Goal: Task Accomplishment & Management: Manage account settings

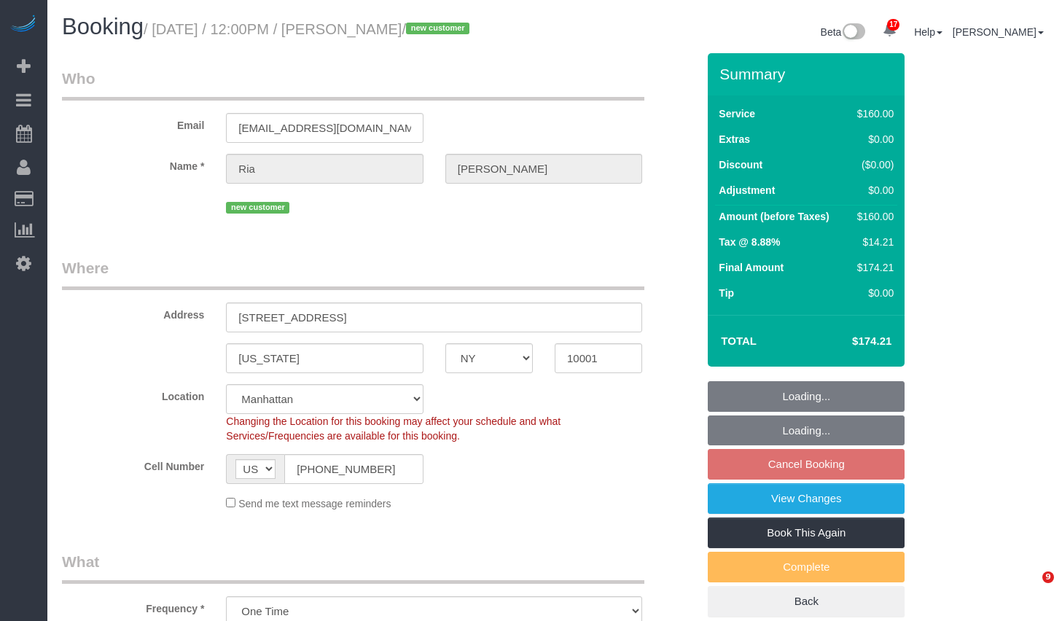
select select "NY"
select select "number:89"
select select "number:90"
select select "number:15"
select select "number:5"
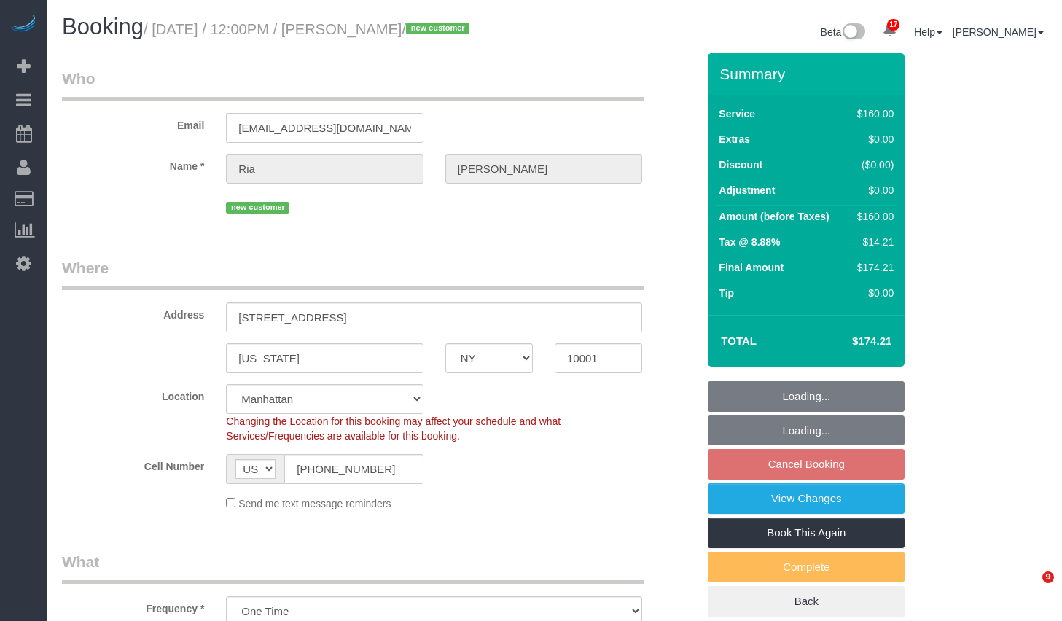
select select "object:1052"
select select "spot3"
select select "NY"
select select "string:stripe-pm_1S6YF14VGloSiKo7jDWSwls0"
select select "spot3"
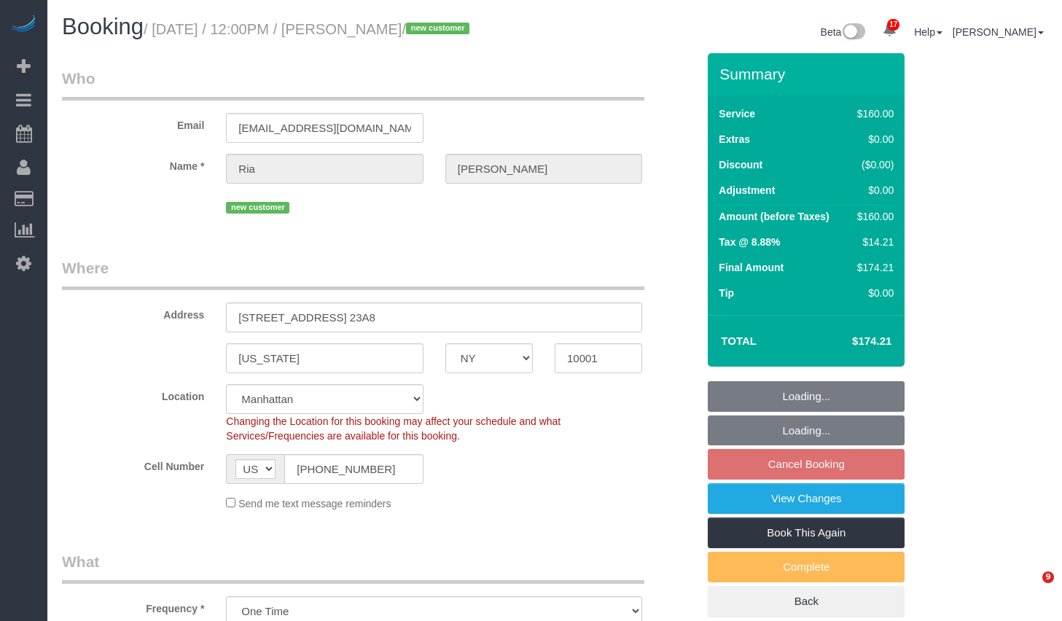
select select "number:89"
select select "number:90"
select select "number:15"
select select "number:5"
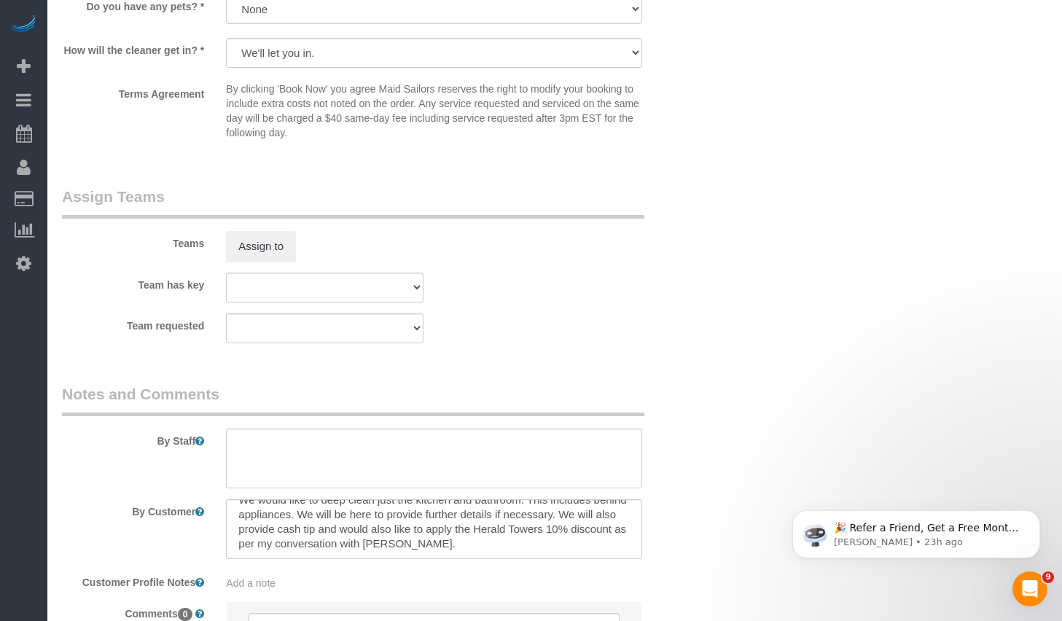
scroll to position [1624, 0]
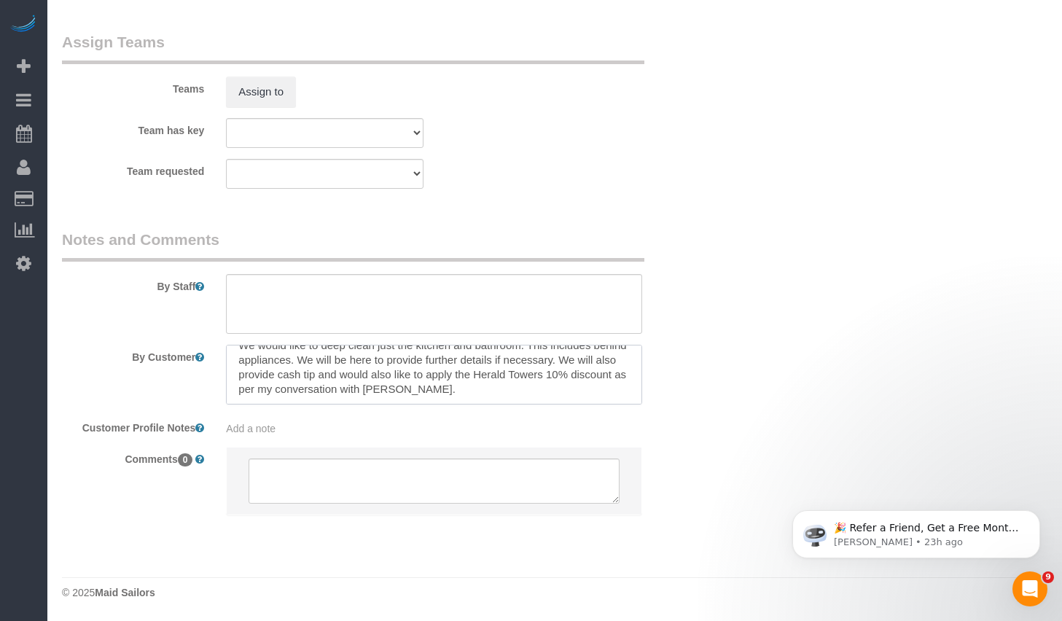
click at [477, 393] on textarea at bounding box center [434, 375] width 416 height 60
click at [688, 336] on sui-booking-comments "By Staff By Customer Customer Profile Notes Add a note Comments 0" at bounding box center [379, 379] width 635 height 301
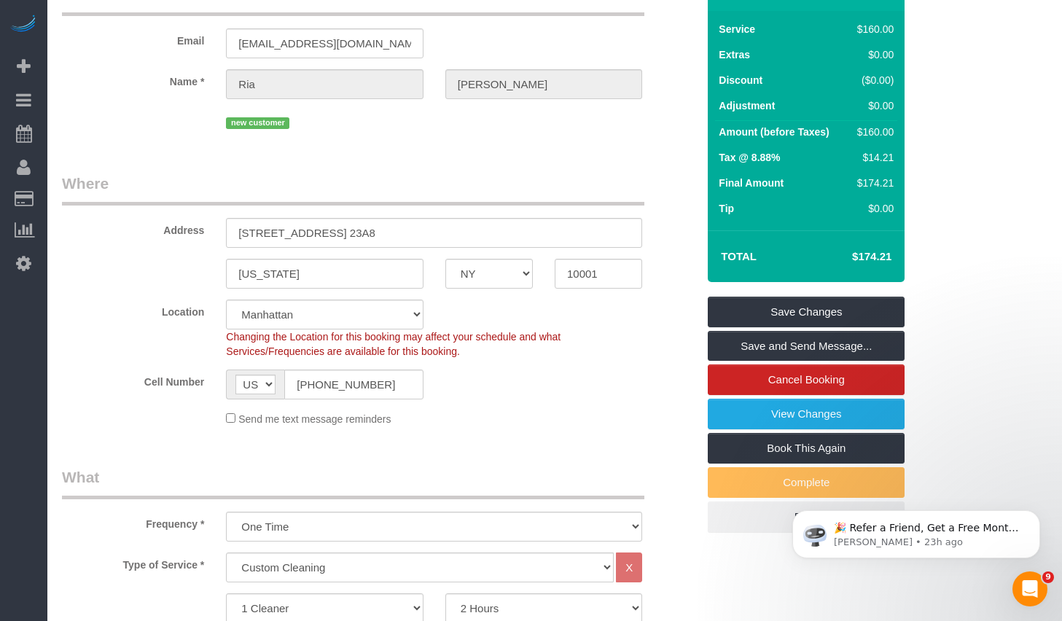
scroll to position [0, 0]
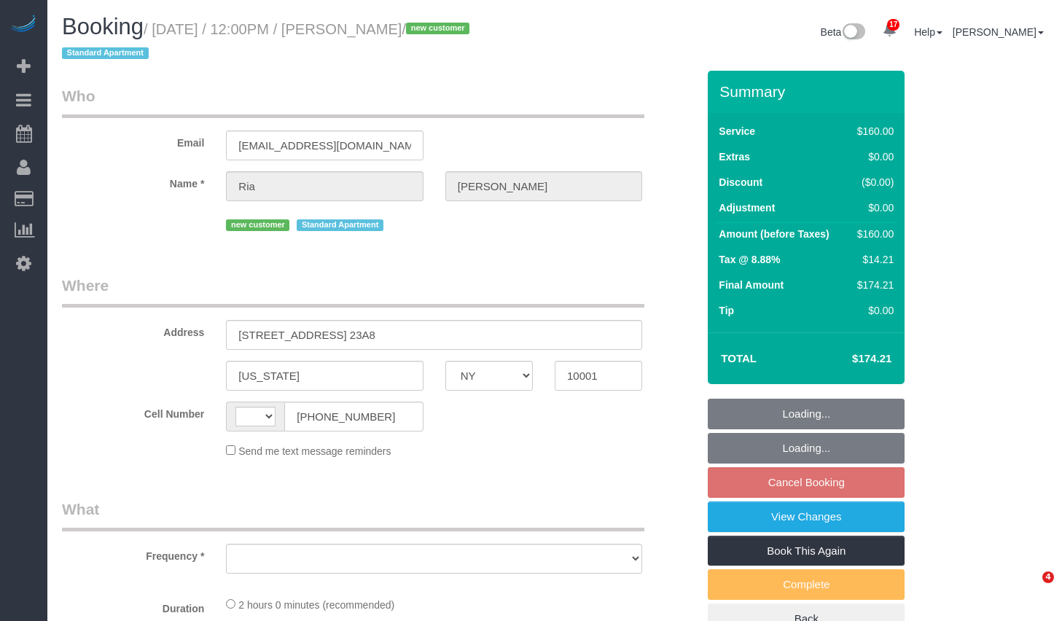
select select "NY"
select select "string:US"
select select "object:771"
select select "string:stripe-pm_1S6YF14VGloSiKo7jDWSwls0"
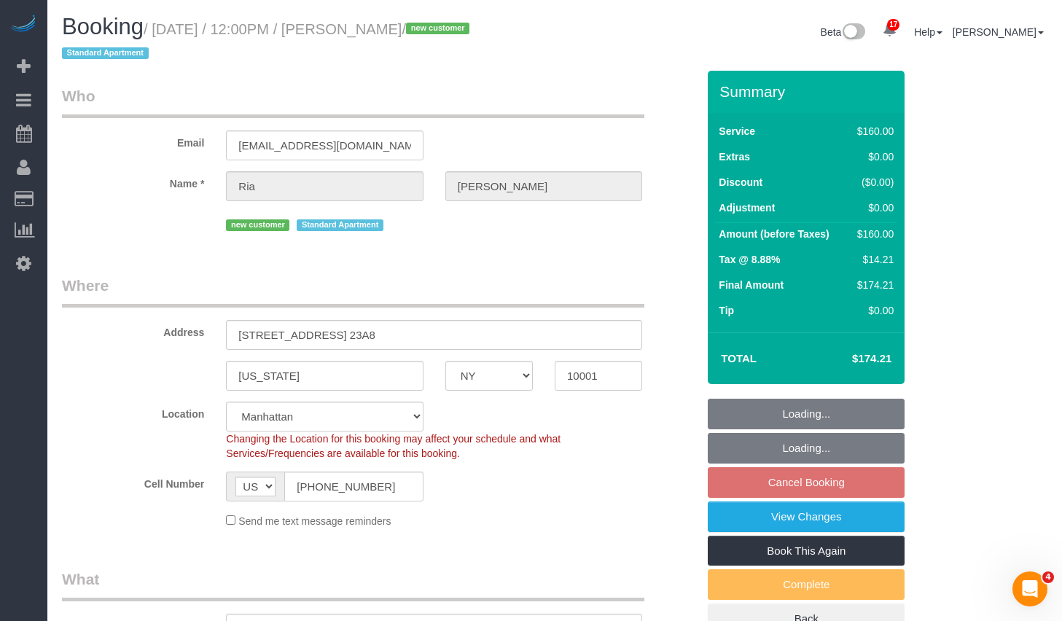
select select "spot3"
select select "number:89"
select select "number:90"
select select "number:15"
select select "number:5"
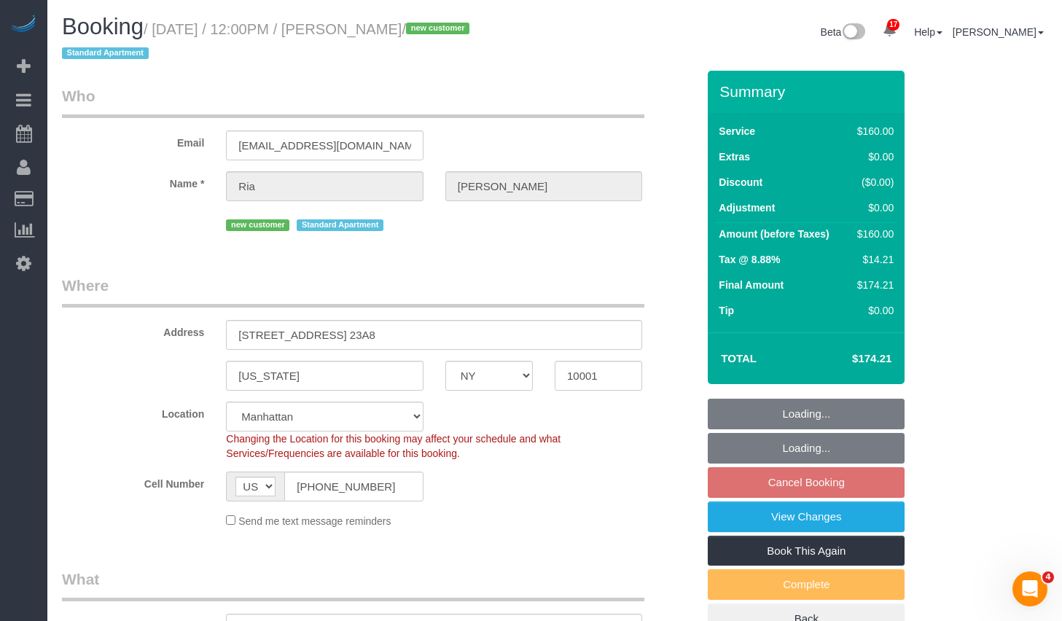
select select "object:1477"
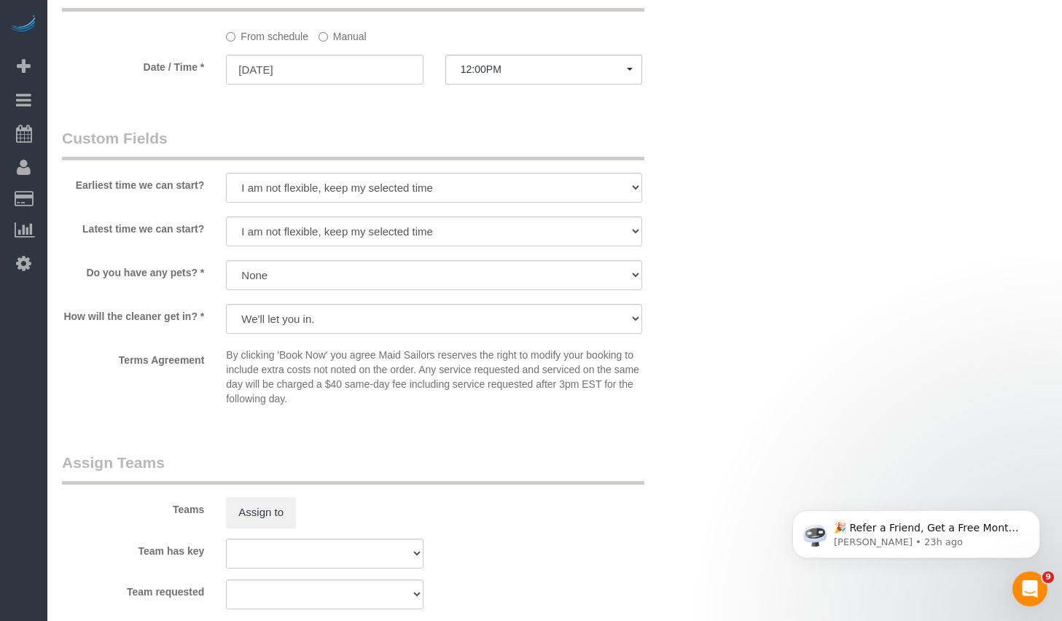
scroll to position [838, 0]
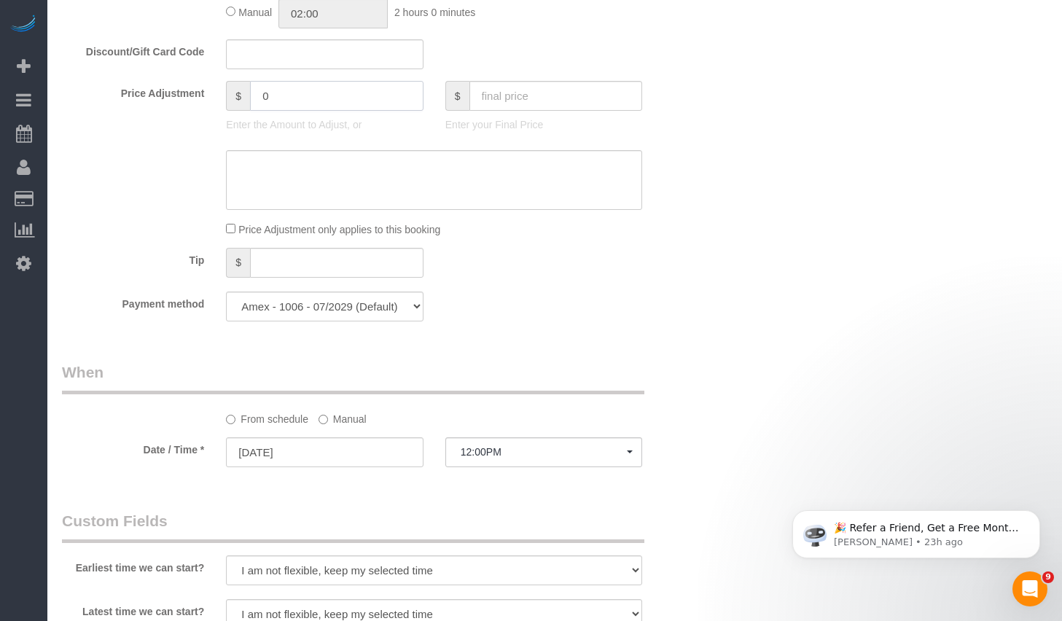
drag, startPoint x: 315, startPoint y: 95, endPoint x: 206, endPoint y: 96, distance: 109.4
click at [206, 96] on div "Price Adjustment $ 0 Enter the Amount to Adjust, or $ Enter your Final Price" at bounding box center [379, 110] width 657 height 58
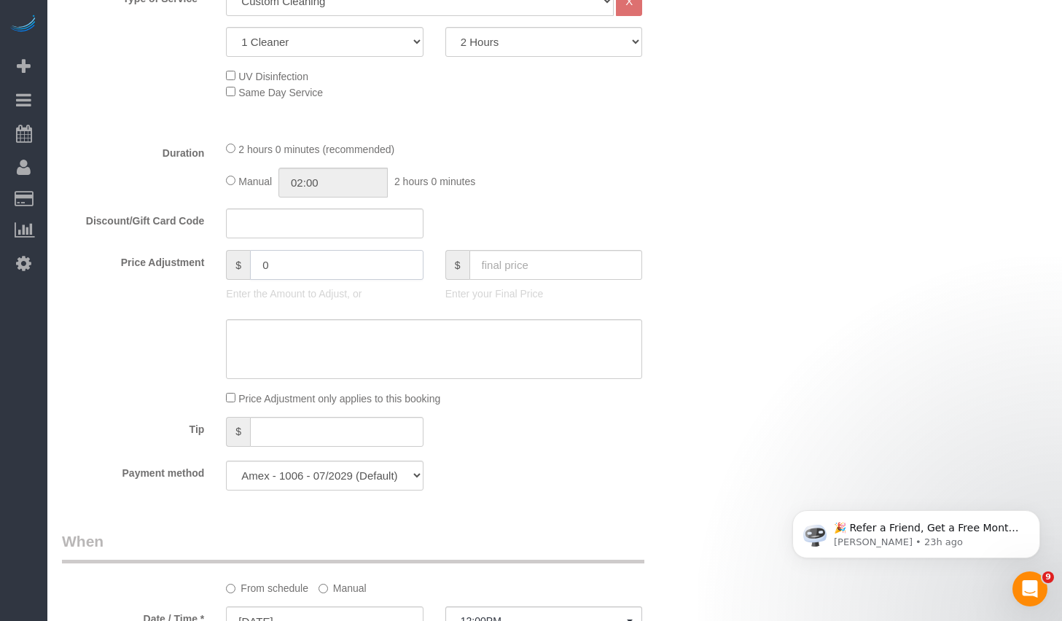
scroll to position [593, 0]
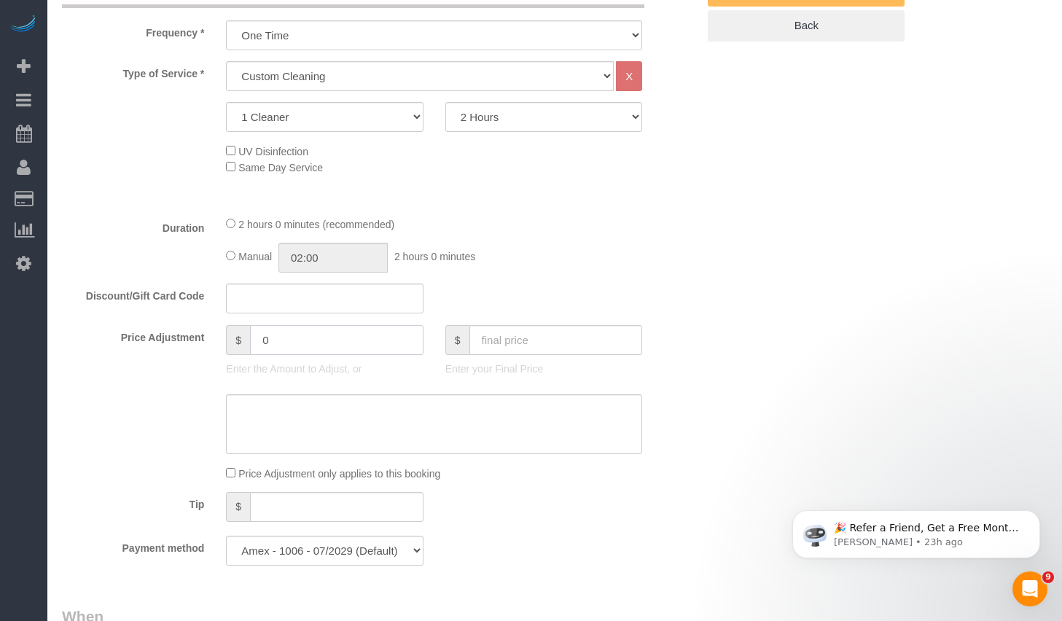
click at [297, 341] on input "0" at bounding box center [337, 340] width 174 height 30
drag, startPoint x: 314, startPoint y: 355, endPoint x: 171, endPoint y: 329, distance: 145.3
click at [171, 329] on div "Price Adjustment $ 0 Enter the Amount to Adjust, or $ Enter your Final Price" at bounding box center [379, 354] width 657 height 58
type input "-16"
click at [413, 431] on textarea at bounding box center [434, 424] width 416 height 60
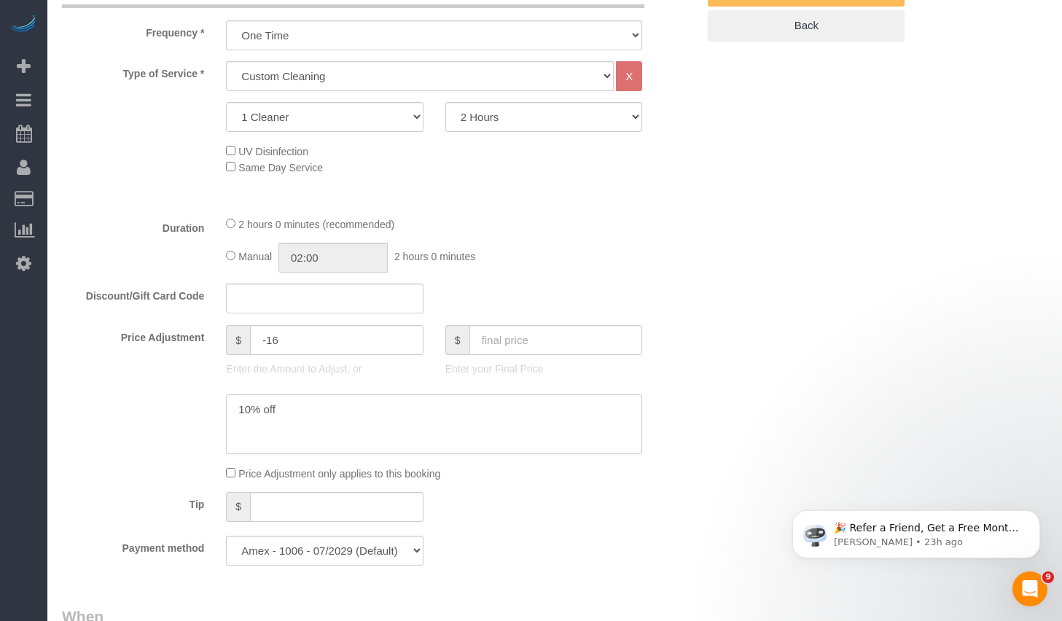
type textarea "10% off"
click at [808, 343] on div "Who Email riasharma@gmail.com Name * Ria Sharma new customer Standard Apartment…" at bounding box center [555, 551] width 986 height 2148
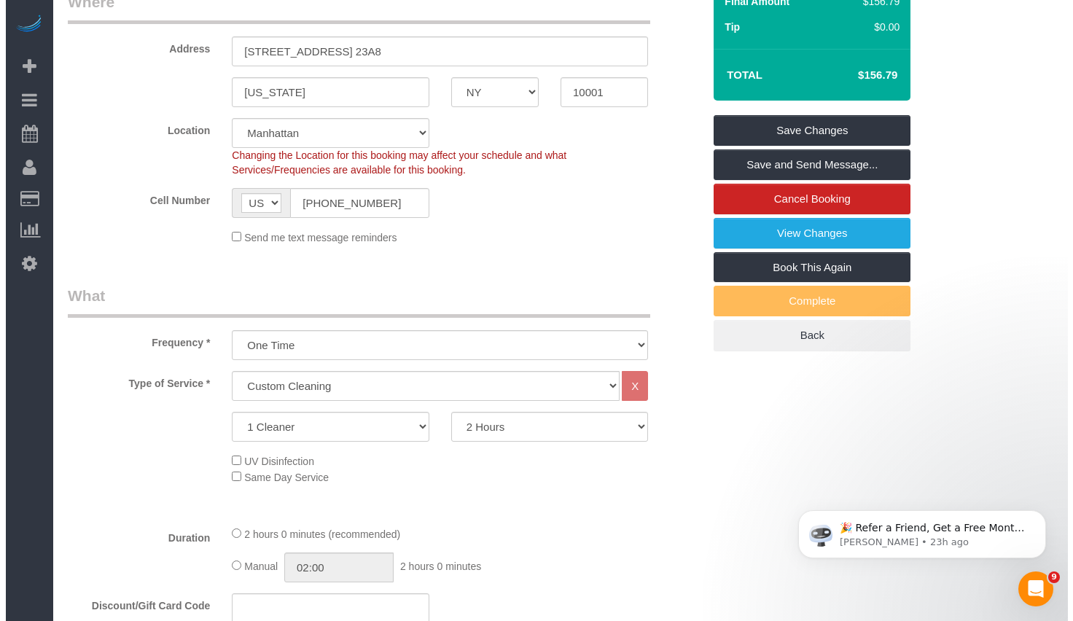
scroll to position [0, 0]
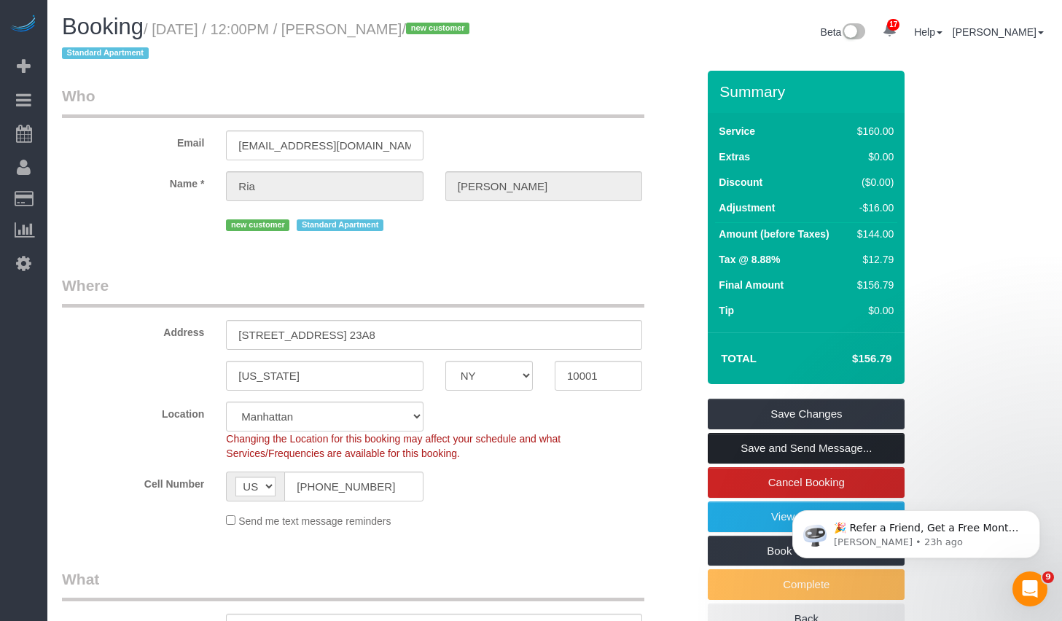
click at [770, 453] on link "Save and Send Message..." at bounding box center [806, 448] width 197 height 31
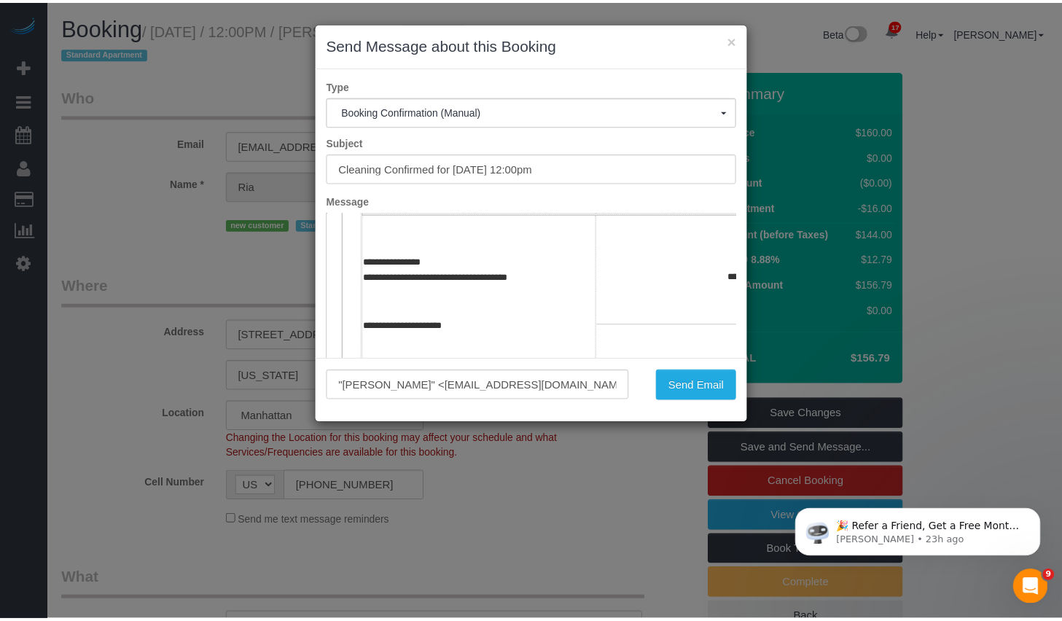
scroll to position [456, 0]
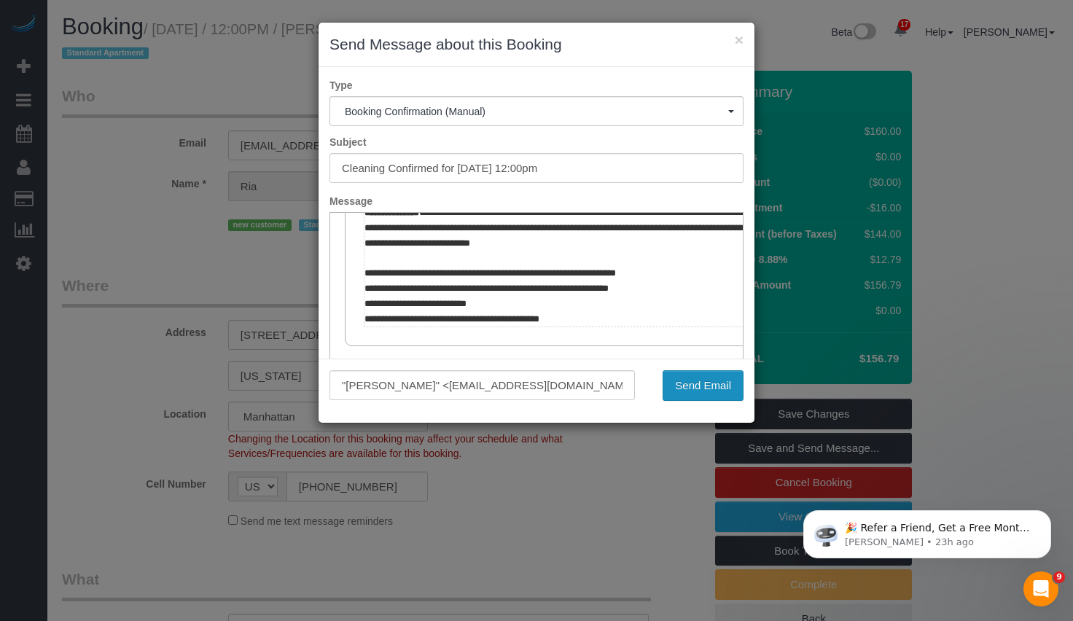
click at [680, 378] on button "Send Email" at bounding box center [703, 385] width 81 height 31
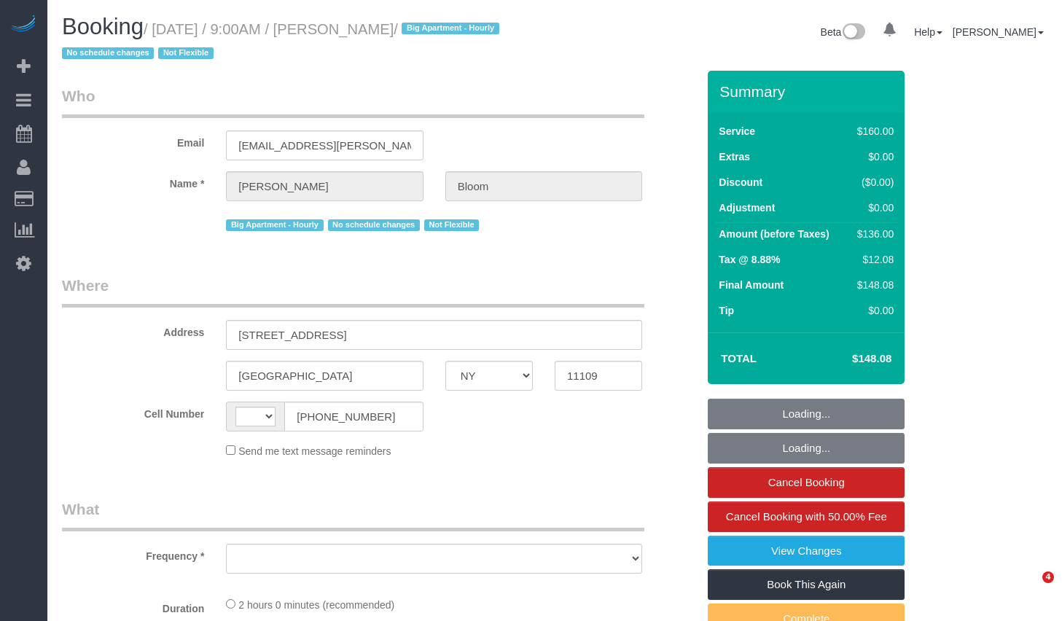
select select "NY"
select select "string:[GEOGRAPHIC_DATA]"
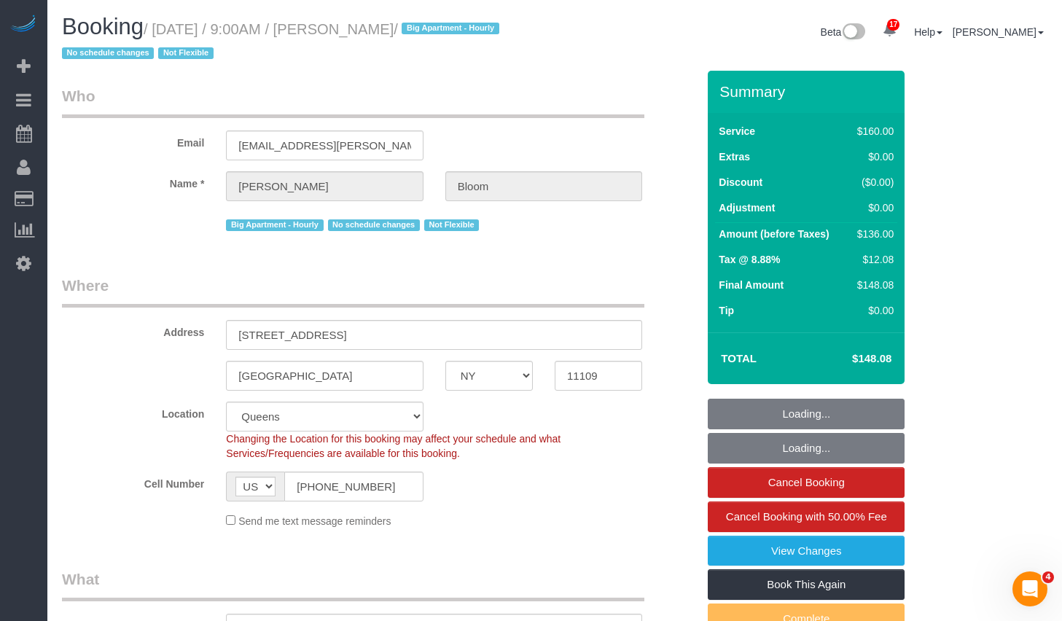
click at [443, 31] on small "/ September 12, 2025 / 9:00AM / Jared Bloom / Big Apartment - Hourly No schedul…" at bounding box center [283, 41] width 442 height 41
select select "object:1018"
select select "number:58"
select select "number:90"
select select "number:15"
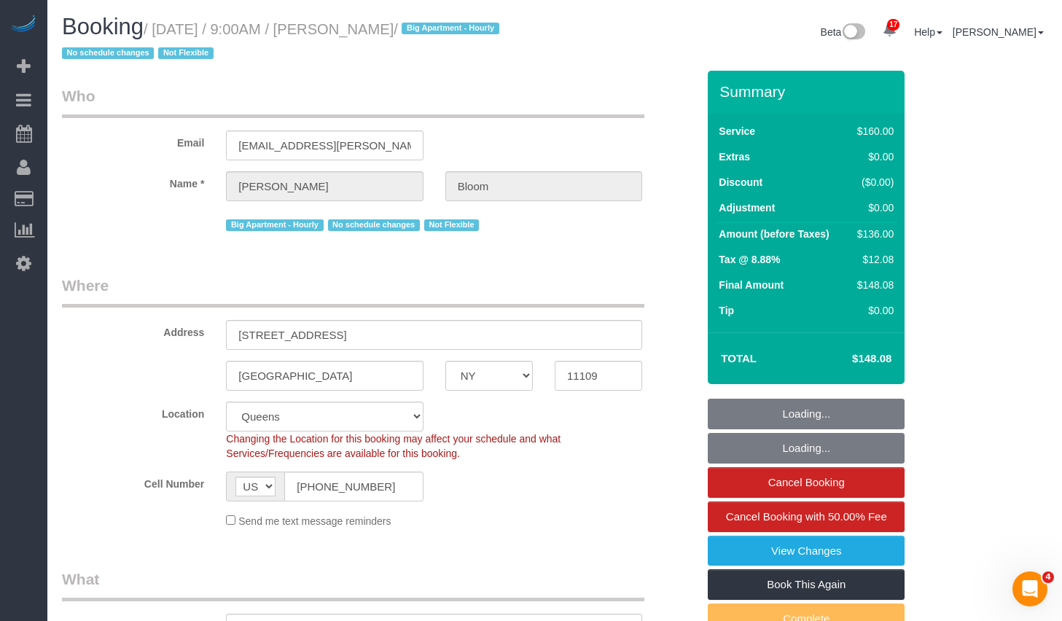
select select "number:5"
drag, startPoint x: 402, startPoint y: 31, endPoint x: 379, endPoint y: 30, distance: 23.4
click at [402, 31] on small "/ September 12, 2025 / 9:00AM / Jared Bloom / Big Apartment - Hourly No schedul…" at bounding box center [283, 41] width 442 height 41
select select "string:stripe-pm_1OR5nT4VGloSiKo7ZYWpMpVz"
select select "spot1"
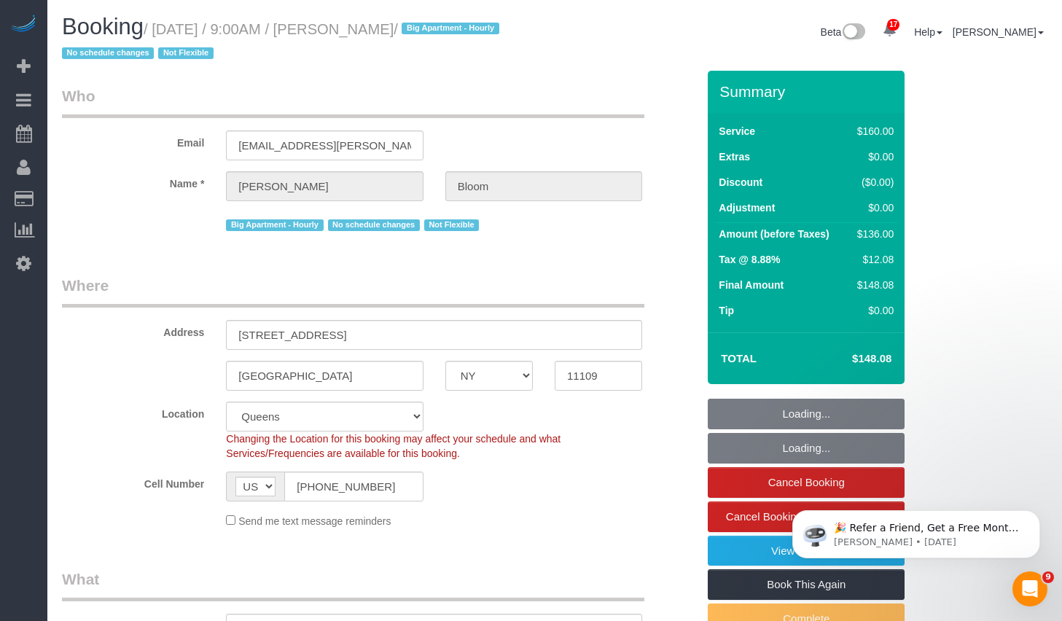
drag, startPoint x: 376, startPoint y: 30, endPoint x: 457, endPoint y: 31, distance: 80.9
click at [457, 31] on small "/ September 12, 2025 / 9:00AM / Jared Bloom / Big Apartment - Hourly No schedul…" at bounding box center [283, 41] width 442 height 41
copy small "Jared Bloom"
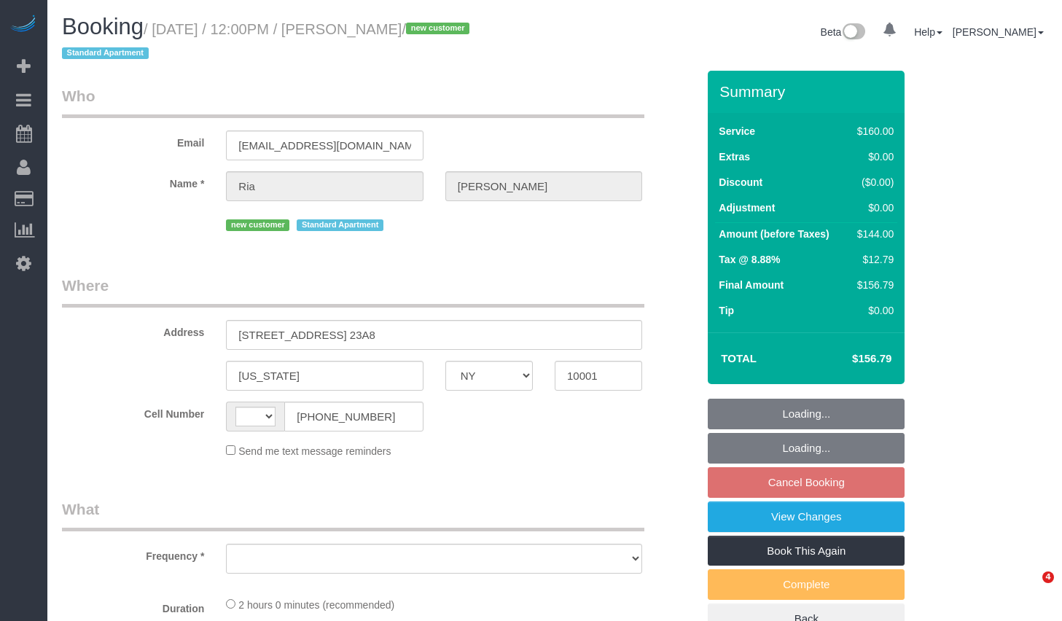
select select "NY"
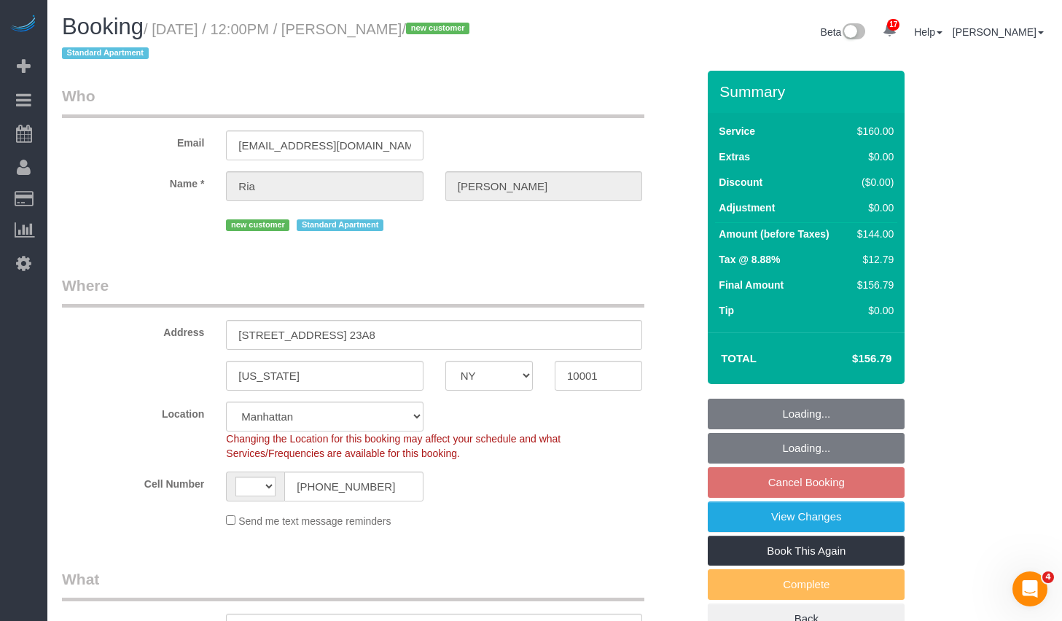
select select "object:530"
select select "string:[GEOGRAPHIC_DATA]"
select select "string:stripe-pm_1S6YF14VGloSiKo7jDWSwls0"
select select "number:89"
select select "number:90"
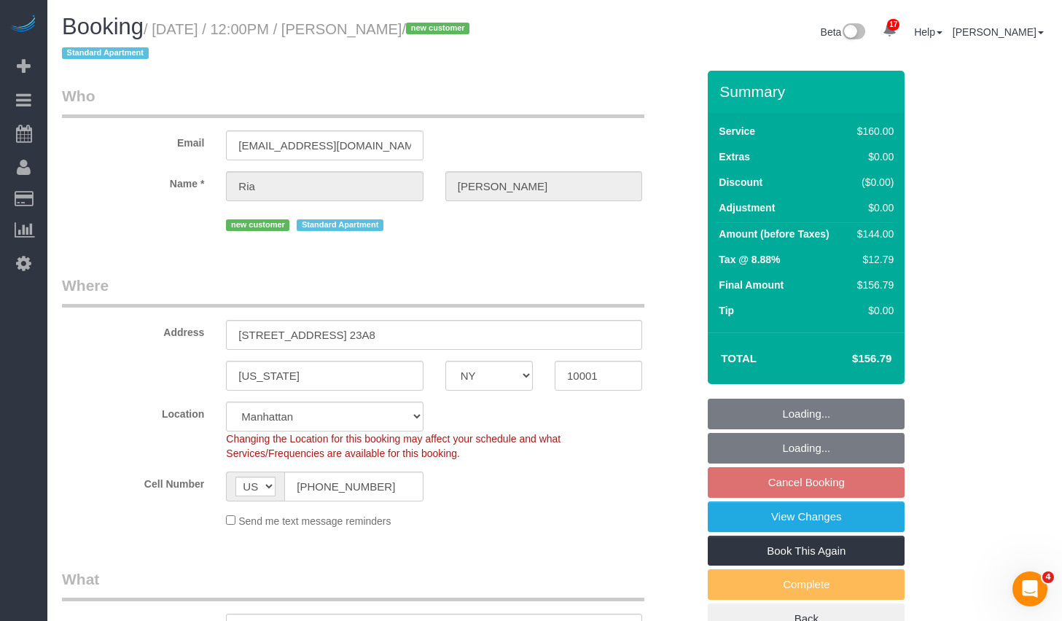
select select "number:15"
select select "number:5"
select select "spot3"
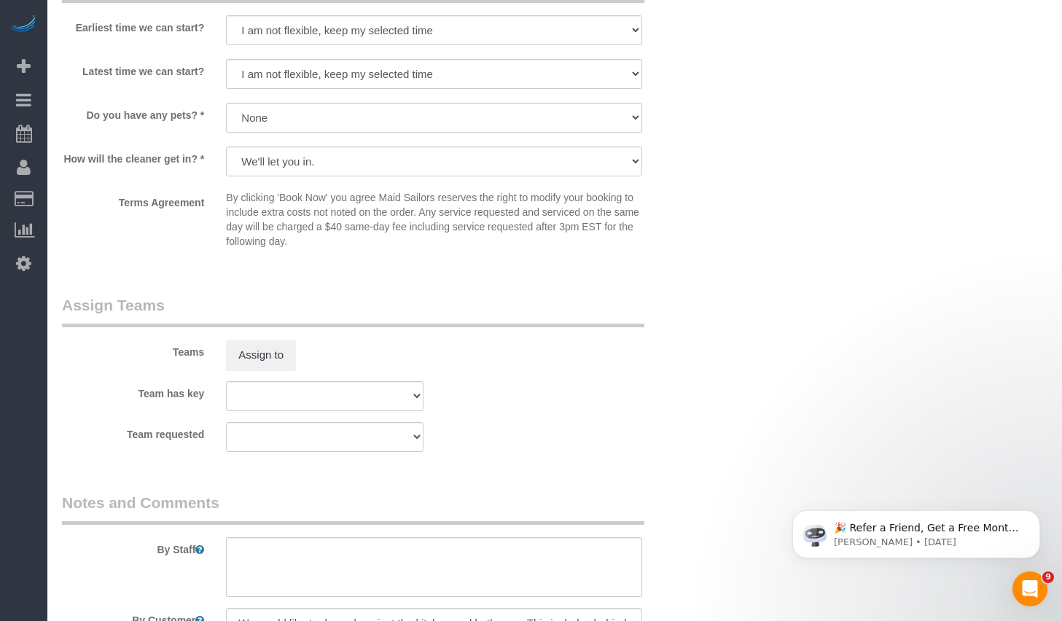
scroll to position [1663, 0]
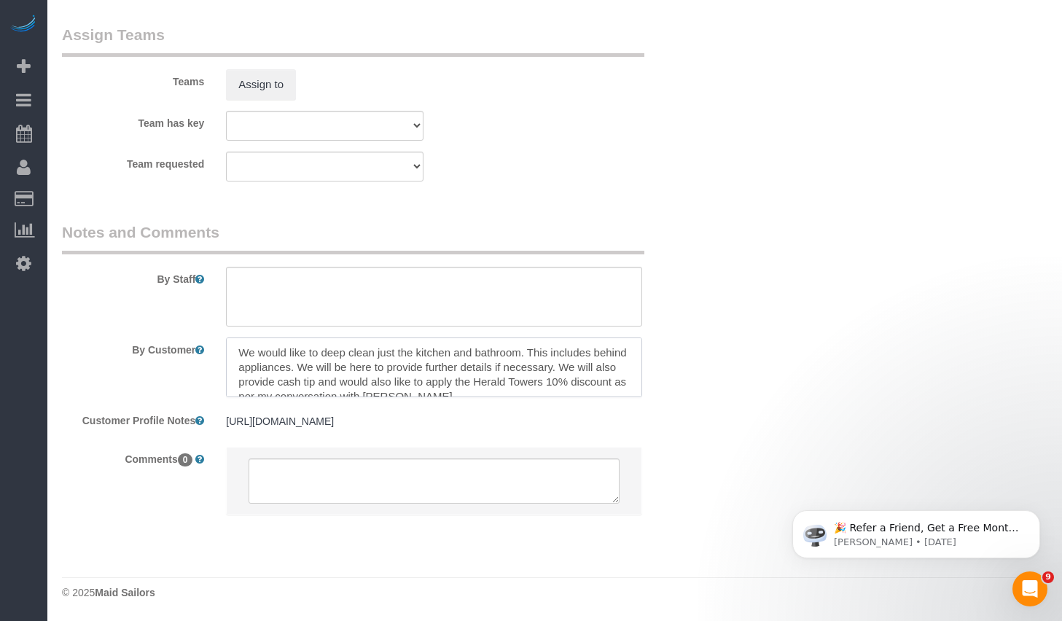
click at [394, 362] on textarea at bounding box center [434, 368] width 416 height 60
click at [345, 358] on textarea at bounding box center [434, 368] width 416 height 60
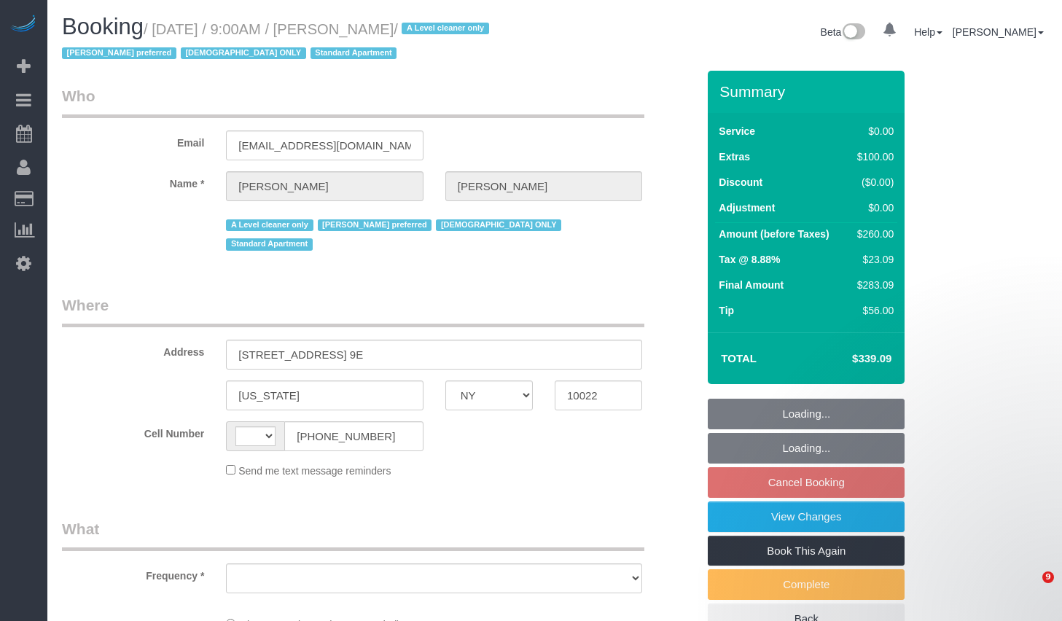
select select "NY"
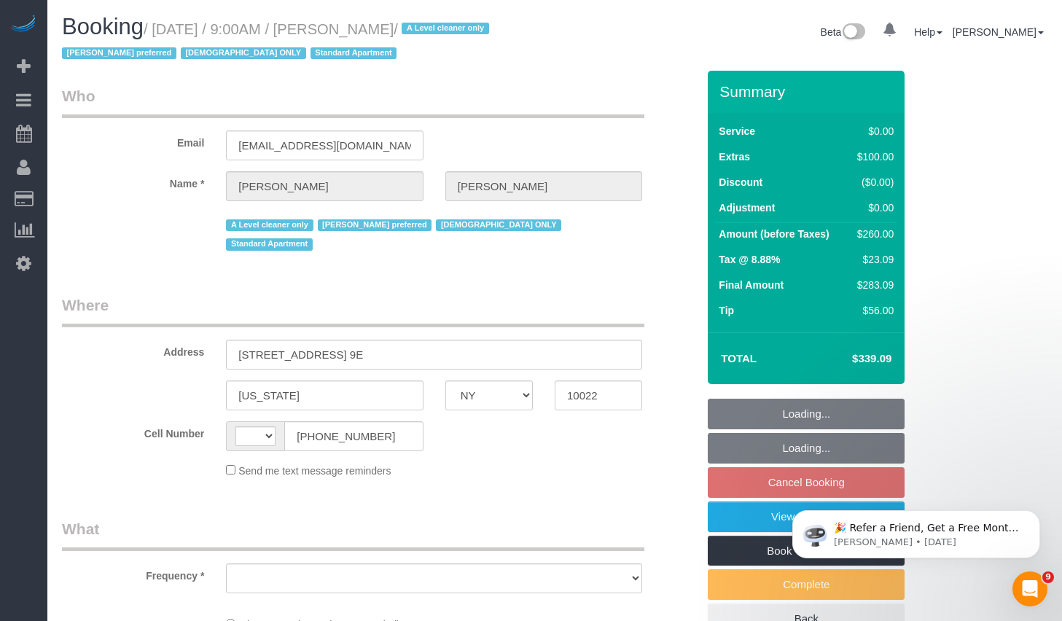
select select "object:532"
select select "string:stripe-pm_1FfUHP4VGloSiKo7jLMQ7GPI"
select select "number:89"
select select "number:71"
select select "number:15"
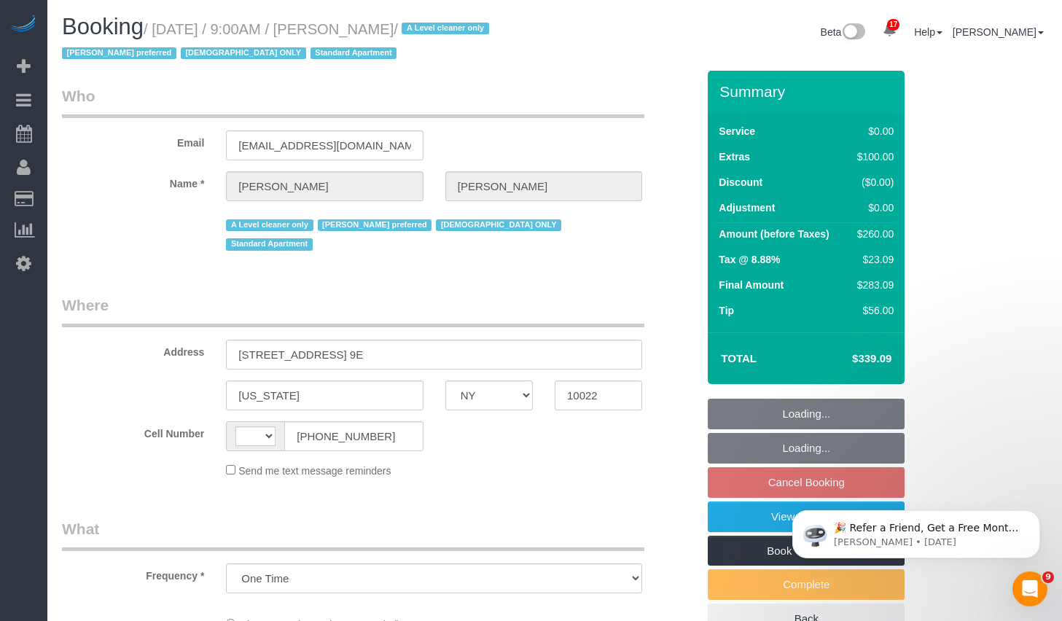
select select "number:5"
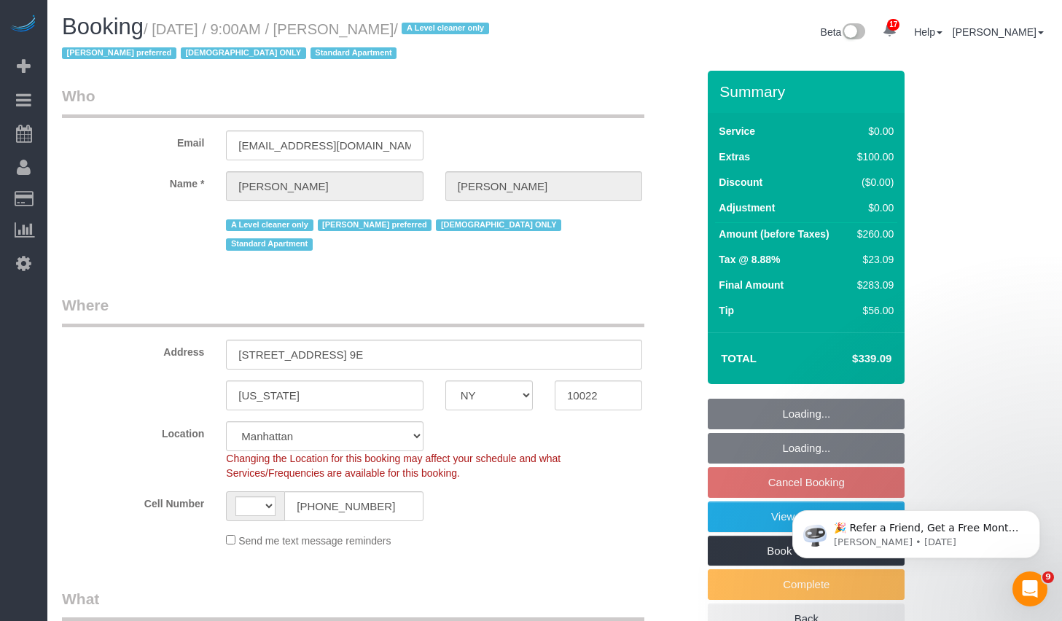
select select "object:930"
select select "string:[GEOGRAPHIC_DATA]"
select select "1"
select select "spot2"
select select "1"
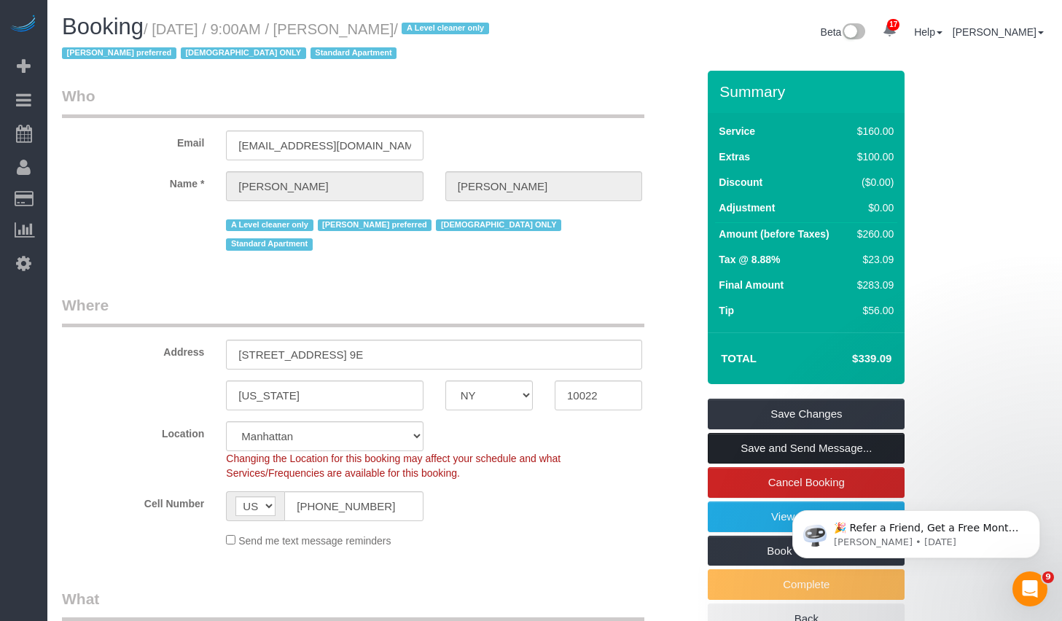
click at [751, 452] on link "Save and Send Message..." at bounding box center [806, 448] width 197 height 31
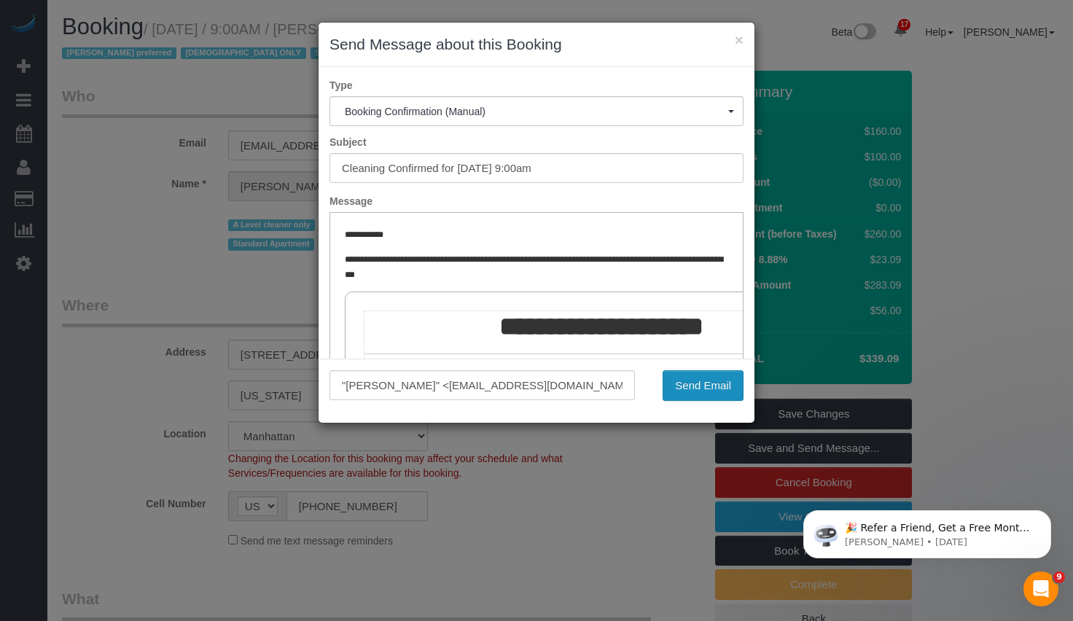
click at [685, 397] on button "Send Email" at bounding box center [703, 385] width 81 height 31
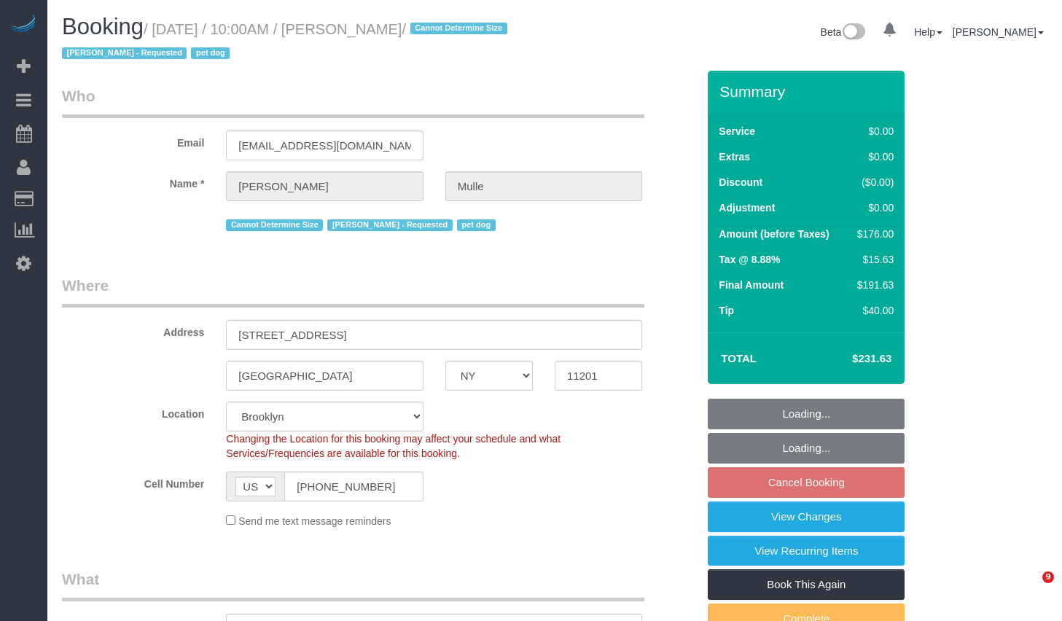
select select "NY"
select select "number:58"
select select "number:76"
select select "number:13"
select select "number:6"
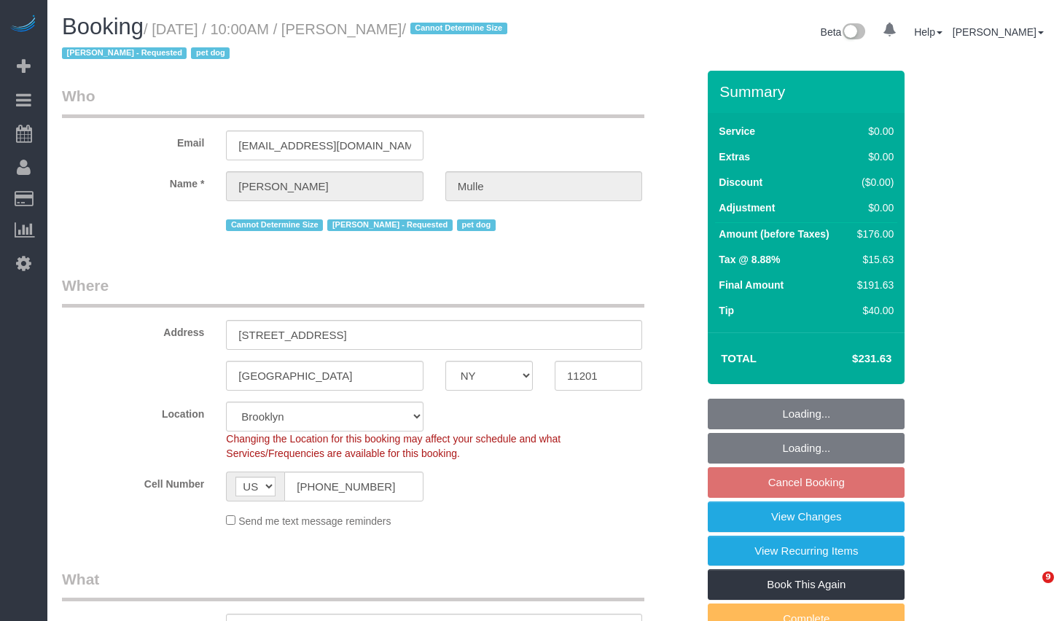
select select "object:1425"
select select "spot3"
select select "2"
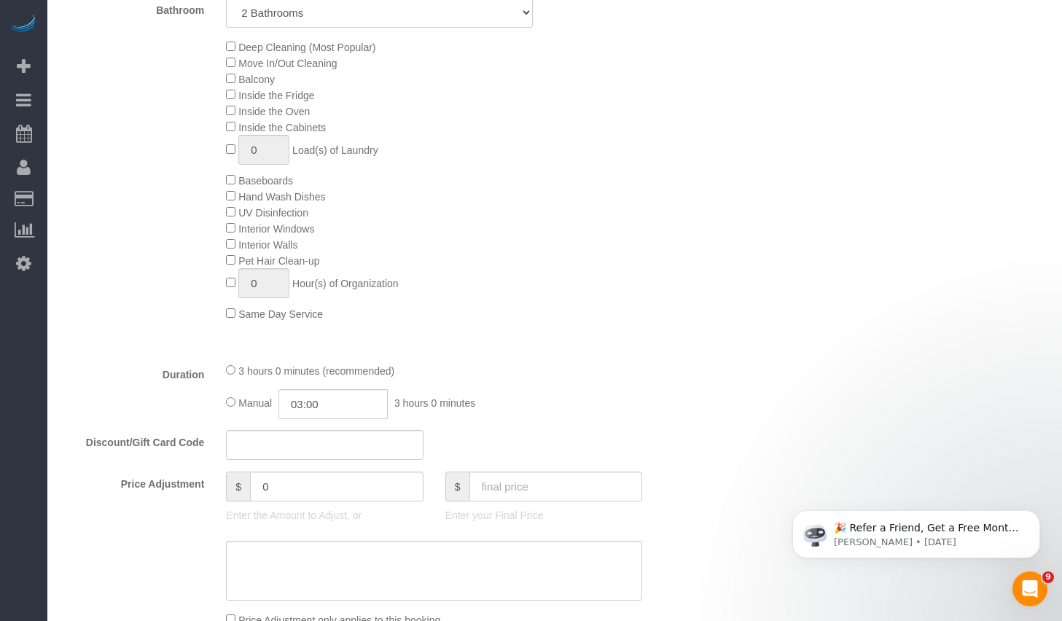
scroll to position [748, 0]
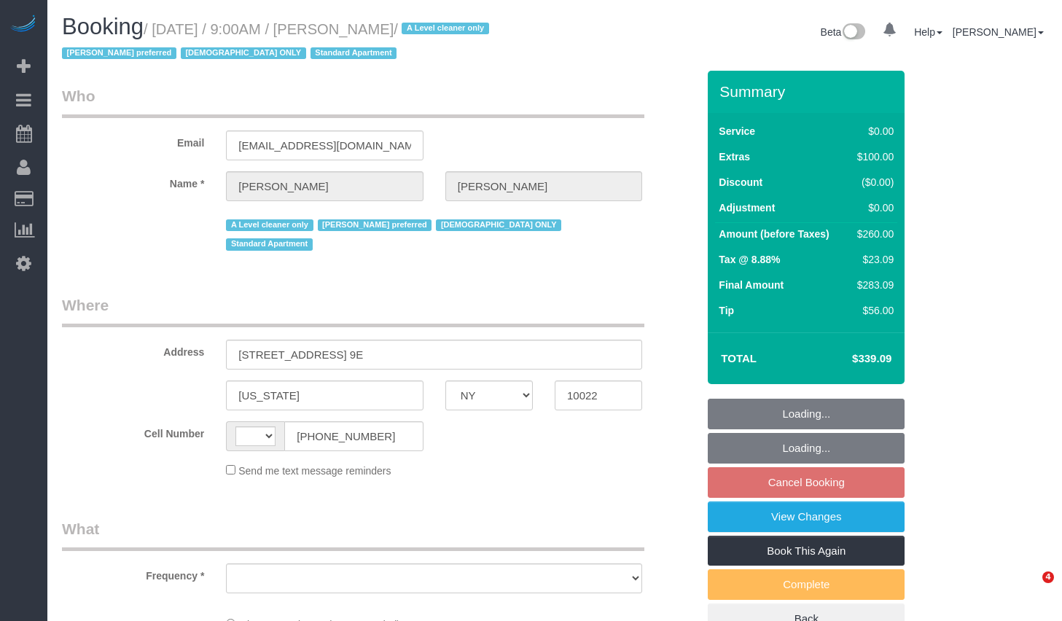
select select "NY"
select select "string:[GEOGRAPHIC_DATA]"
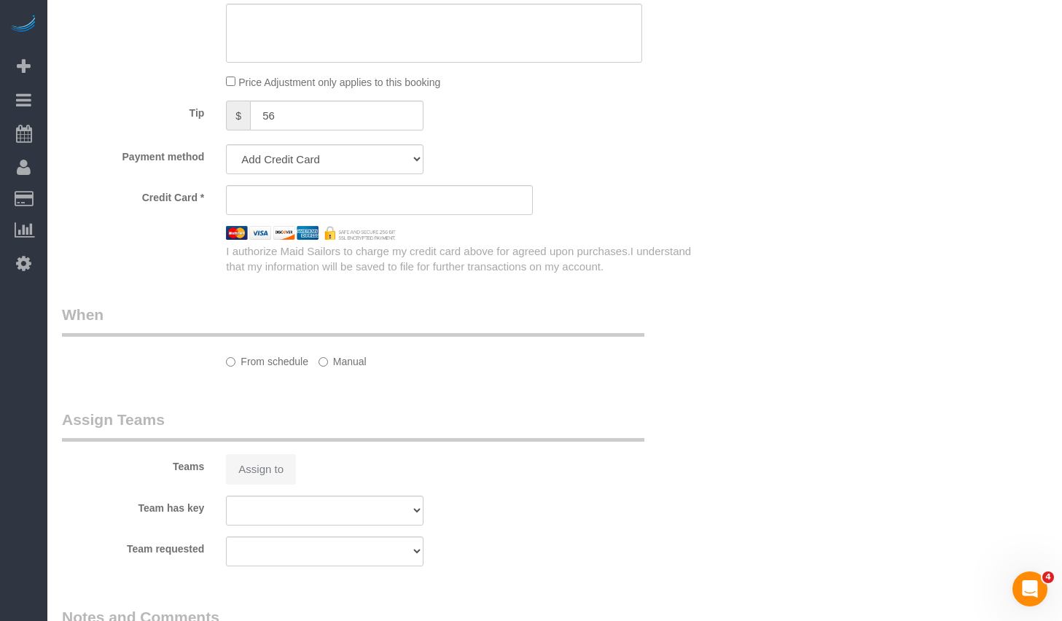
select select "object:785"
select select "string:stripe-pm_1FfUHP4VGloSiKo7jLMQ7GPI"
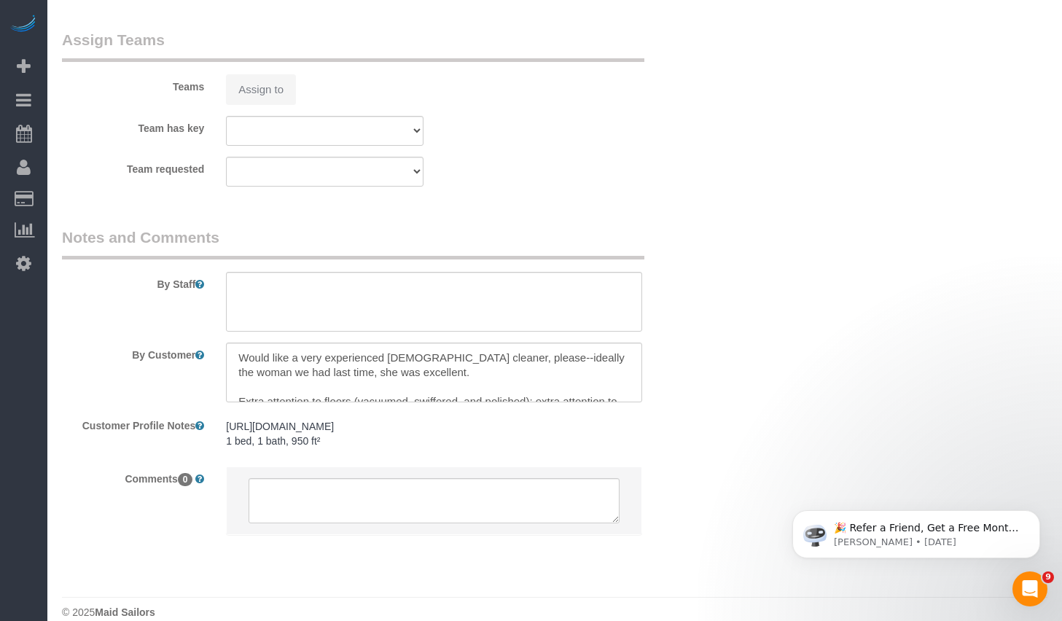
select select "1"
select select "spot2"
select select "number:89"
select select "number:71"
select select "number:15"
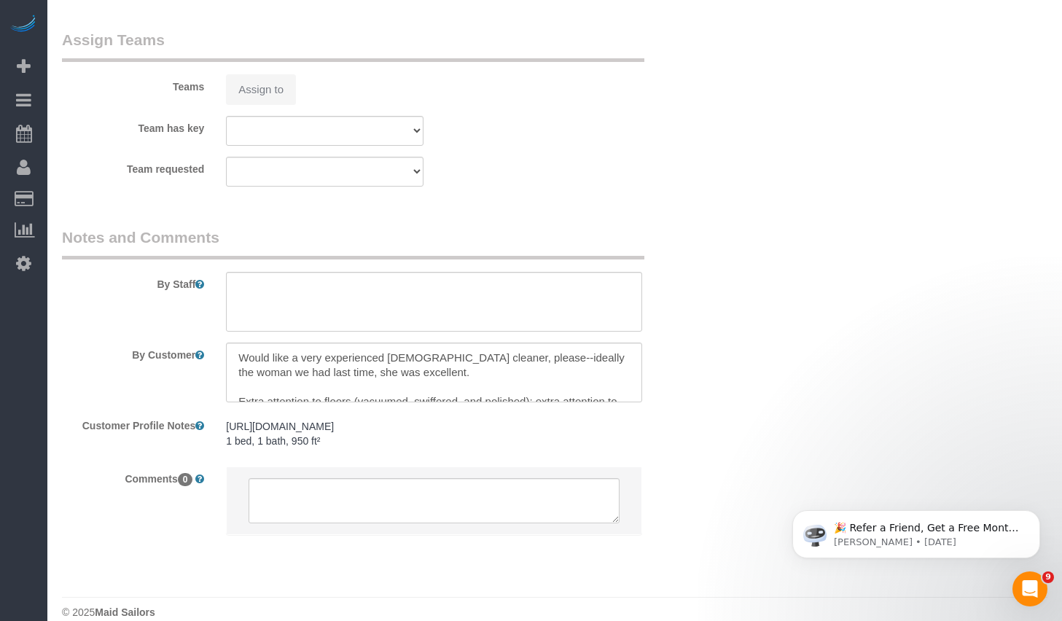
select select "number:5"
select select "1"
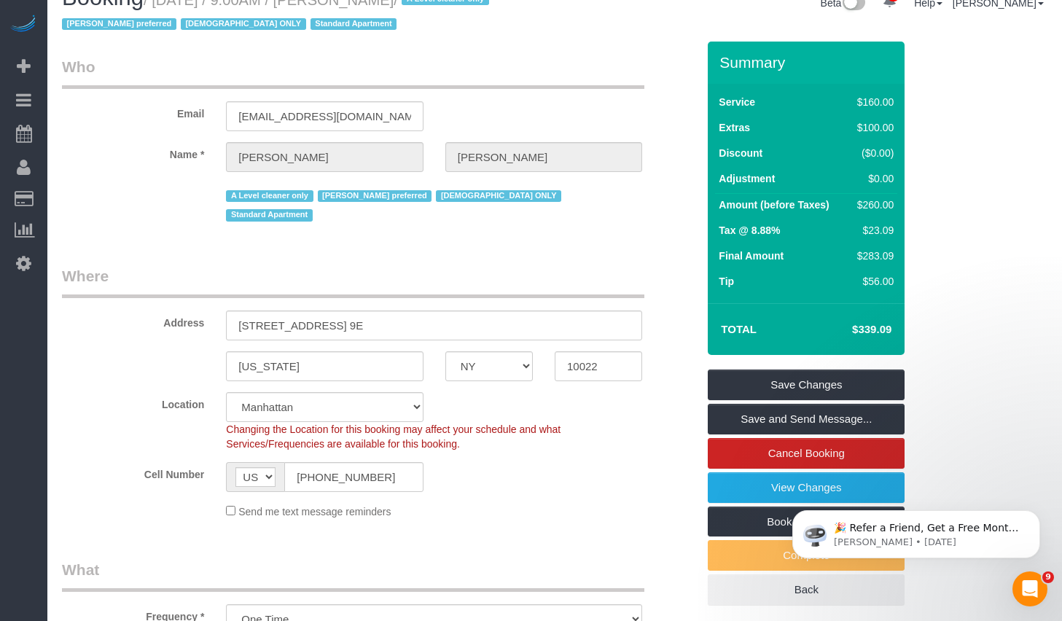
scroll to position [0, 0]
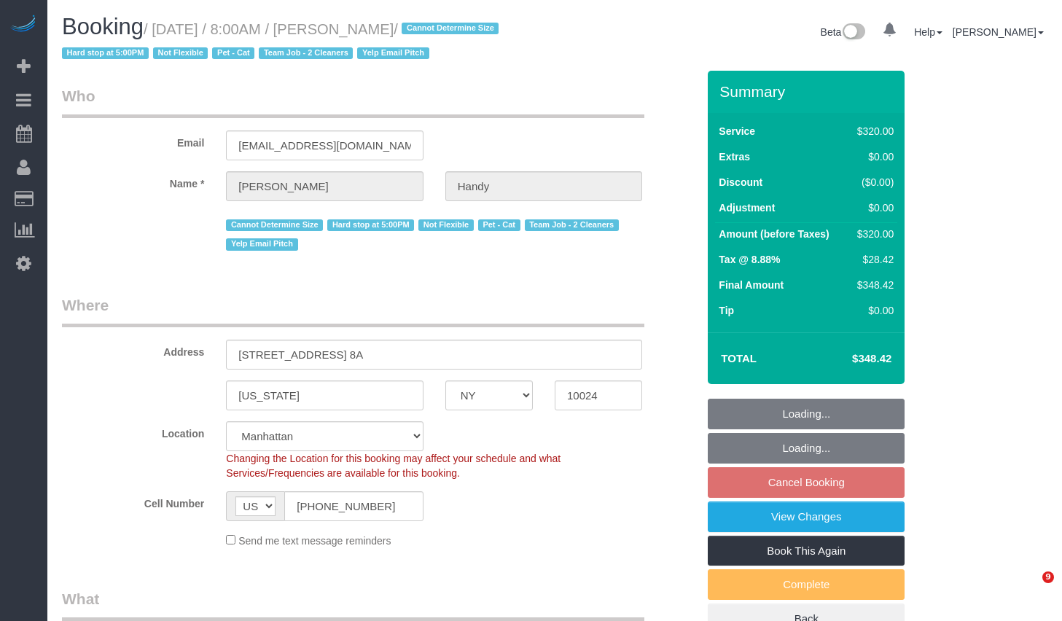
select select "NY"
select select "object:1024"
select select "string:stripe-pm_1N0aqB4VGloSiKo7K1PFk39U"
select select "240"
select select "number:60"
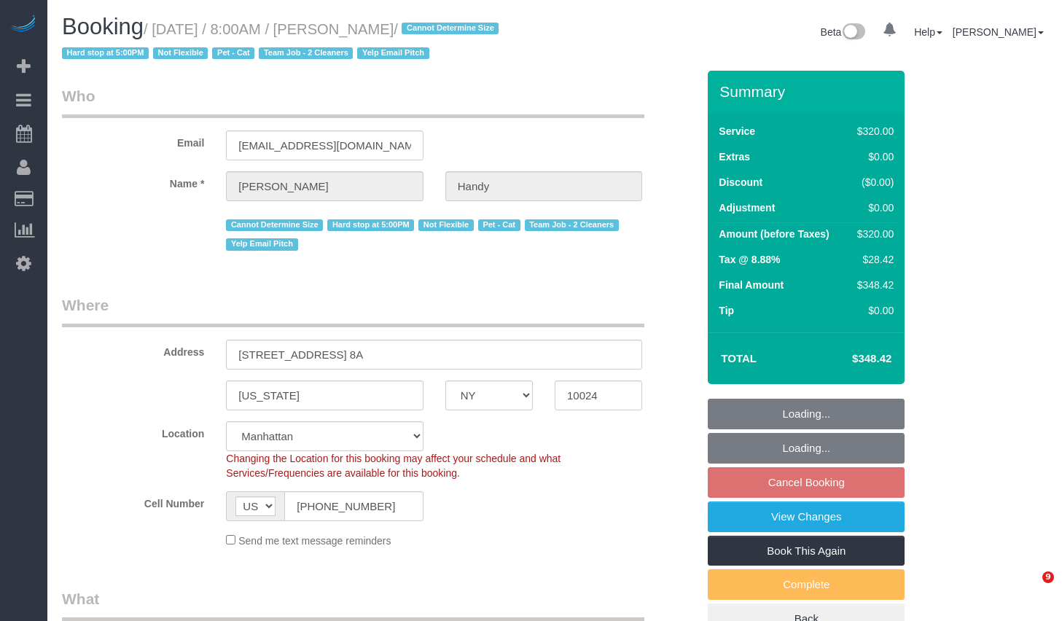
select select "number:74"
select select "number:14"
select select "number:5"
select select "spot1"
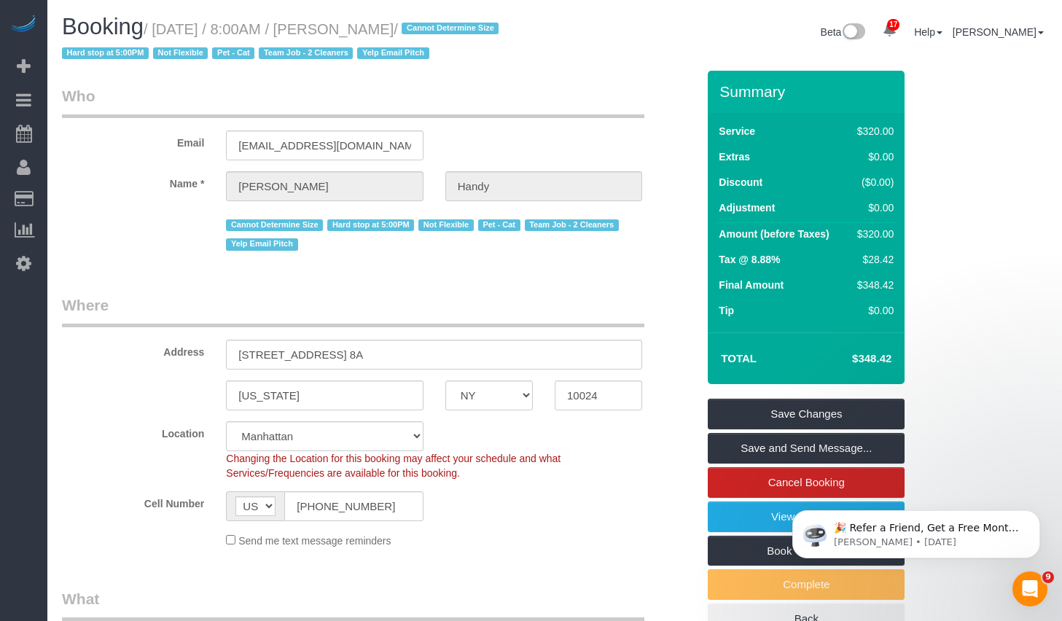
click at [796, 451] on link "Save and Send Message..." at bounding box center [806, 448] width 197 height 31
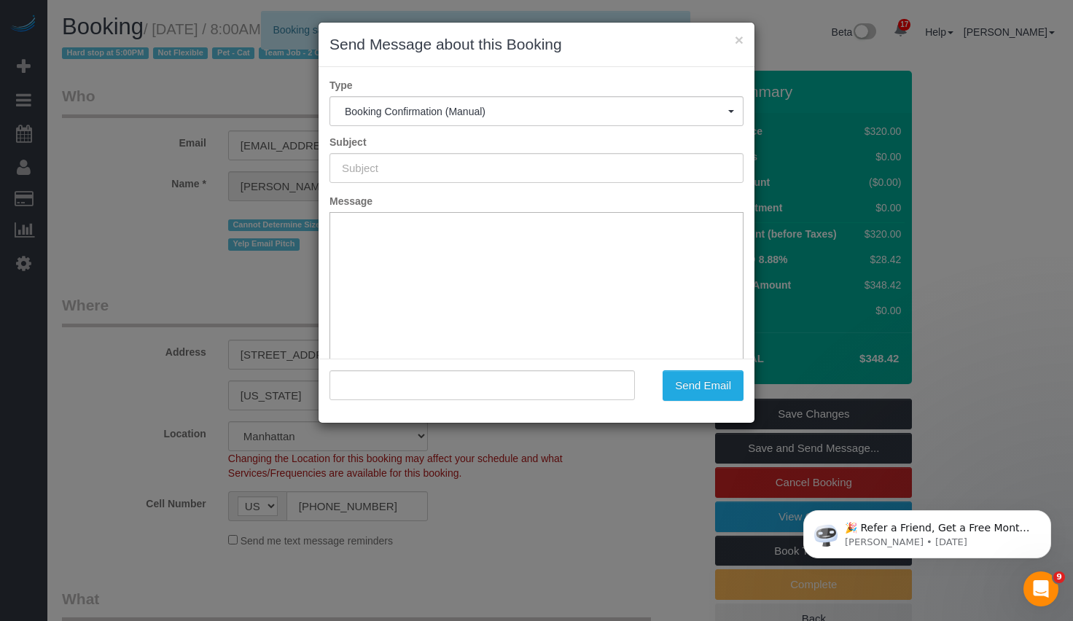
type input "Cleaning Confirmed for 09/14/2025 at 8:00am"
type input ""Bruce Handy" <brucehandy111@gmail.com>"
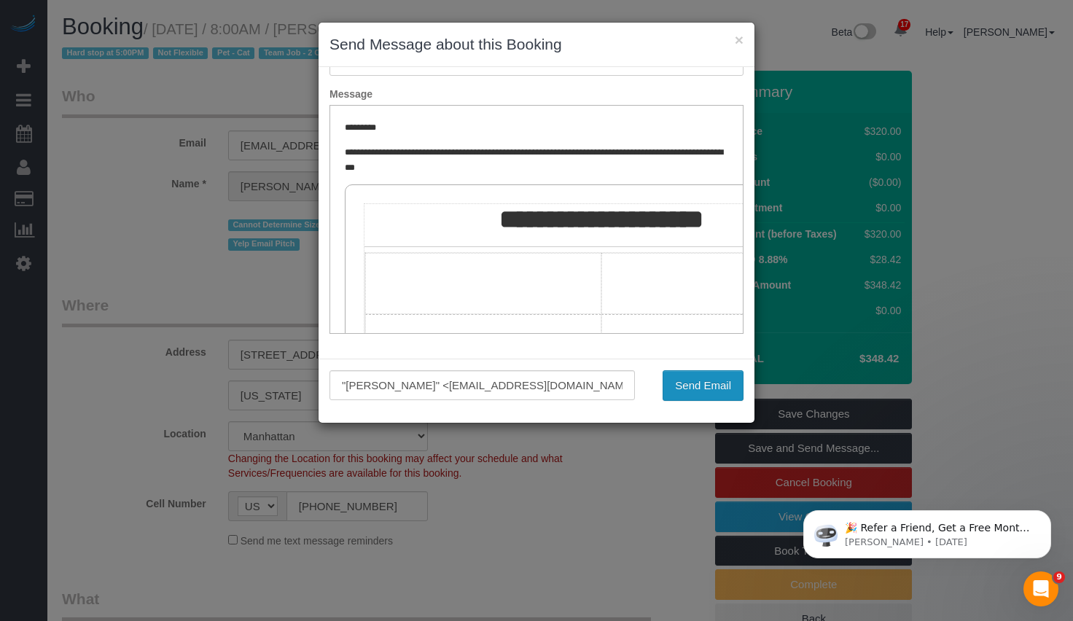
click at [716, 392] on button "Send Email" at bounding box center [703, 385] width 81 height 31
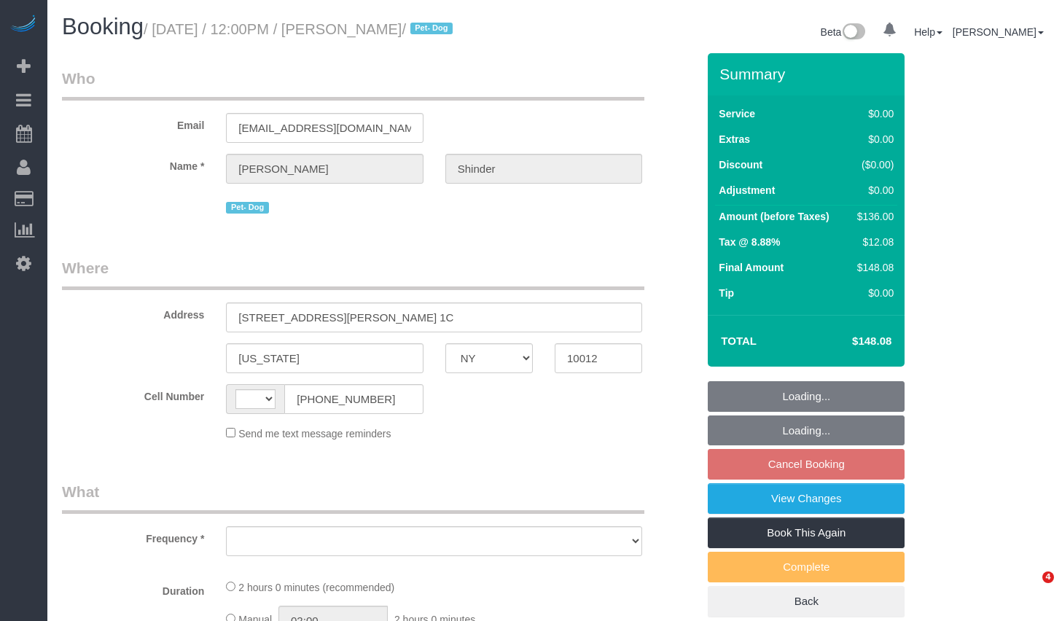
select select "NY"
select select "string:stripe-pm_1Pyf034VGloSiKo7q90DMxe6"
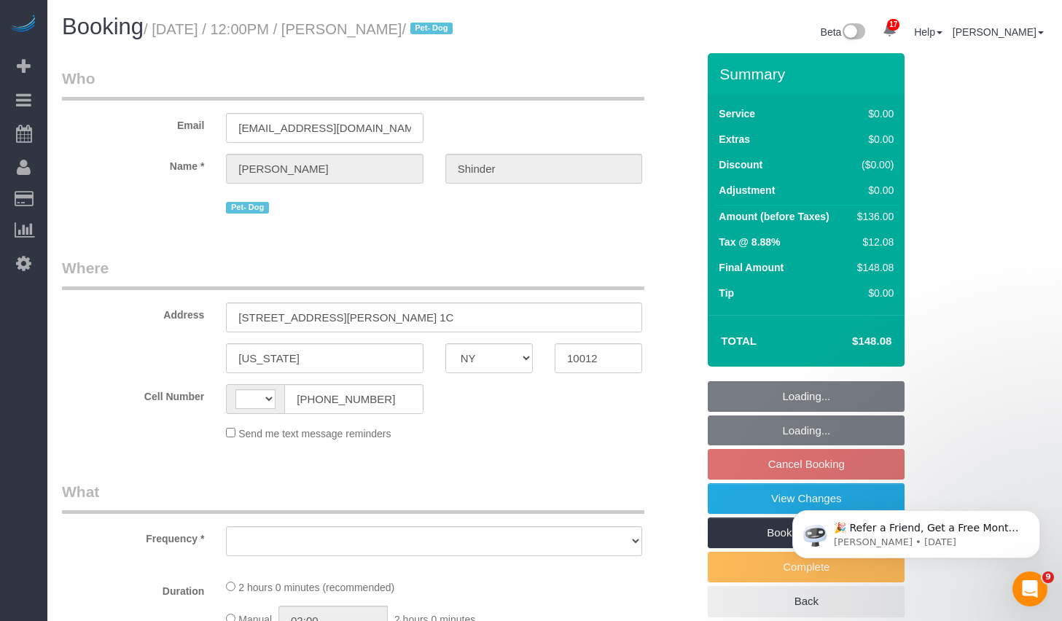
select select "string:[GEOGRAPHIC_DATA]"
select select "object:775"
select select "1"
select select "number:89"
select select "number:90"
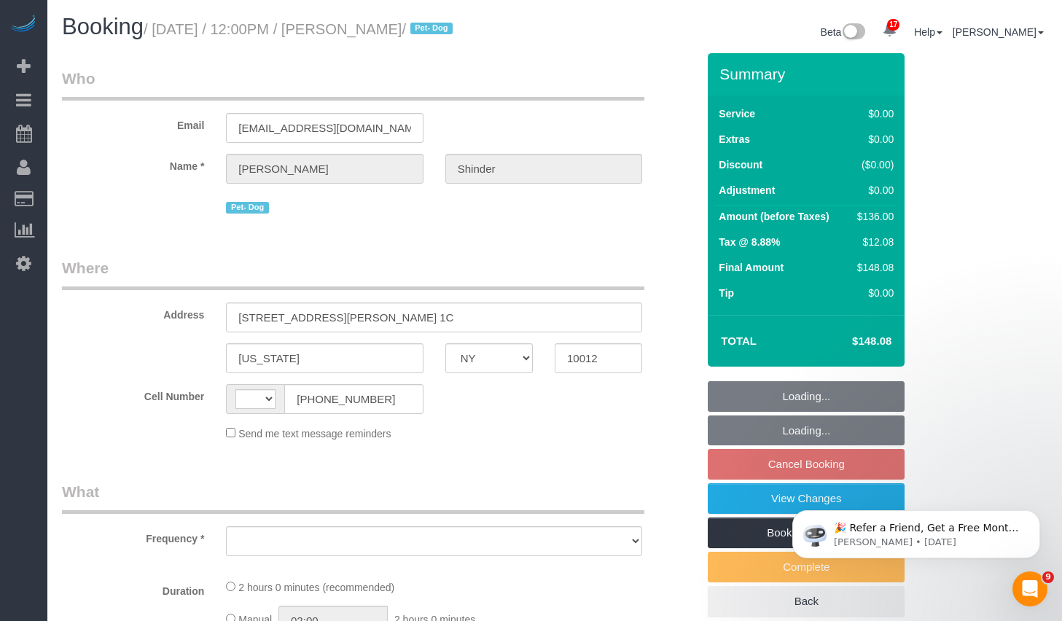
select select "number:13"
select select "number:5"
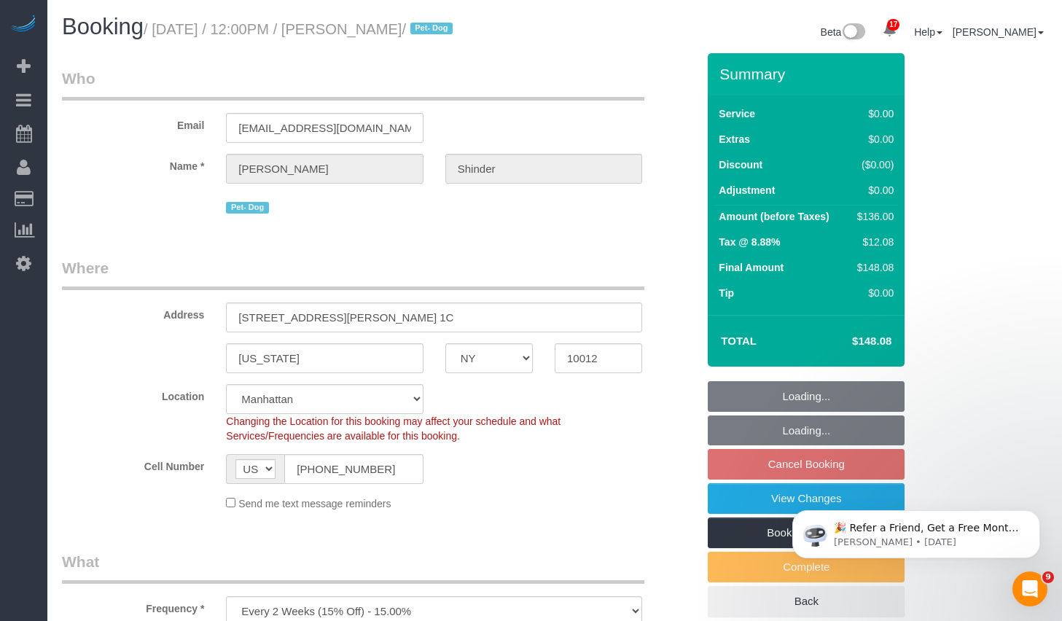
select select "object:1455"
select select "spot5"
select select "1"
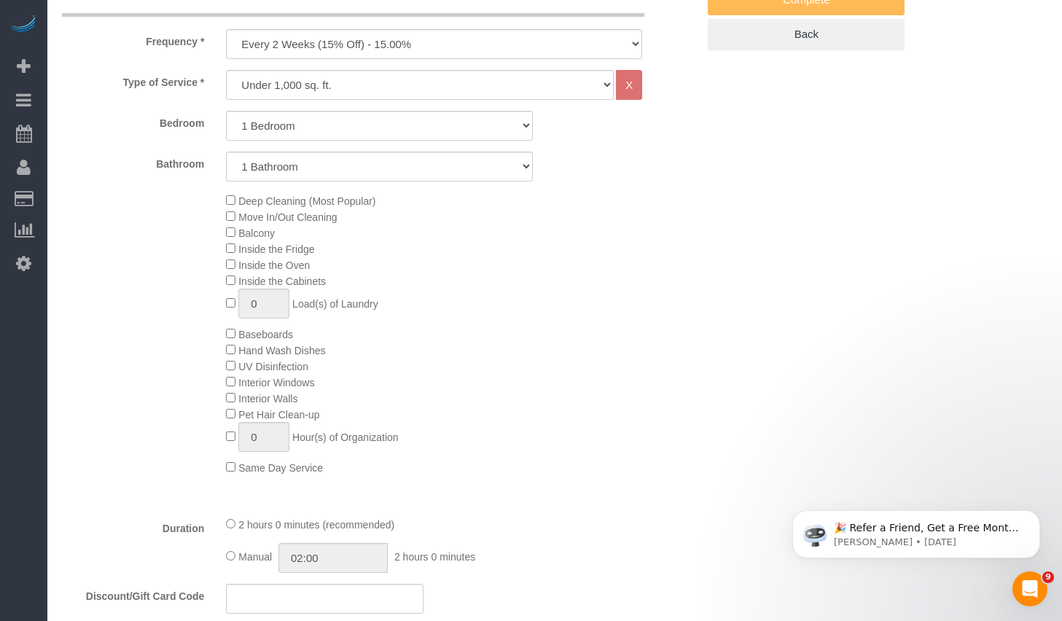
scroll to position [184, 0]
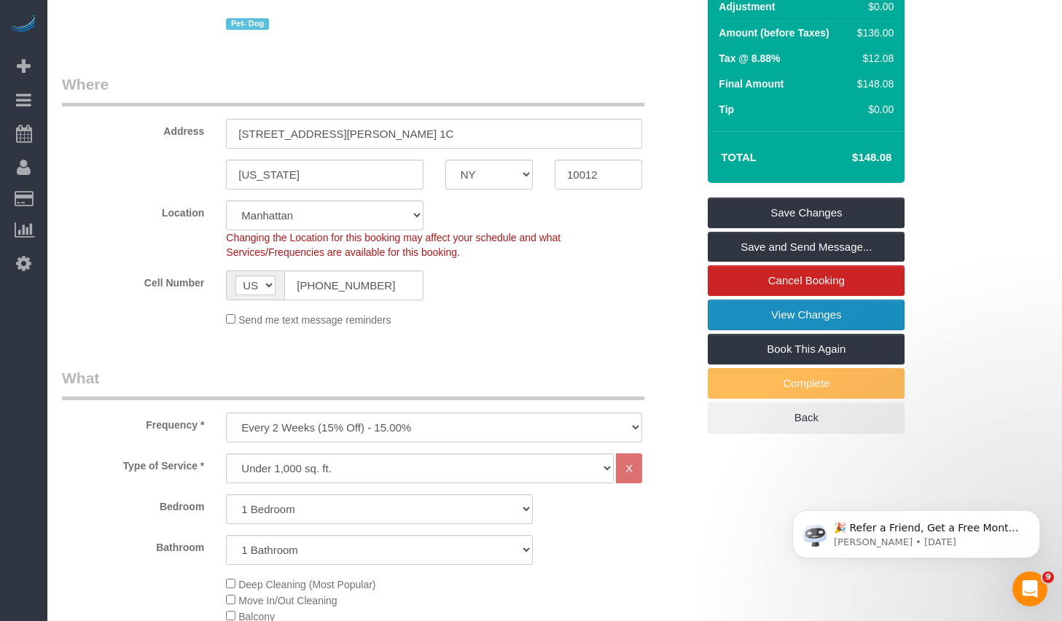
click at [755, 330] on link "View Changes" at bounding box center [806, 315] width 197 height 31
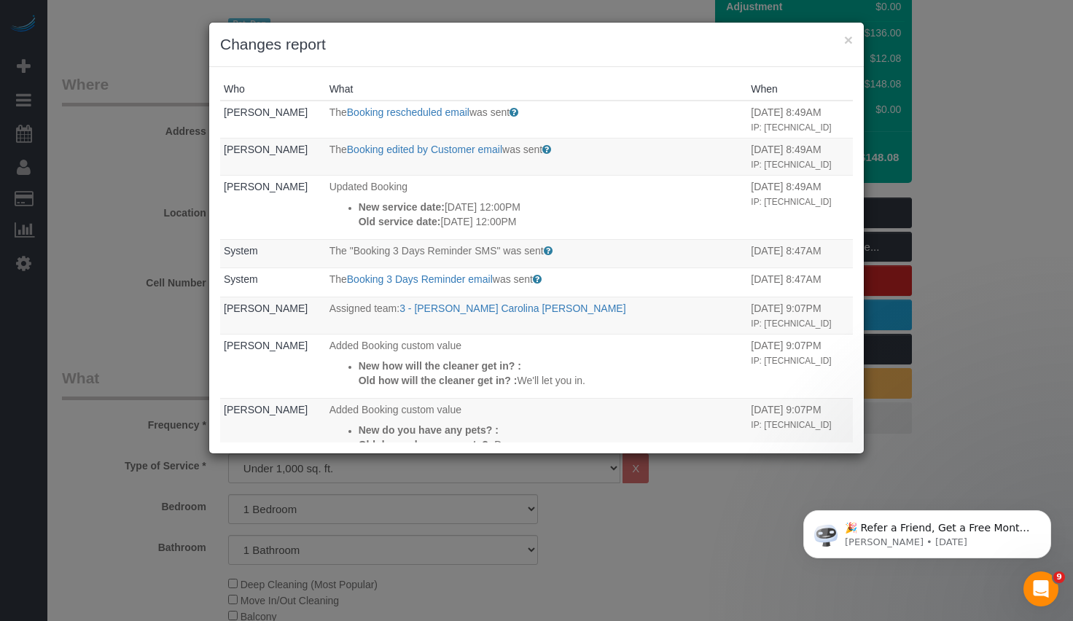
click at [854, 42] on div "× Changes report" at bounding box center [536, 45] width 655 height 44
click at [848, 42] on button "×" at bounding box center [848, 39] width 9 height 15
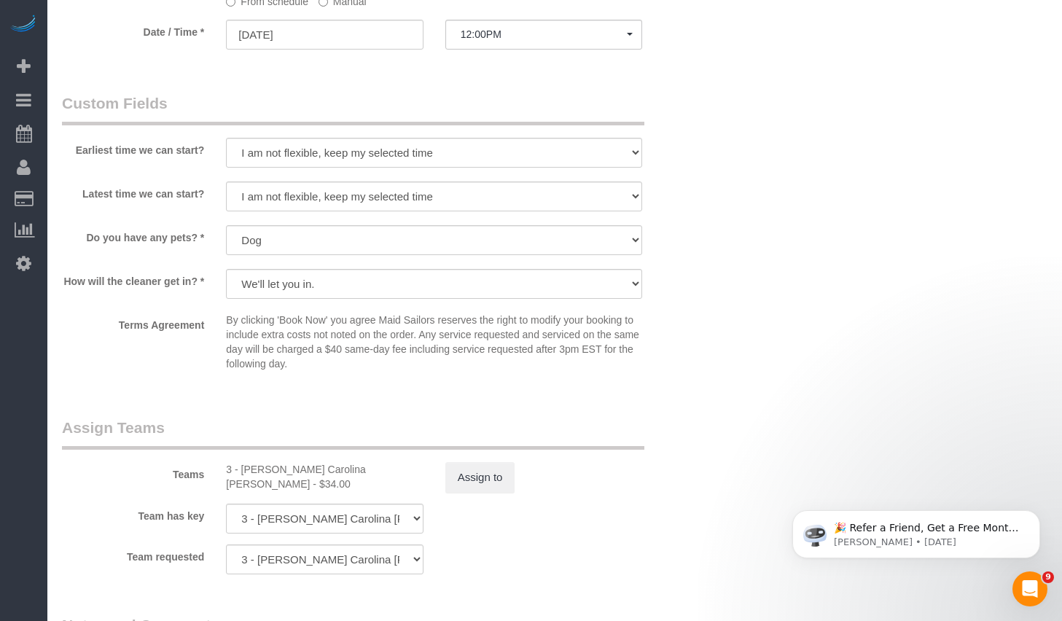
scroll to position [1704, 0]
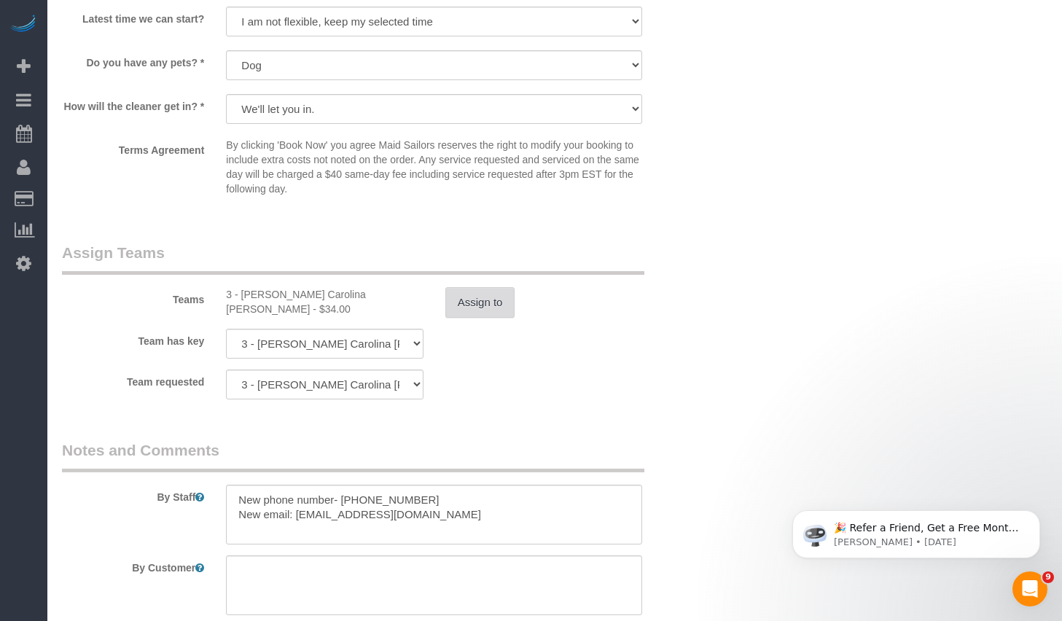
click at [479, 318] on button "Assign to" at bounding box center [480, 302] width 70 height 31
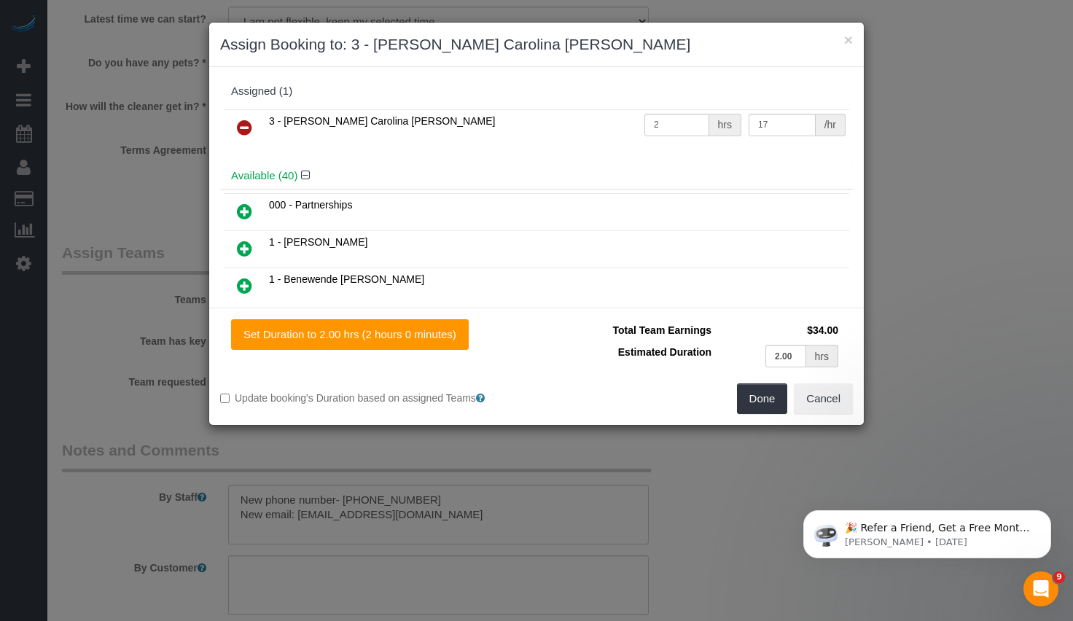
click at [227, 123] on link at bounding box center [244, 128] width 34 height 29
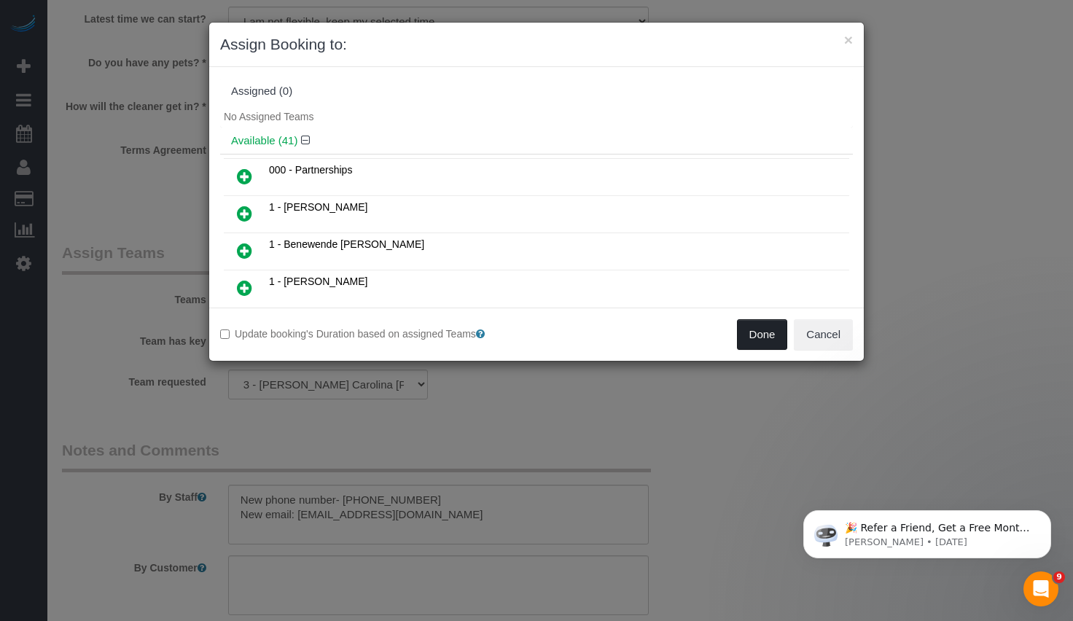
click at [738, 331] on button "Done" at bounding box center [762, 334] width 51 height 31
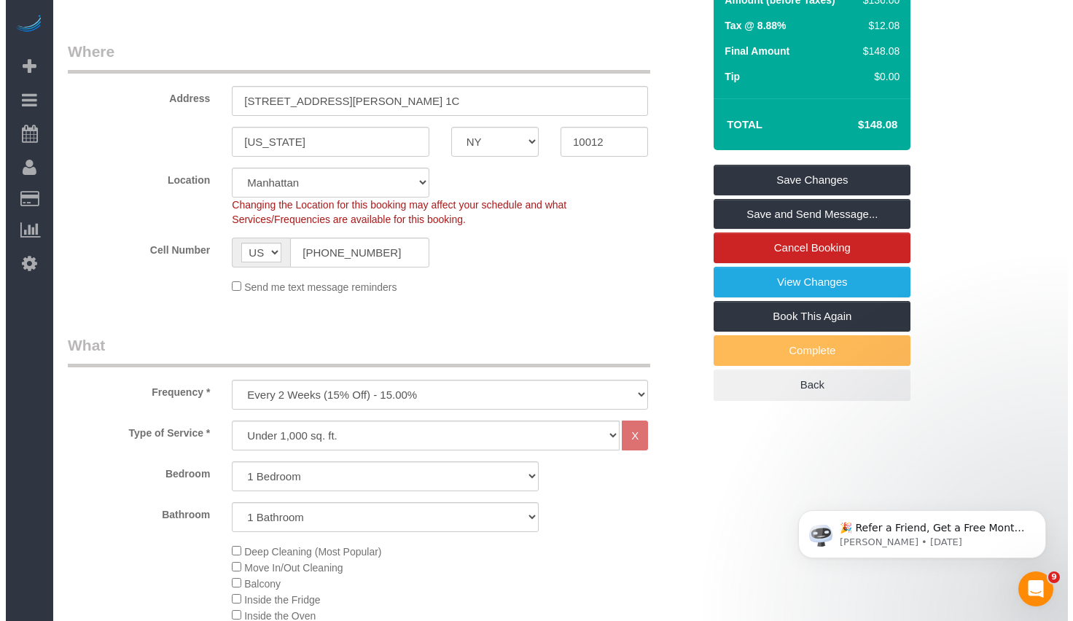
scroll to position [0, 0]
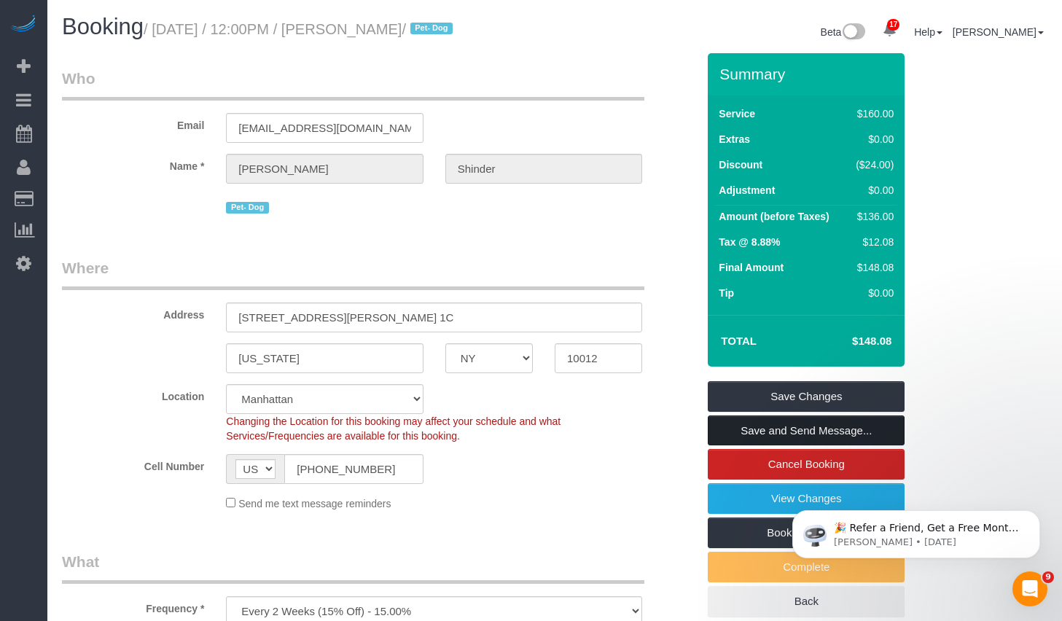
click at [765, 446] on link "Save and Send Message..." at bounding box center [806, 431] width 197 height 31
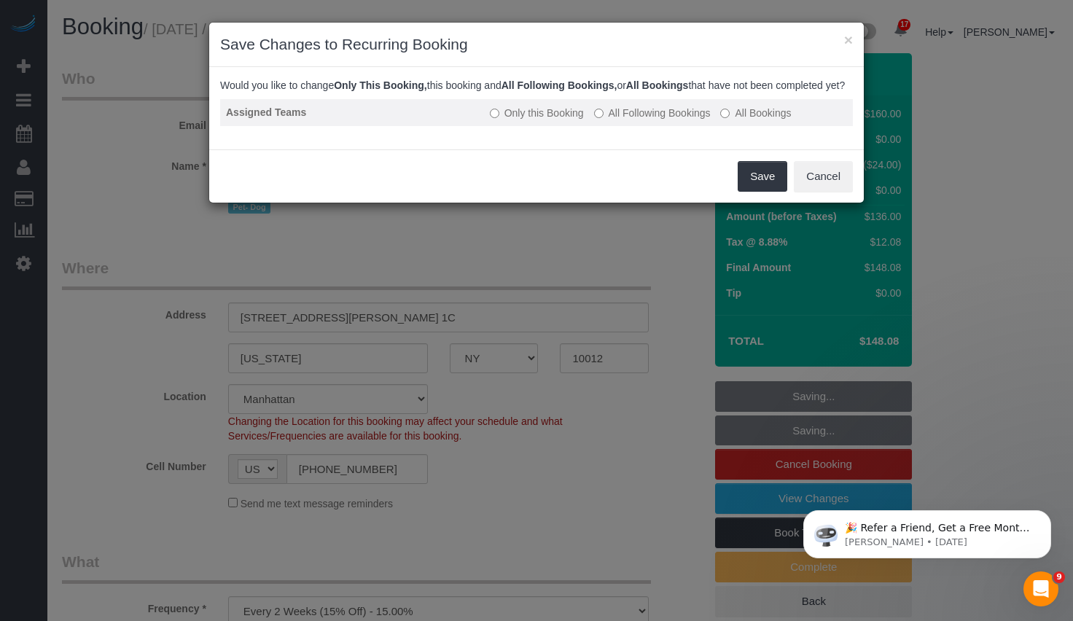
click at [642, 120] on label "All Following Bookings" at bounding box center [652, 113] width 117 height 15
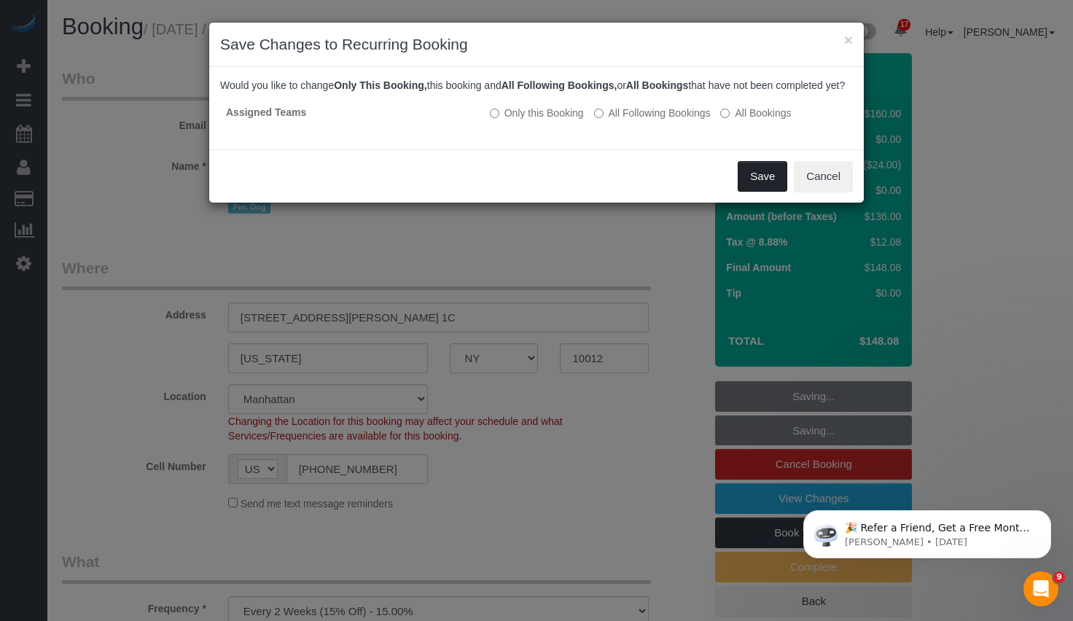
click at [762, 192] on button "Save" at bounding box center [763, 176] width 50 height 31
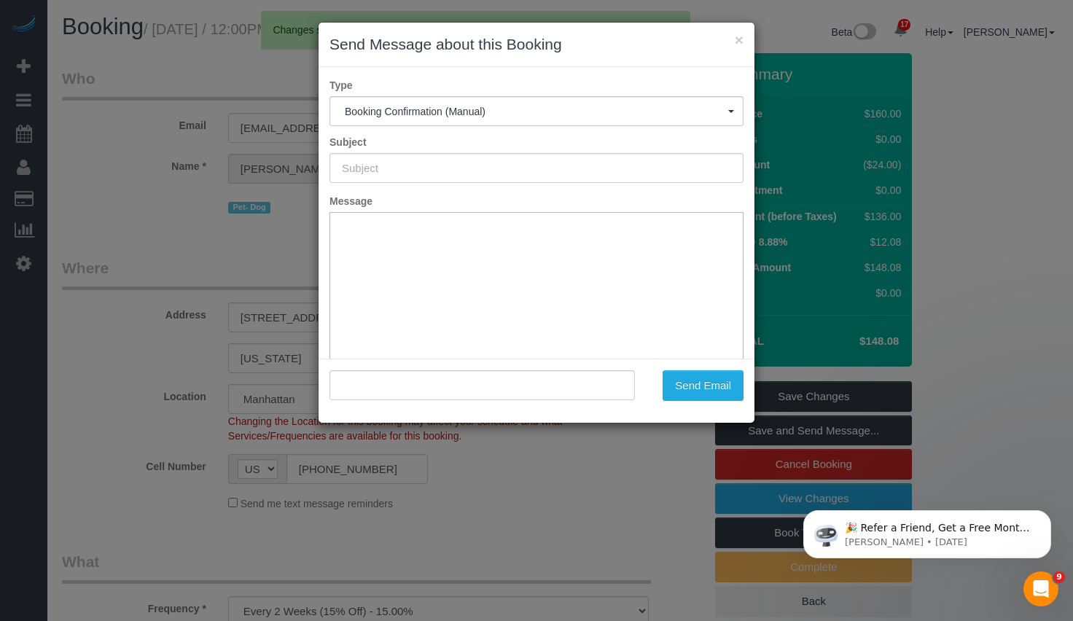
type input "Cleaning Confirmed for 09/17/2025 at 12:00pm"
type input ""Alexandra Shinder" <ashinder3@gmail.com>"
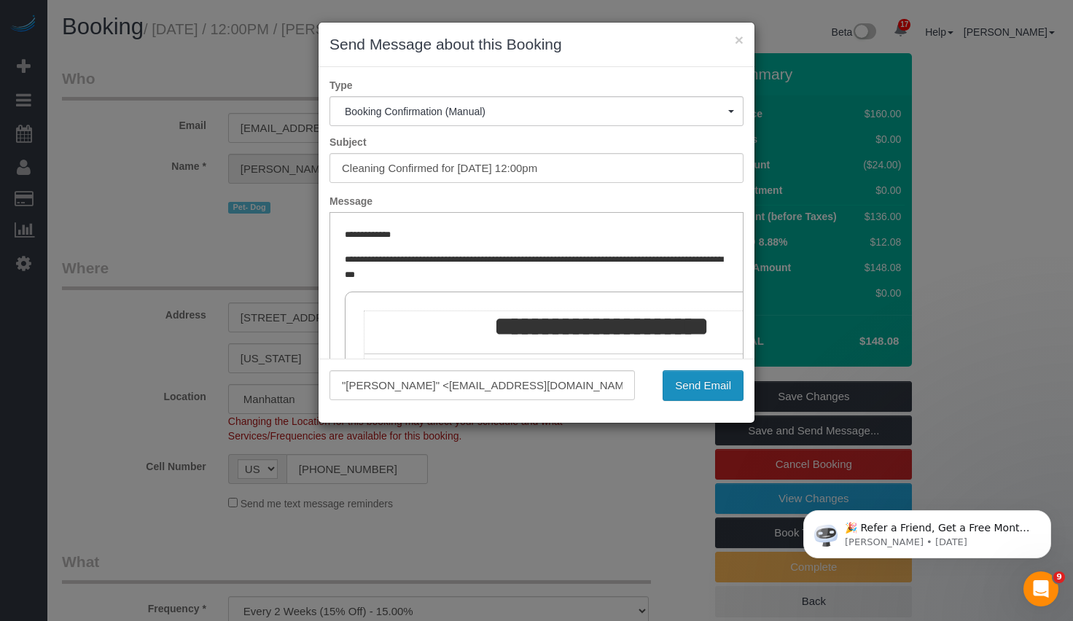
click at [701, 400] on button "Send Email" at bounding box center [703, 385] width 81 height 31
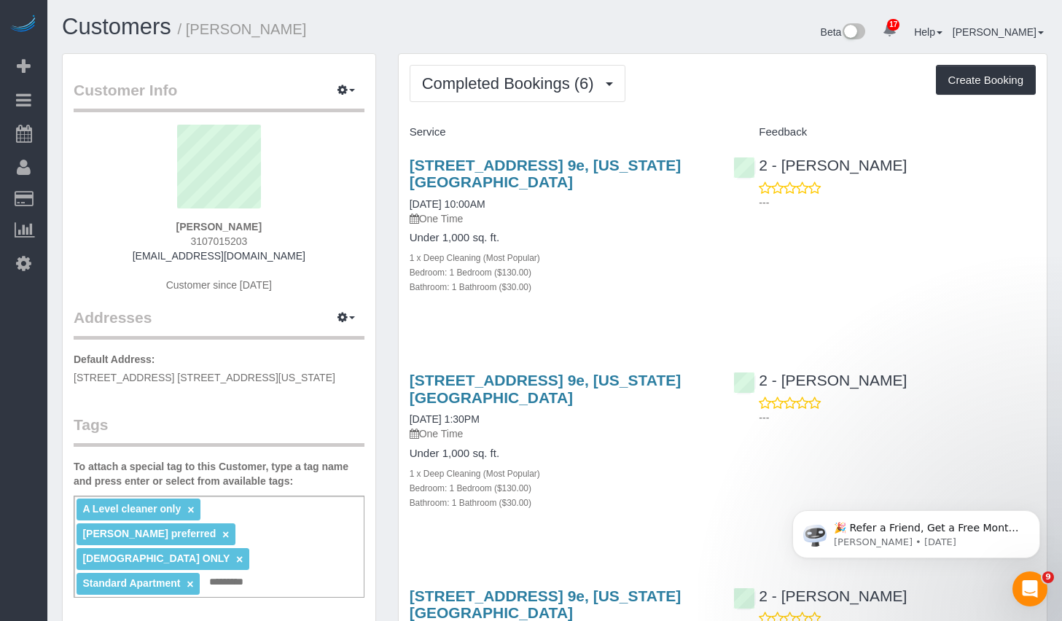
click at [229, 529] on link "×" at bounding box center [225, 535] width 7 height 12
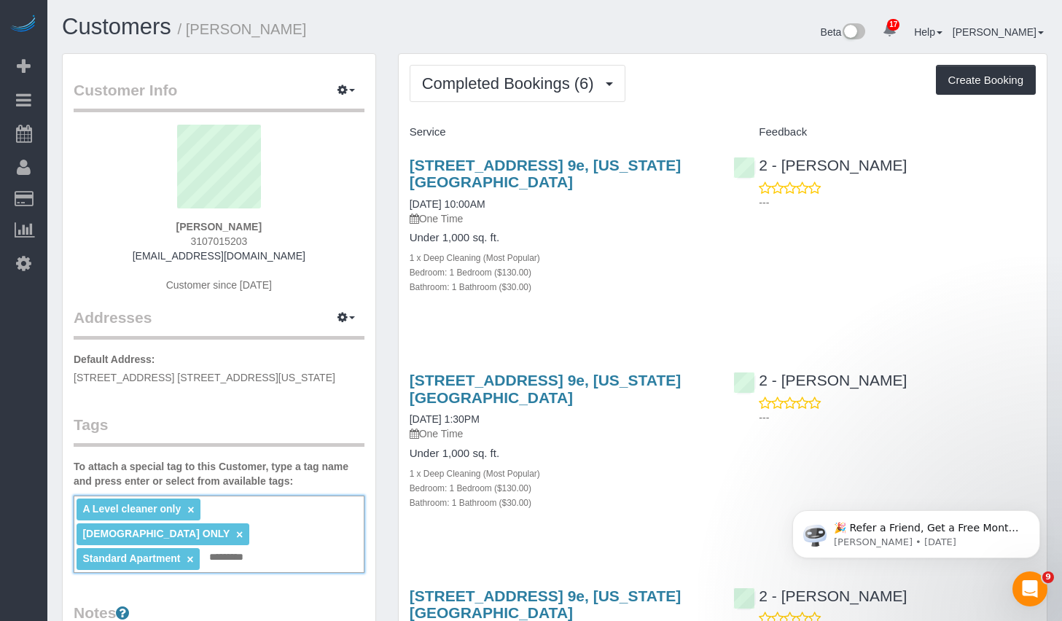
click at [294, 528] on div "A Level cleaner only × [DEMOGRAPHIC_DATA] ONLY × Standard Apartment × Add a tag" at bounding box center [219, 534] width 291 height 77
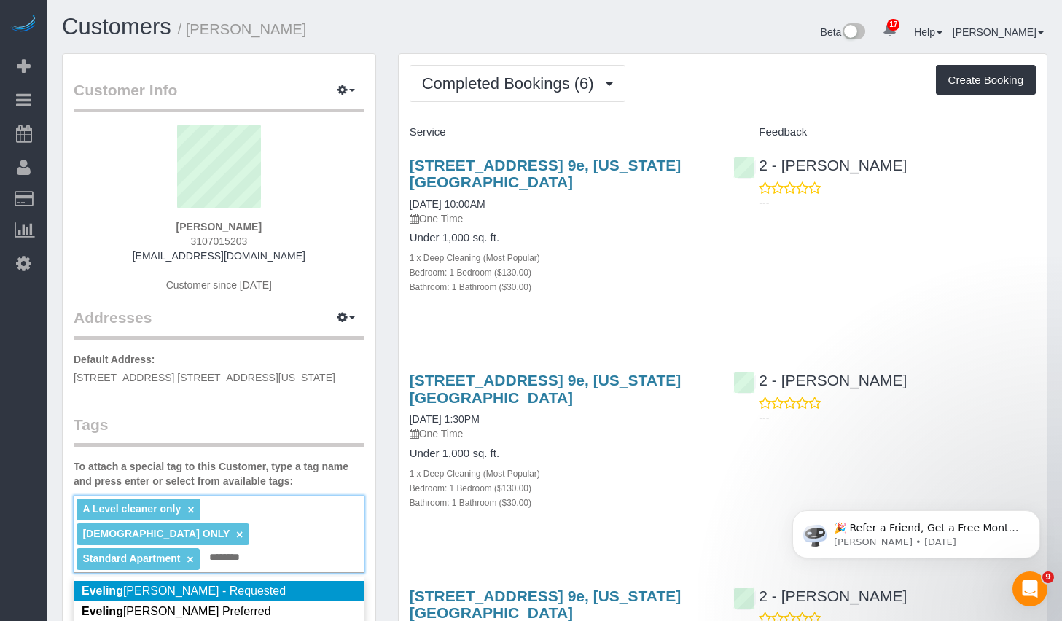
type input "*******"
click at [245, 581] on li "[PERSON_NAME] - Requested" at bounding box center [218, 591] width 289 height 20
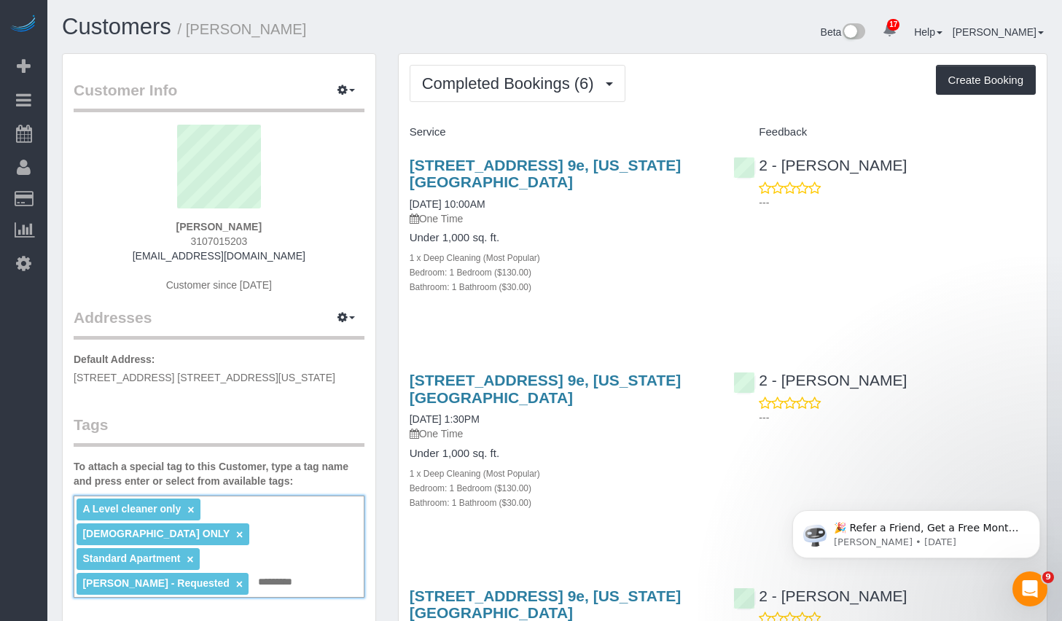
click at [517, 507] on small "Bathroom: 1 Bathroom ($30.00)" at bounding box center [471, 503] width 122 height 10
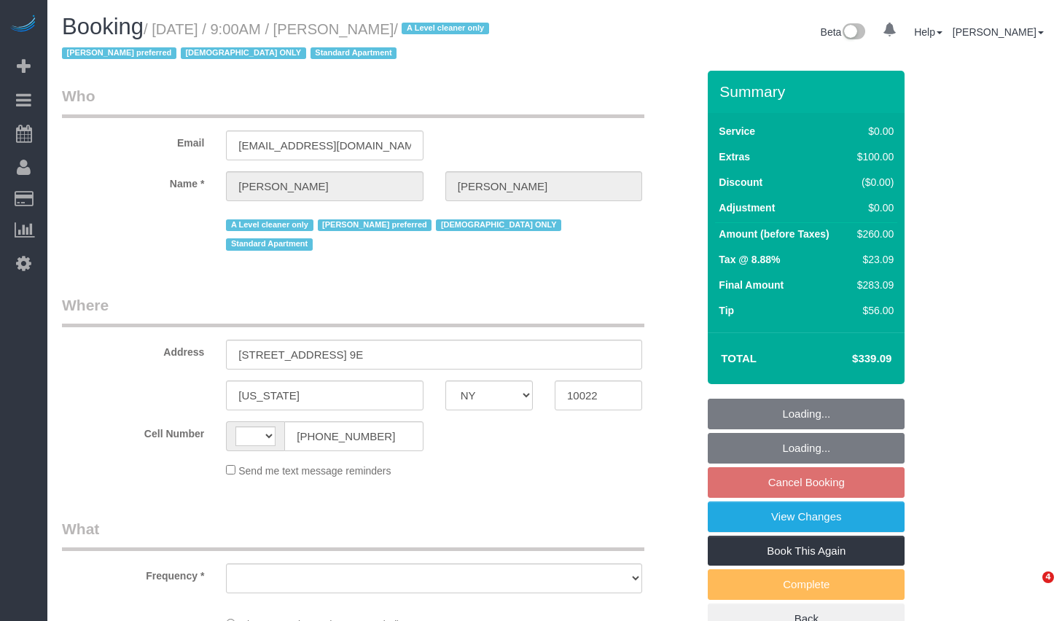
select select "NY"
select select "string:[GEOGRAPHIC_DATA]"
select select "object:882"
select select "number:89"
select select "number:71"
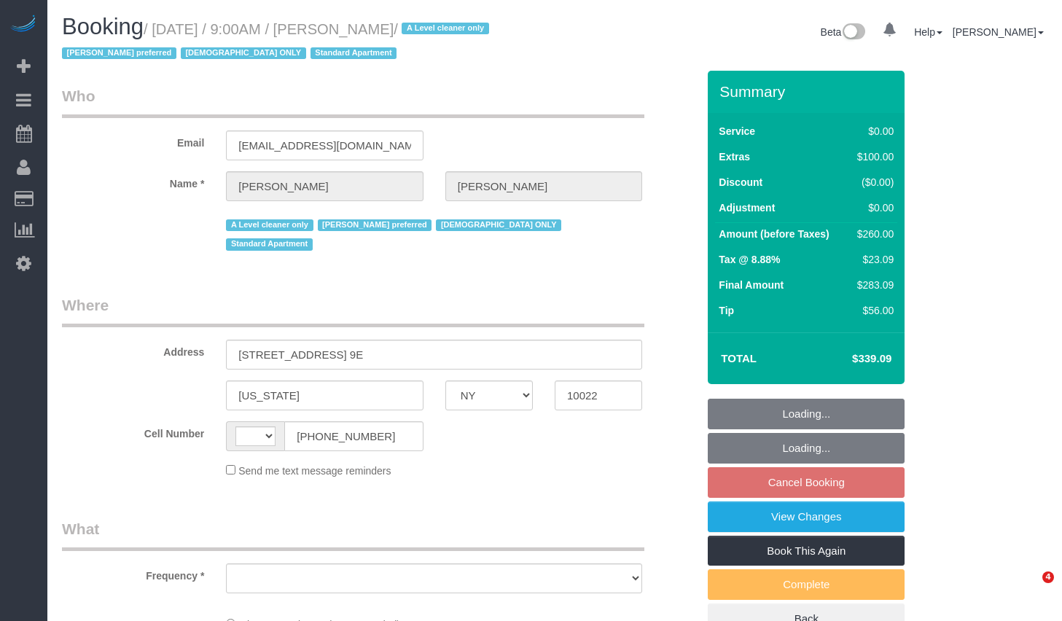
select select "number:15"
select select "number:5"
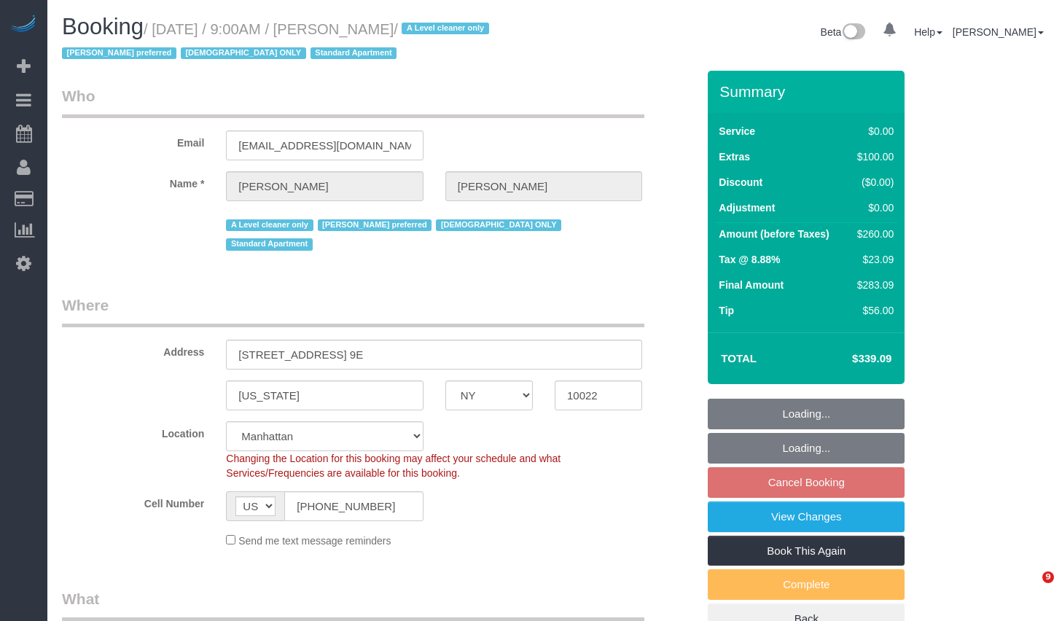
select select "object:1459"
select select "string:stripe-pm_1FfUHP4VGloSiKo7jLMQ7GPI"
select select "spot2"
select select "1"
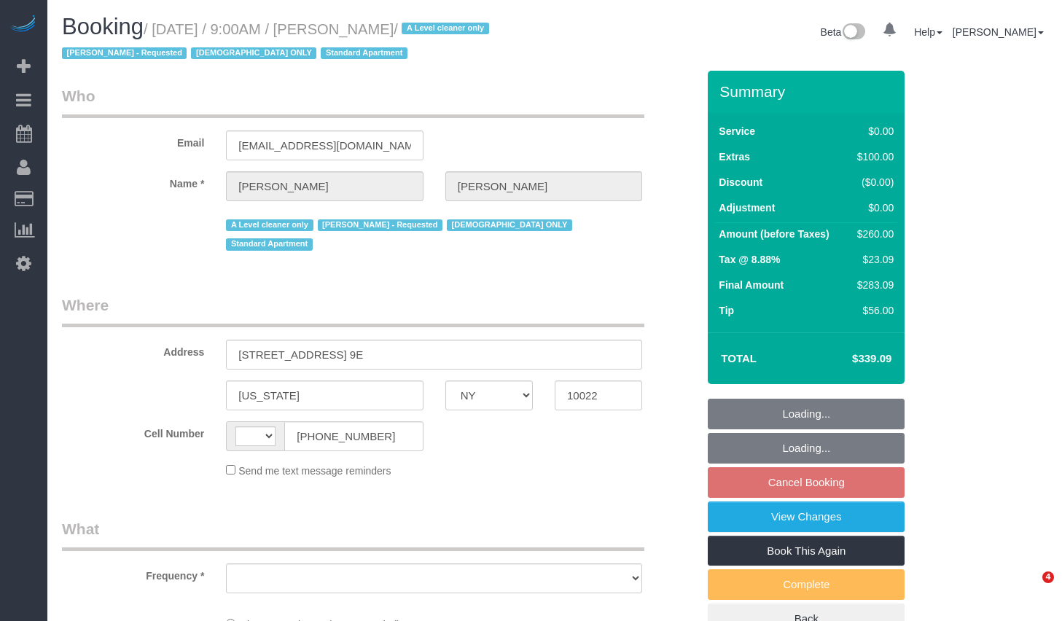
select select "NY"
select select "string:[GEOGRAPHIC_DATA]"
select select "object:779"
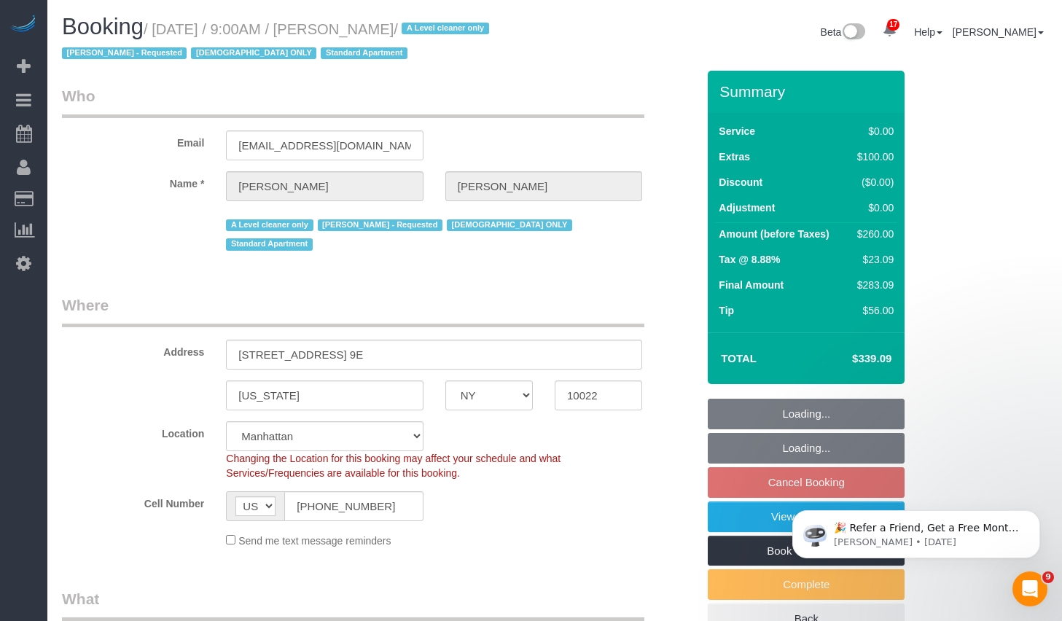
select select "string:stripe-pm_1FfUHP4VGloSiKo7jLMQ7GPI"
select select "1"
select select "number:89"
select select "number:71"
select select "number:15"
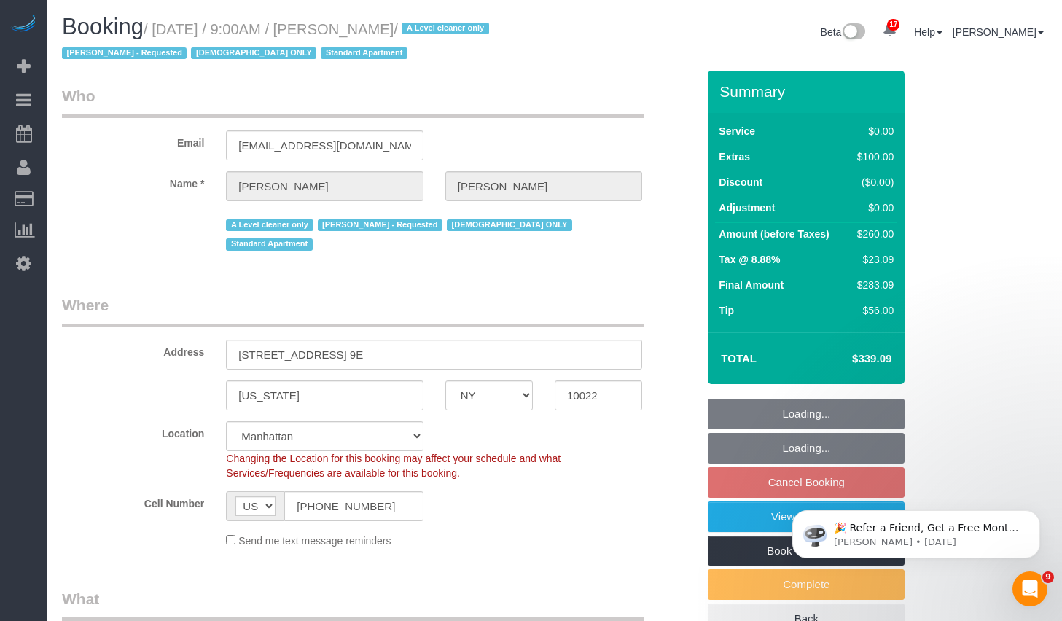
select select "number:5"
select select "object:1033"
select select "spot2"
select select "1"
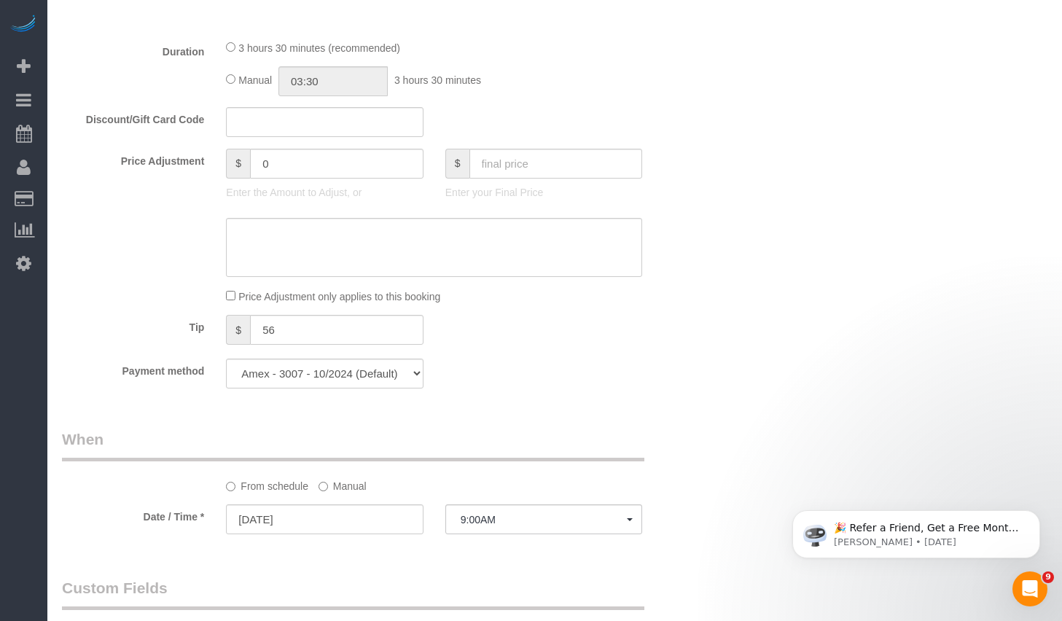
scroll to position [1333, 0]
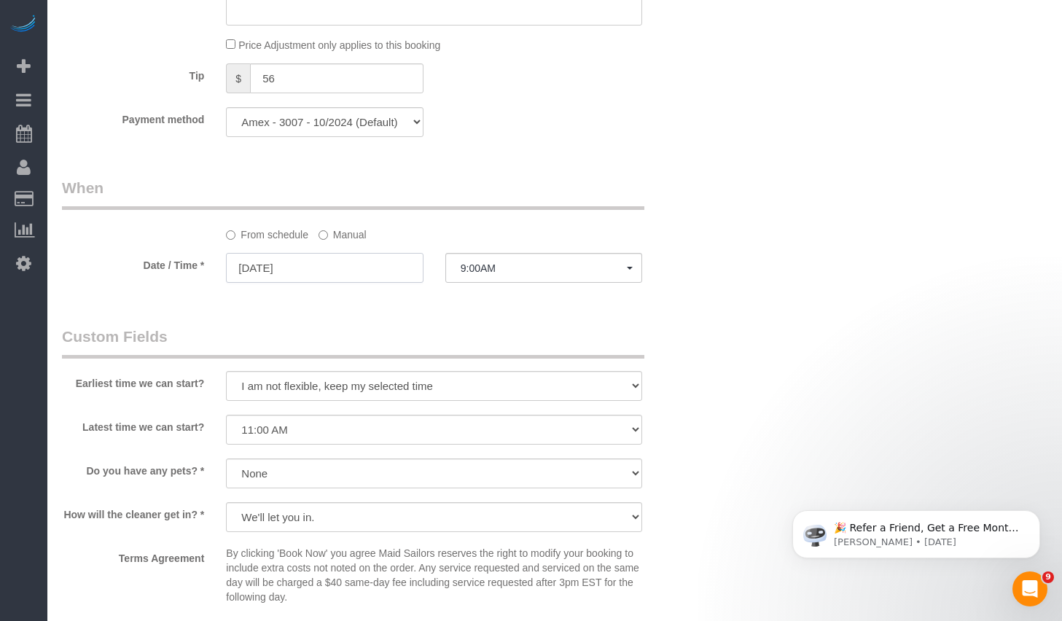
click at [359, 253] on input "[DATE]" at bounding box center [324, 268] width 197 height 30
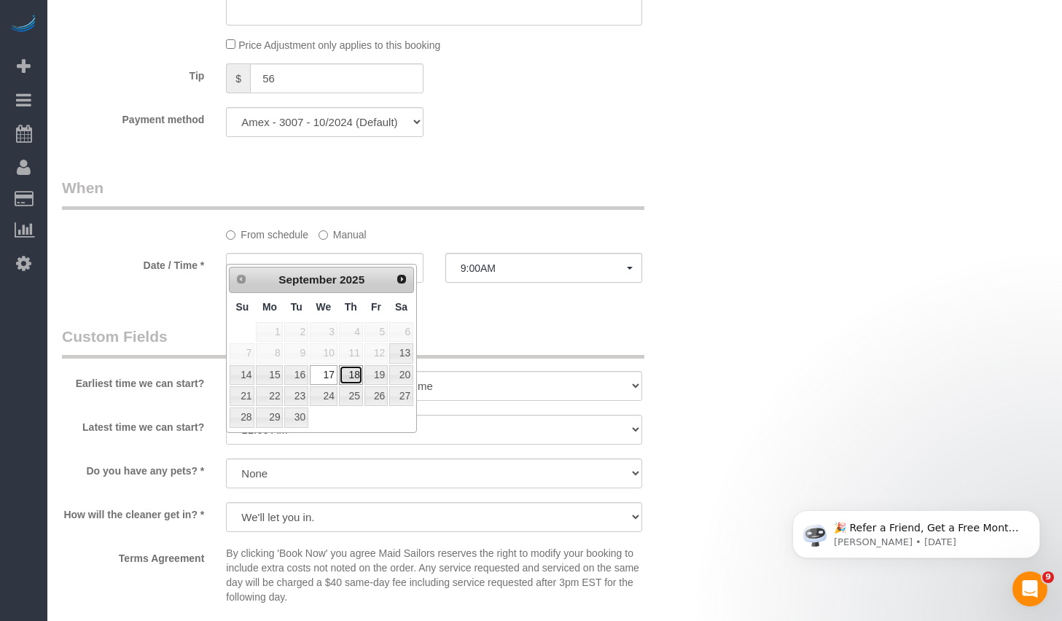
click at [358, 380] on link "18" at bounding box center [351, 375] width 24 height 20
type input "[DATE]"
select select "spot13"
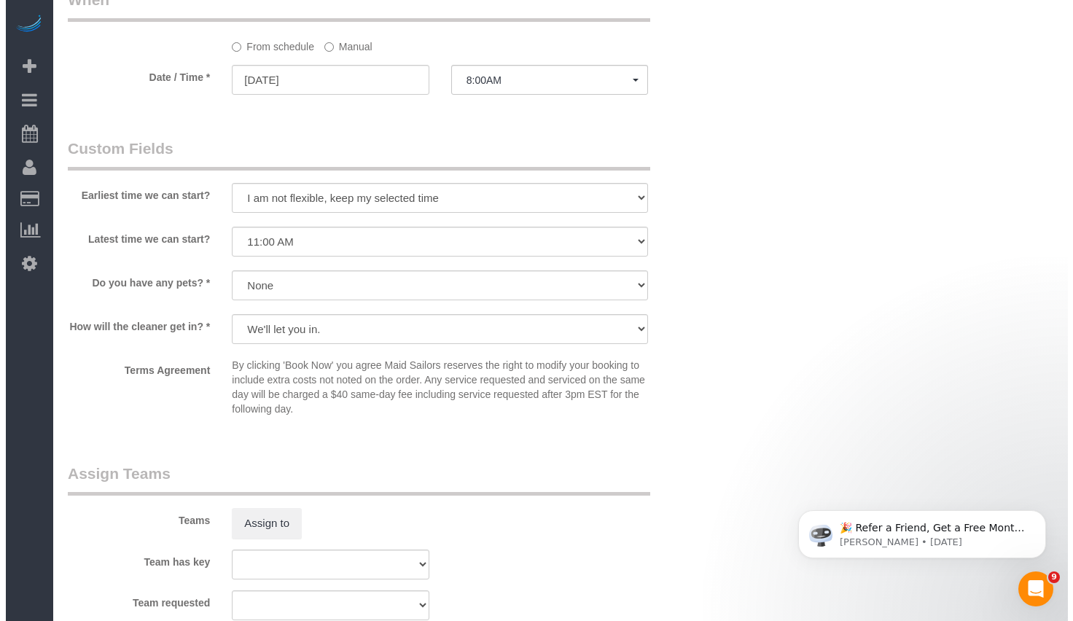
scroll to position [1771, 0]
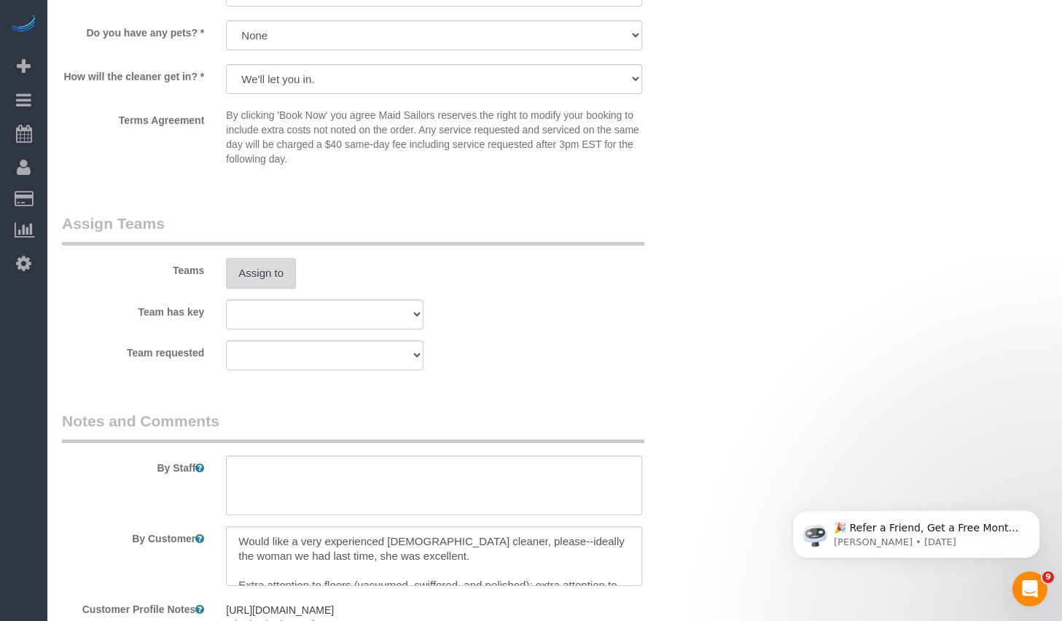
click at [238, 258] on button "Assign to" at bounding box center [261, 273] width 70 height 31
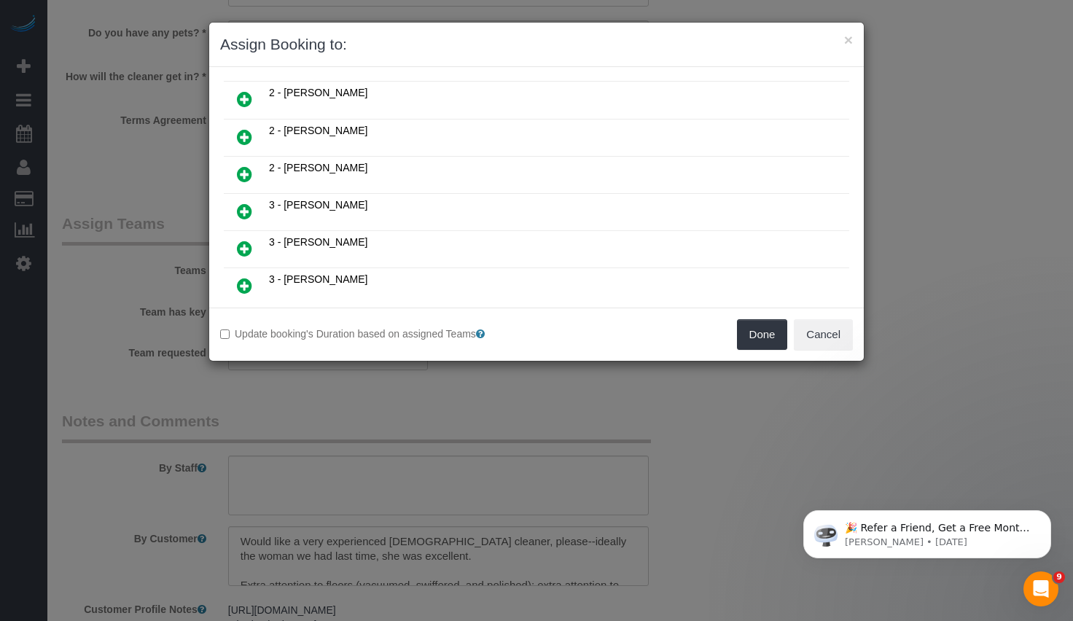
scroll to position [392, 0]
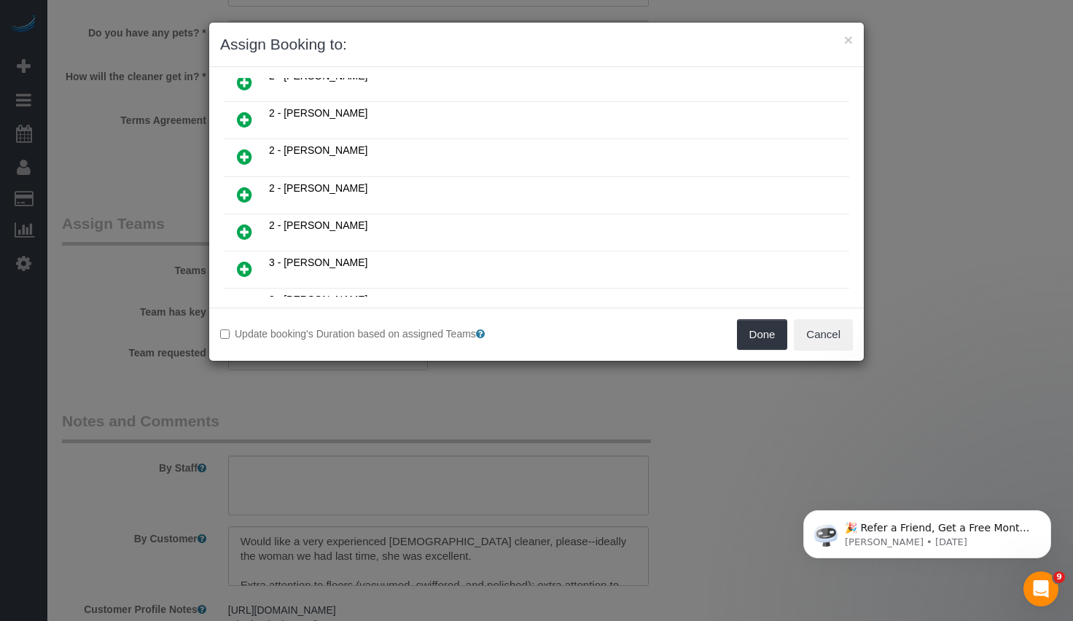
click at [240, 114] on icon at bounding box center [244, 119] width 15 height 17
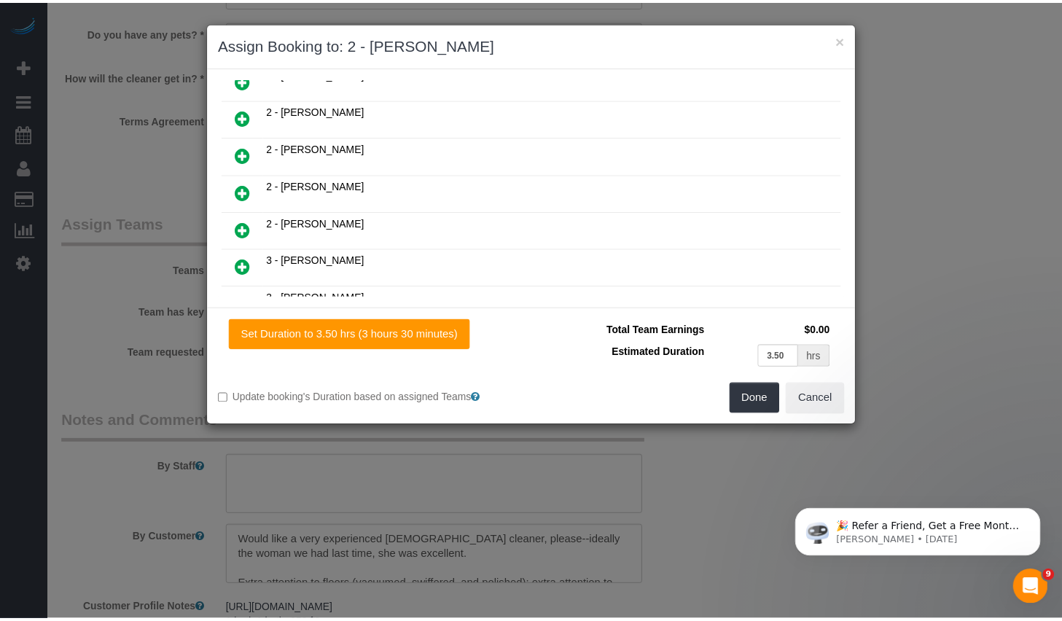
scroll to position [427, 0]
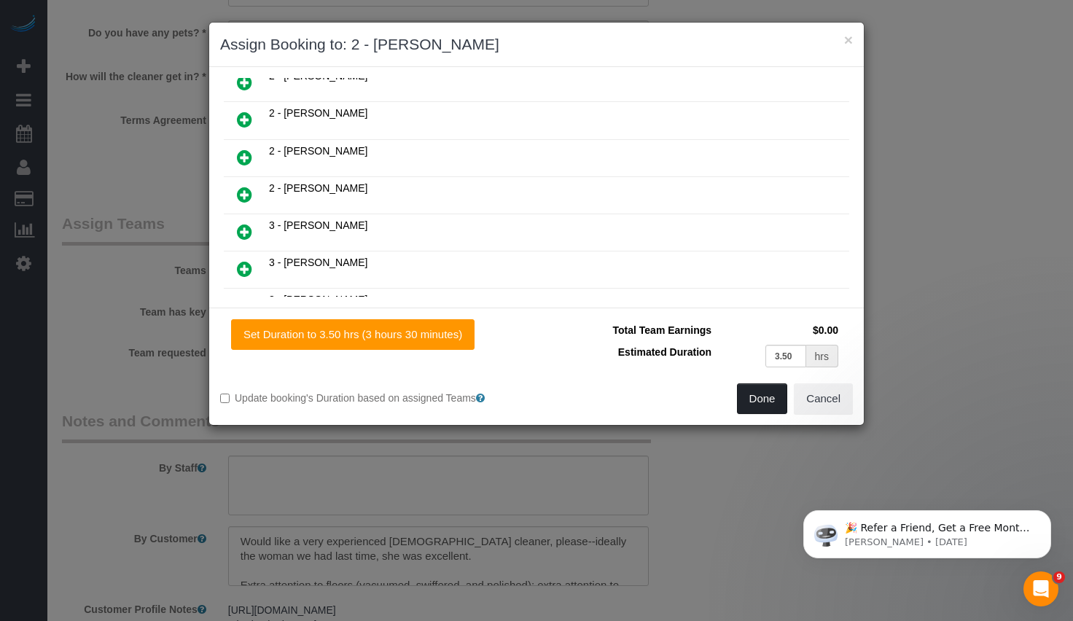
click at [752, 397] on button "Done" at bounding box center [762, 398] width 51 height 31
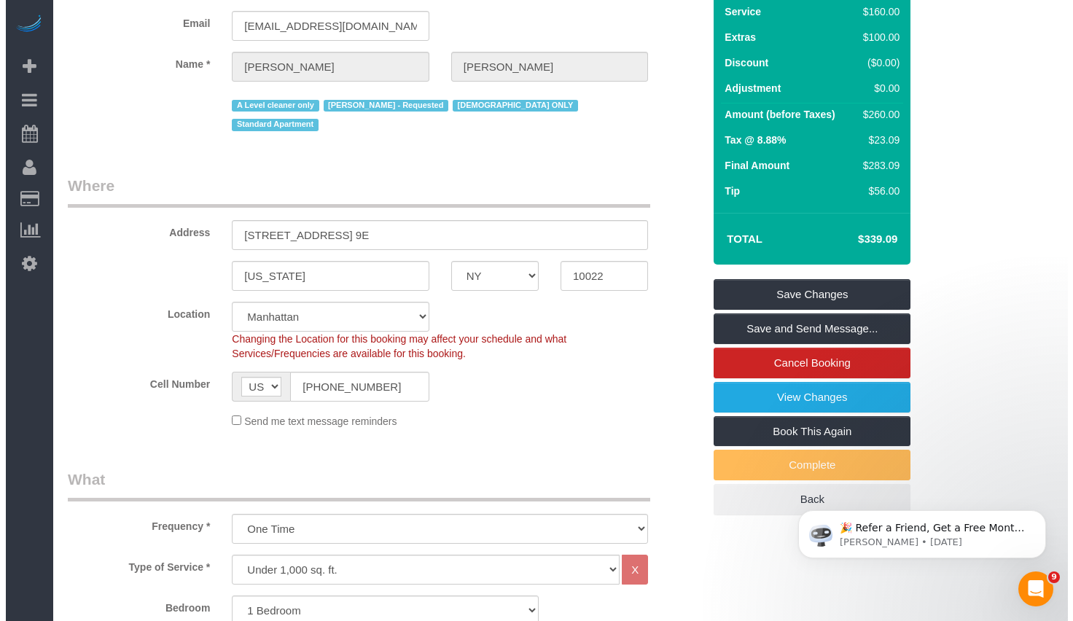
scroll to position [0, 0]
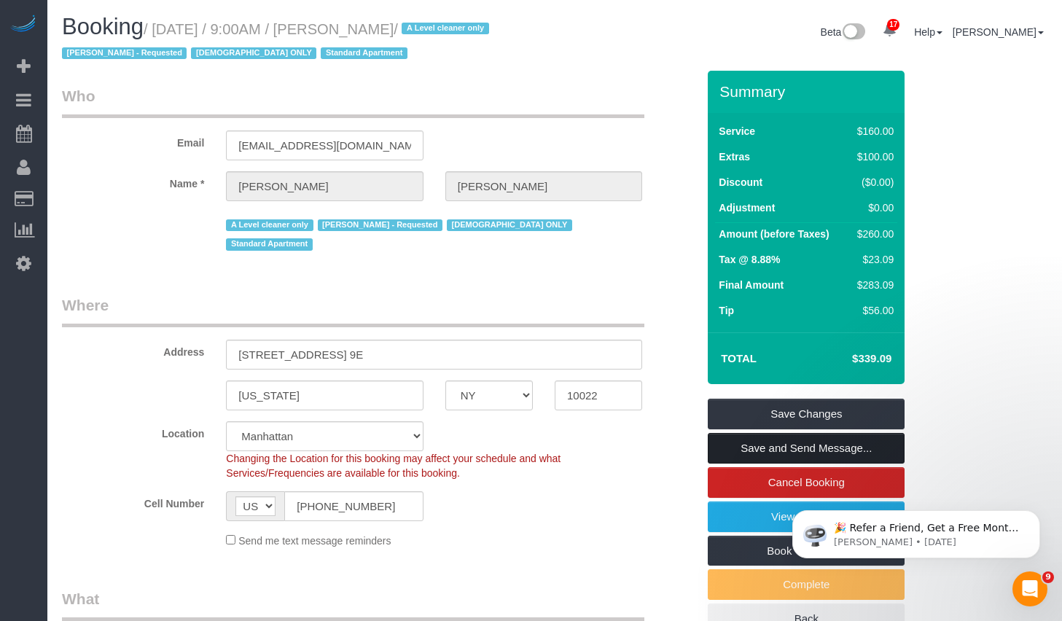
click at [783, 448] on link "Save and Send Message..." at bounding box center [806, 448] width 197 height 31
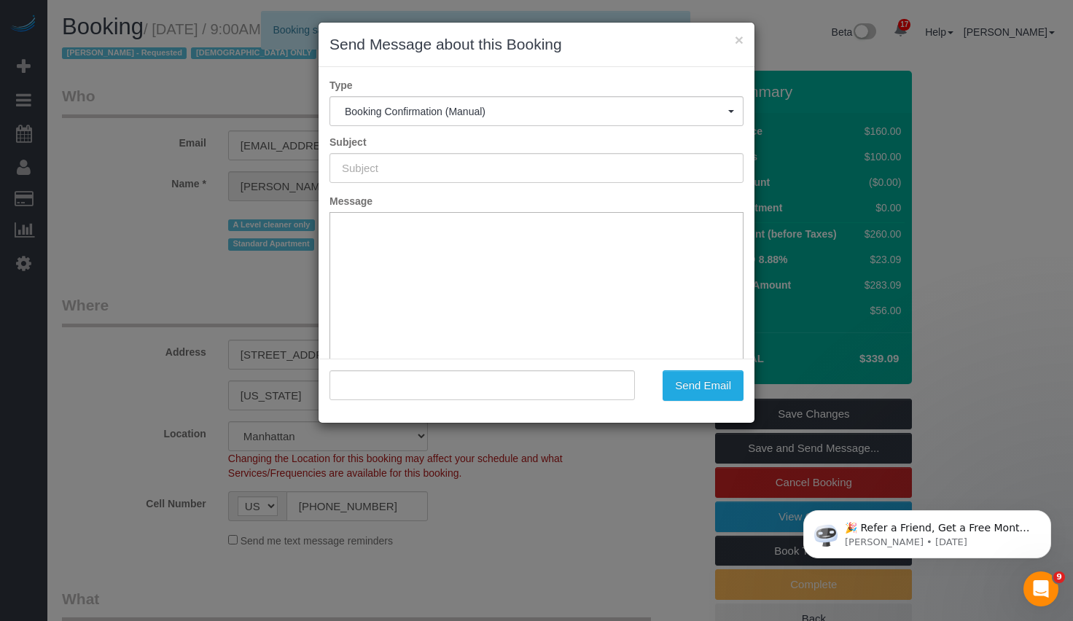
type input "Cleaning Confirmed for [DATE] 8:00am"
type input ""[PERSON_NAME]" <[EMAIL_ADDRESS][DOMAIN_NAME]>"
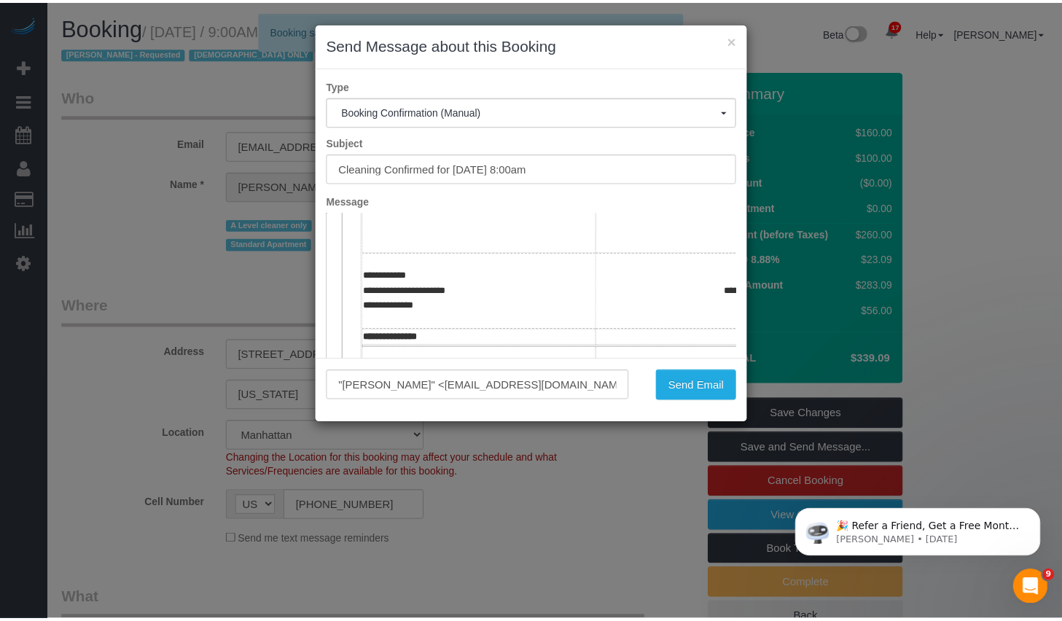
scroll to position [421, 0]
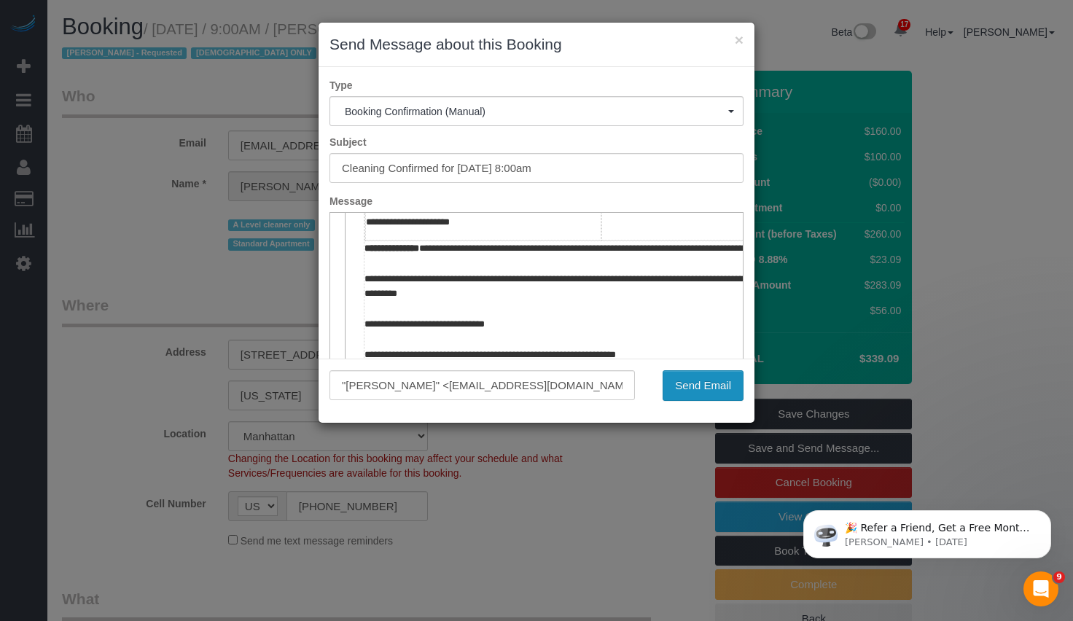
click at [722, 396] on button "Send Email" at bounding box center [703, 385] width 81 height 31
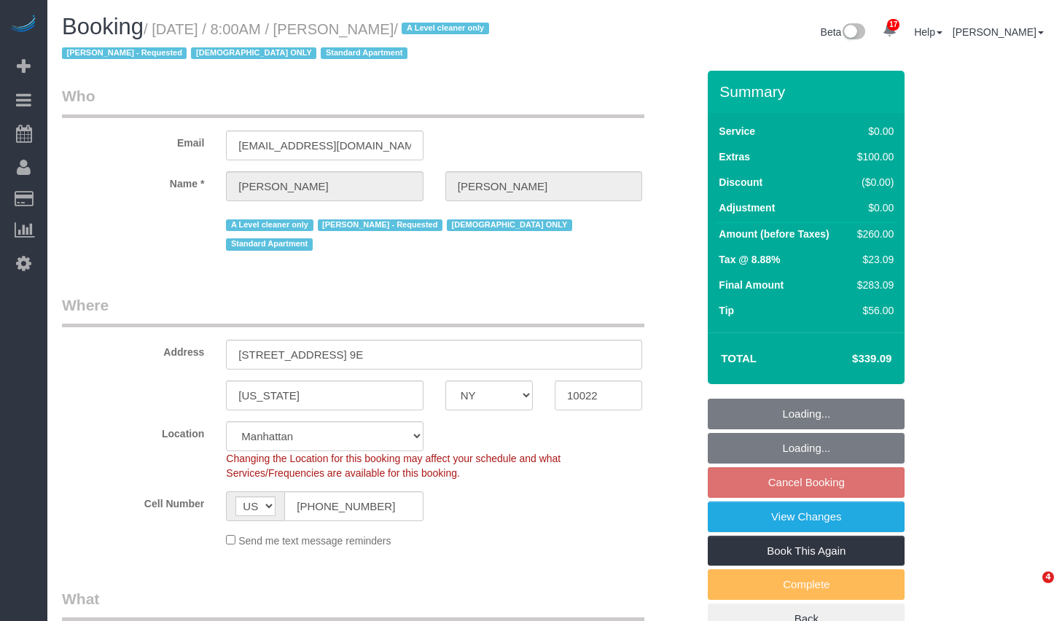
select select "NY"
select select "1"
select select "string:stripe-pm_1FfUHP4VGloSiKo7jLMQ7GPI"
select select "number:89"
select select "number:71"
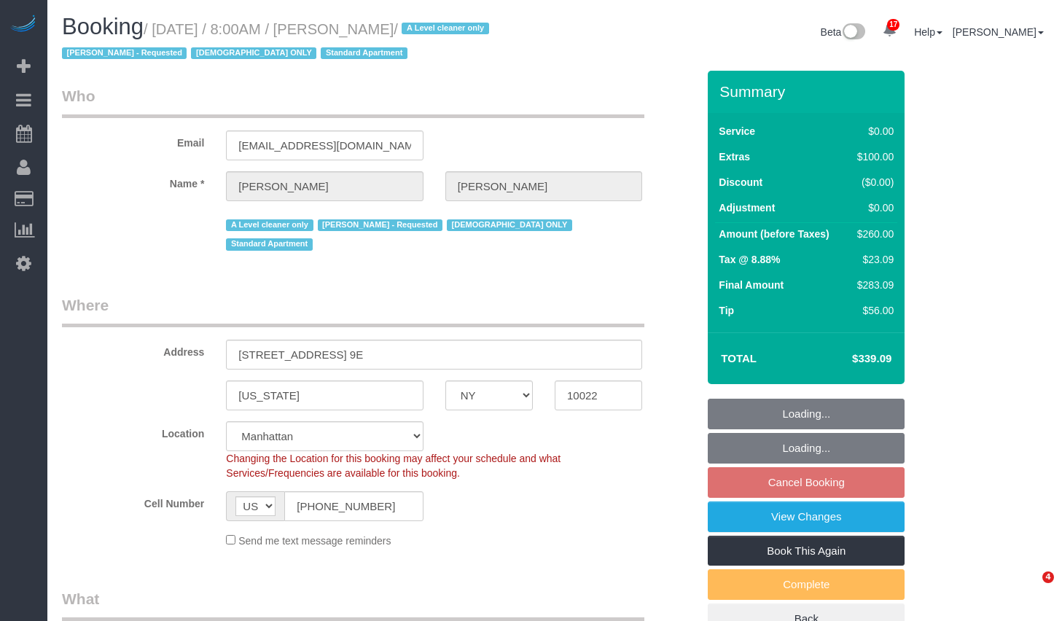
select select "number:15"
select select "number:5"
select select "spot1"
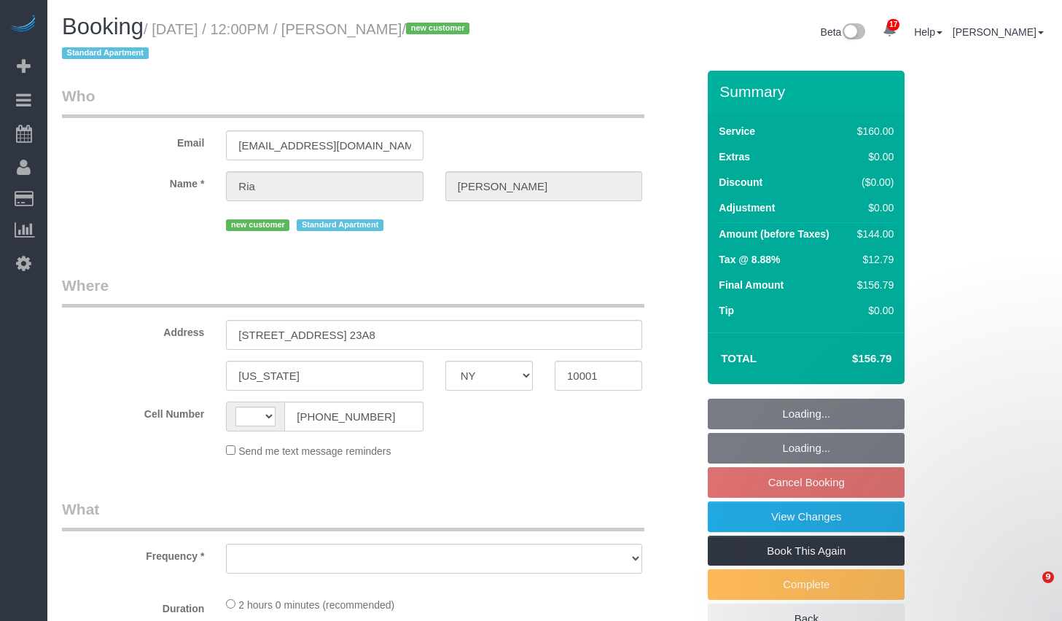
select select "NY"
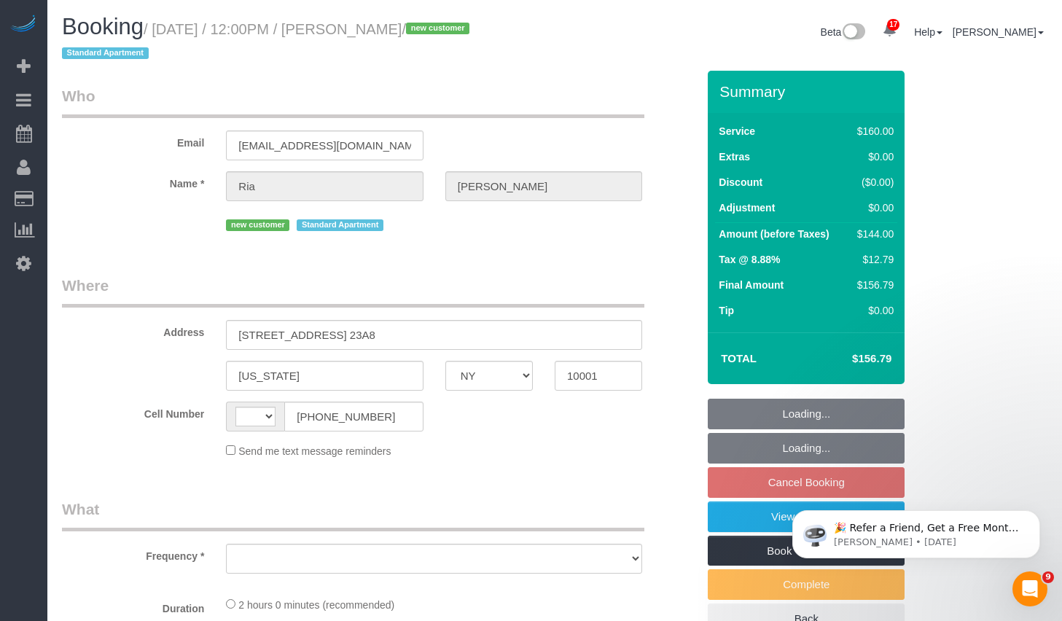
select select "string:US"
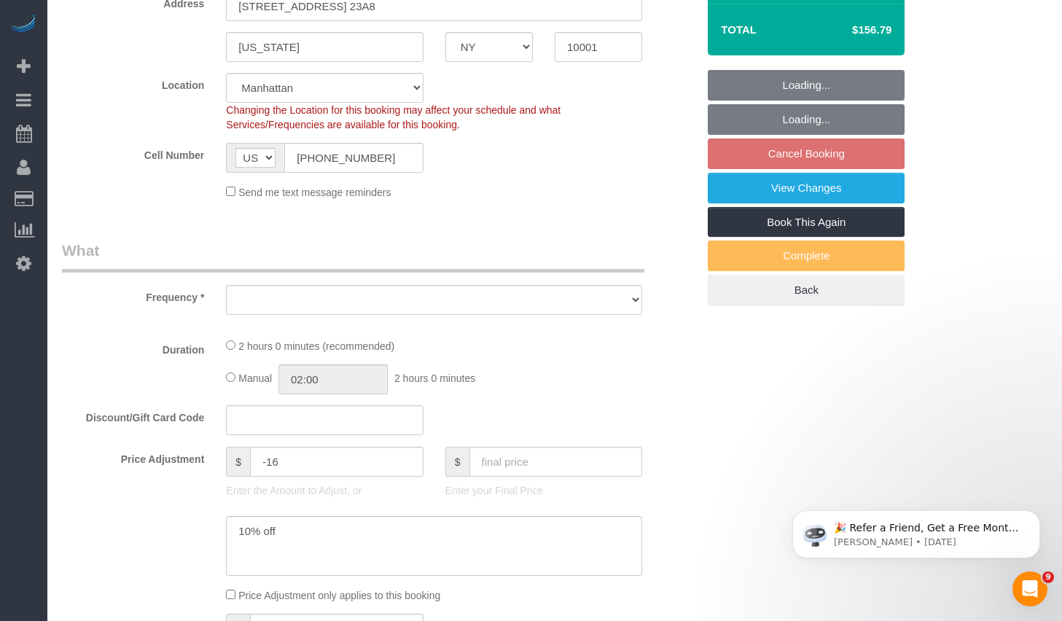
select select "object:918"
select select "string:stripe-pm_1S6YF14VGloSiKo7jDWSwls0"
select select "number:89"
select select "number:90"
select select "number:15"
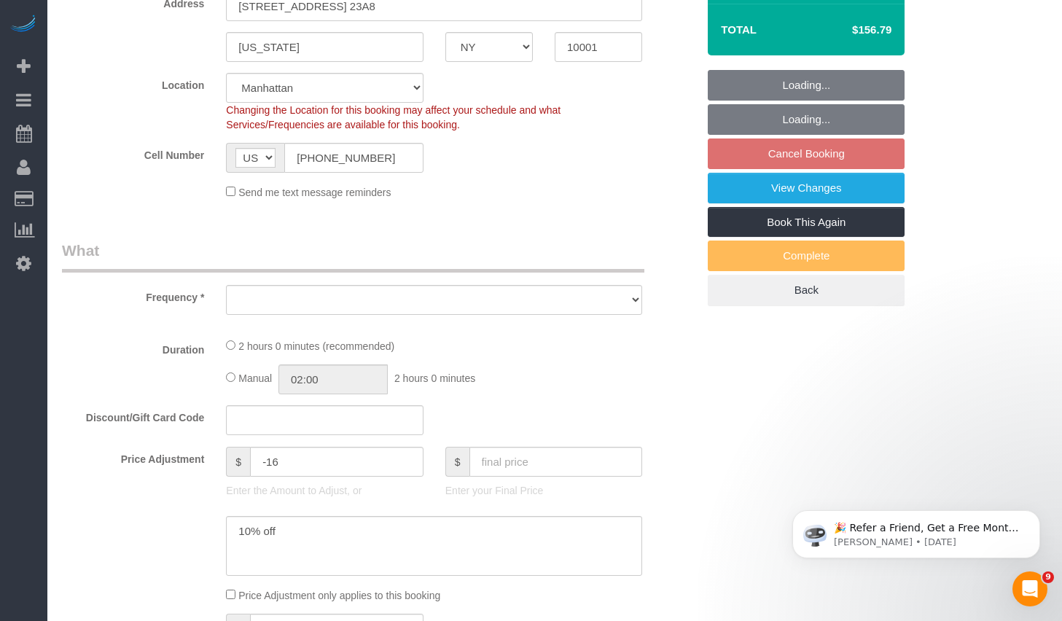
select select "number:5"
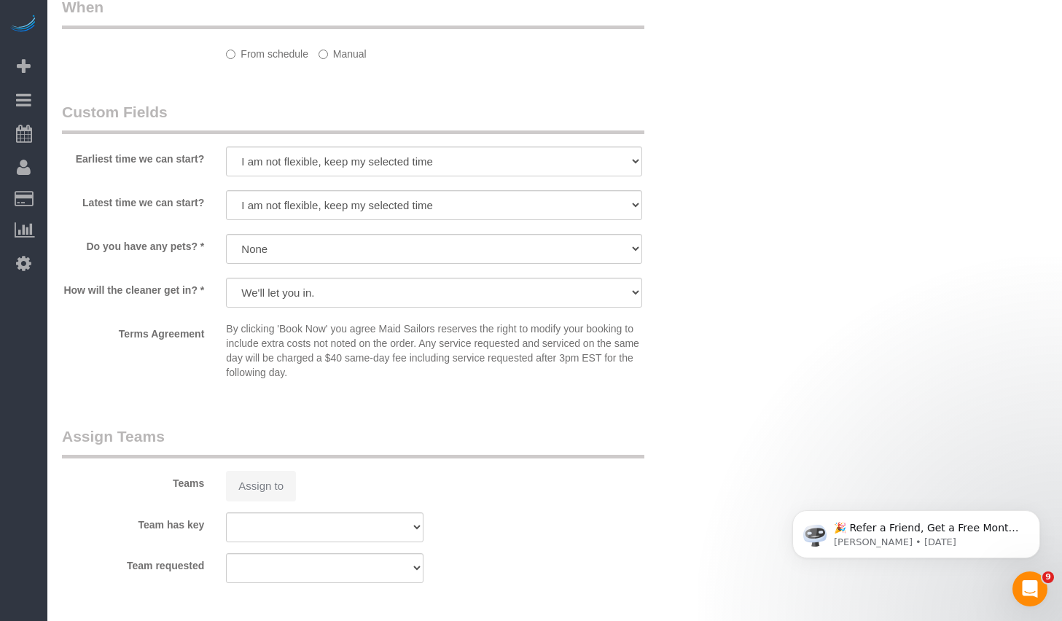
select select "object:1056"
select select "spot3"
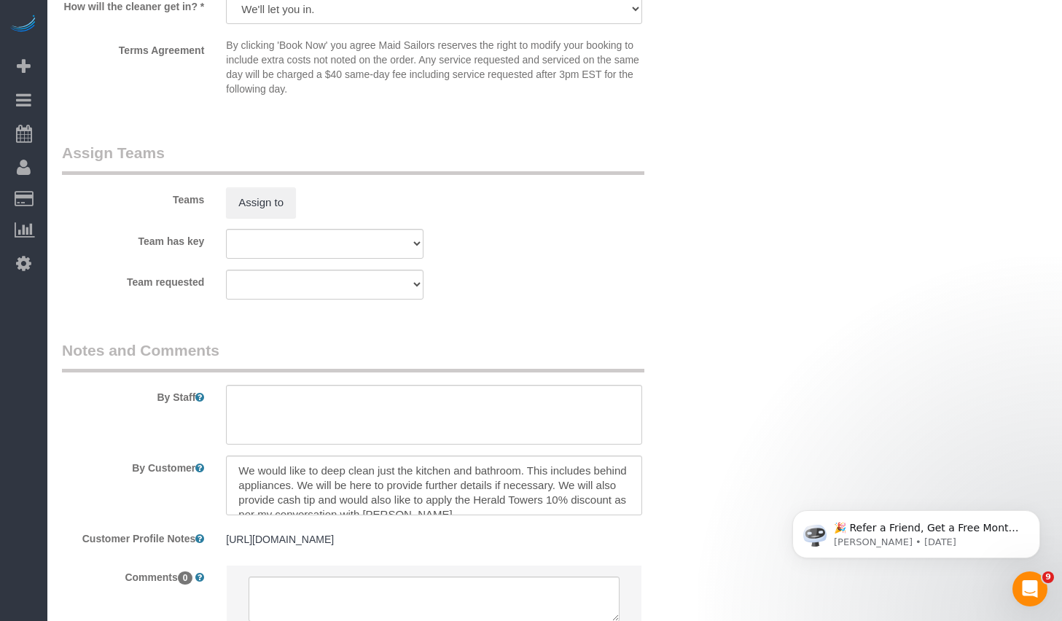
scroll to position [1663, 0]
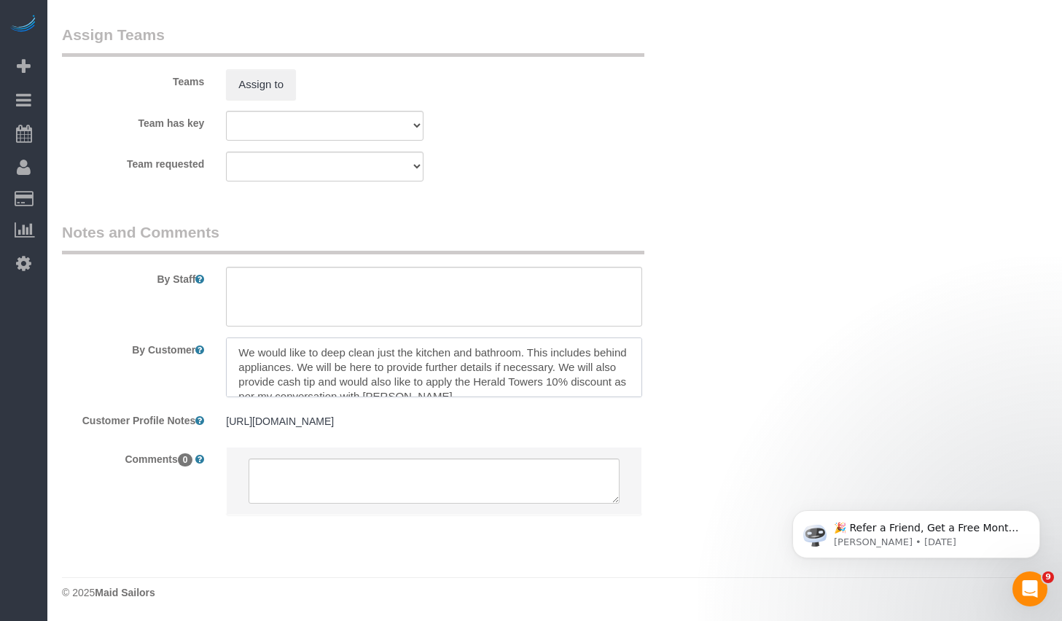
click at [304, 342] on textarea at bounding box center [434, 368] width 416 height 60
click at [484, 369] on textarea at bounding box center [434, 368] width 416 height 60
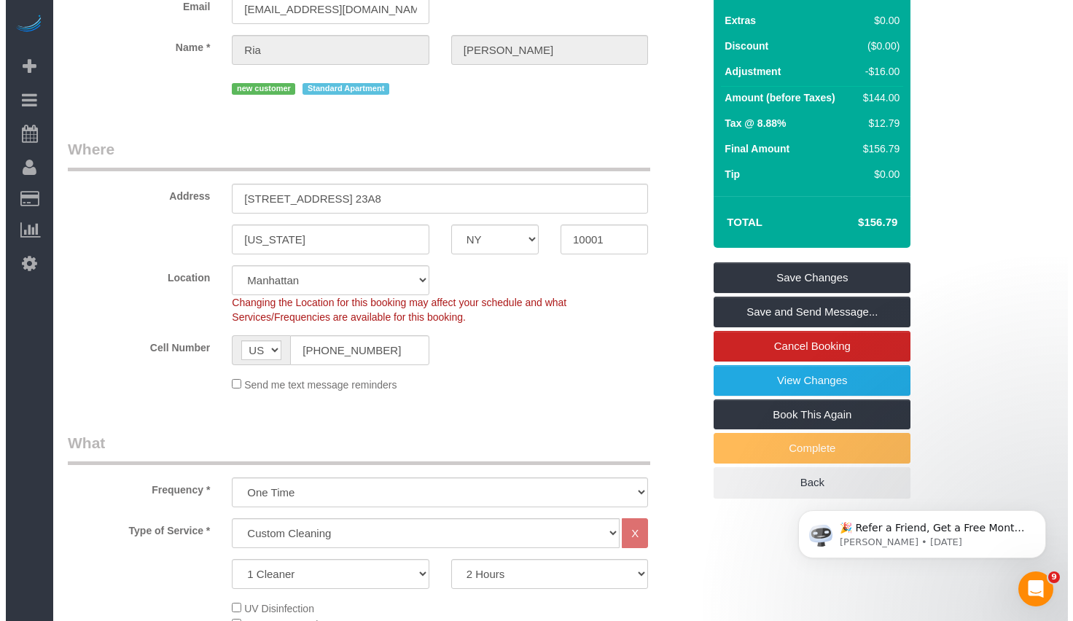
scroll to position [0, 0]
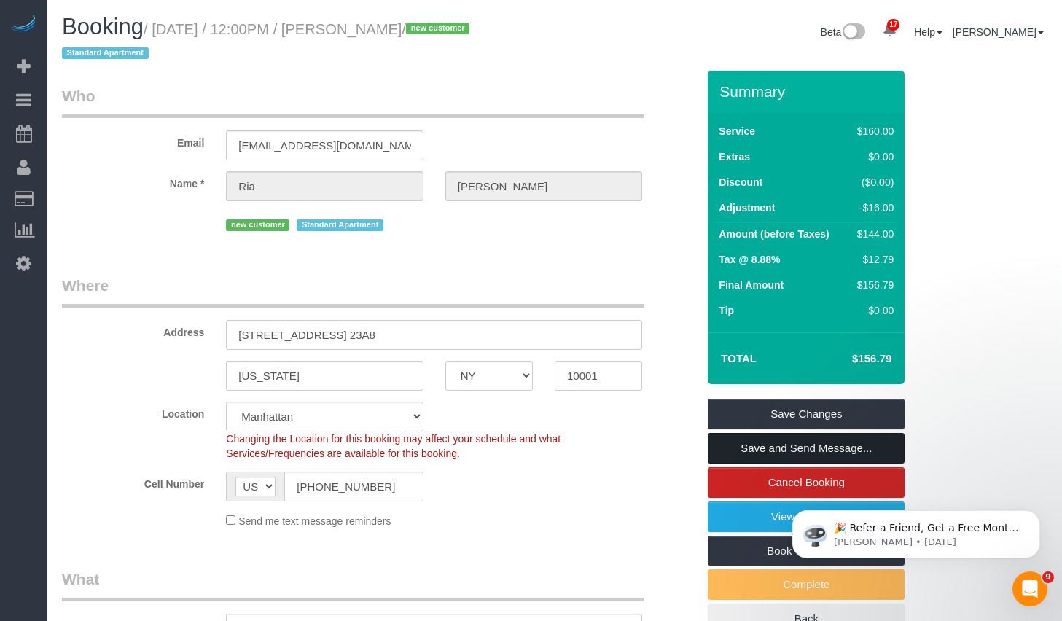
type textarea "We would like to deep clean just the kitchen and bathroom. This includes behind…"
click at [790, 445] on link "Save and Send Message..." at bounding box center [806, 448] width 197 height 31
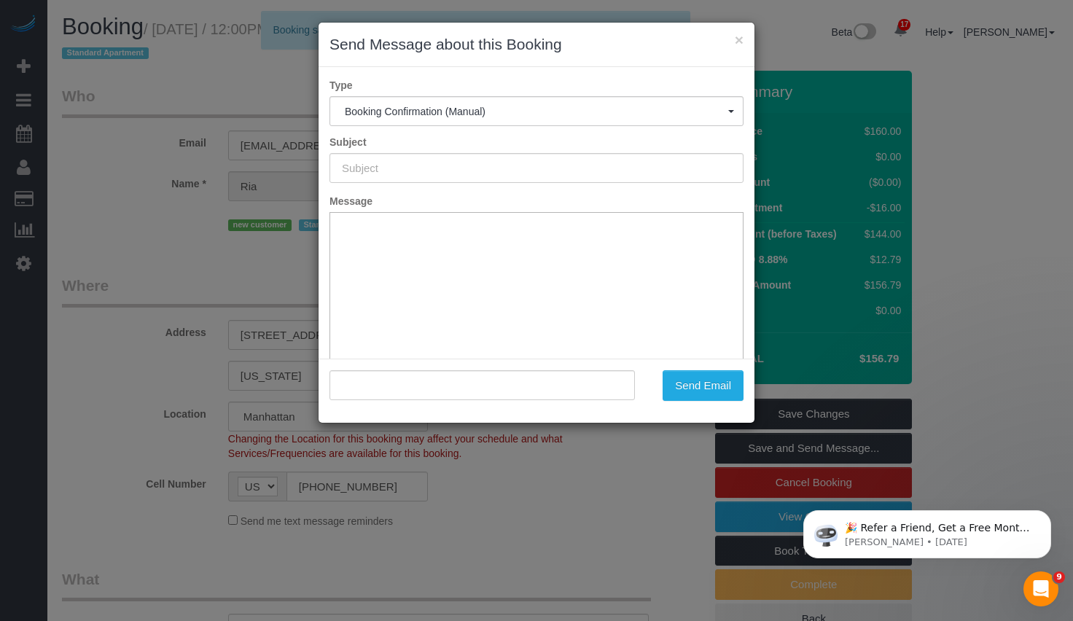
type input "Cleaning Confirmed for 09/14/2025 at 12:00pm"
type input ""Ria Sharma" <riasharma@gmail.com>"
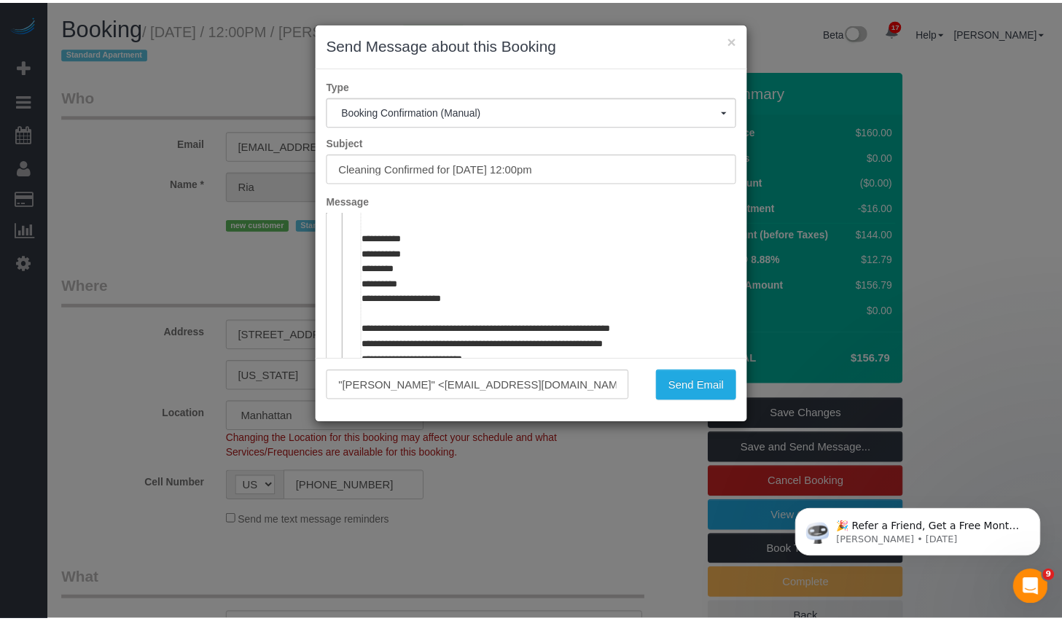
scroll to position [744, 0]
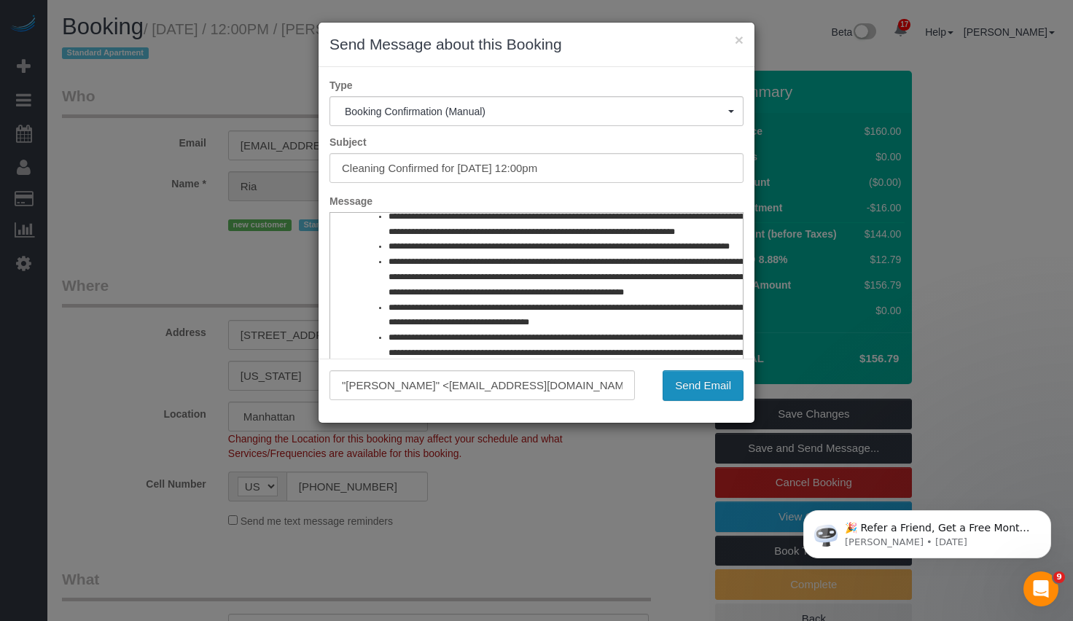
click at [686, 384] on button "Send Email" at bounding box center [703, 385] width 81 height 31
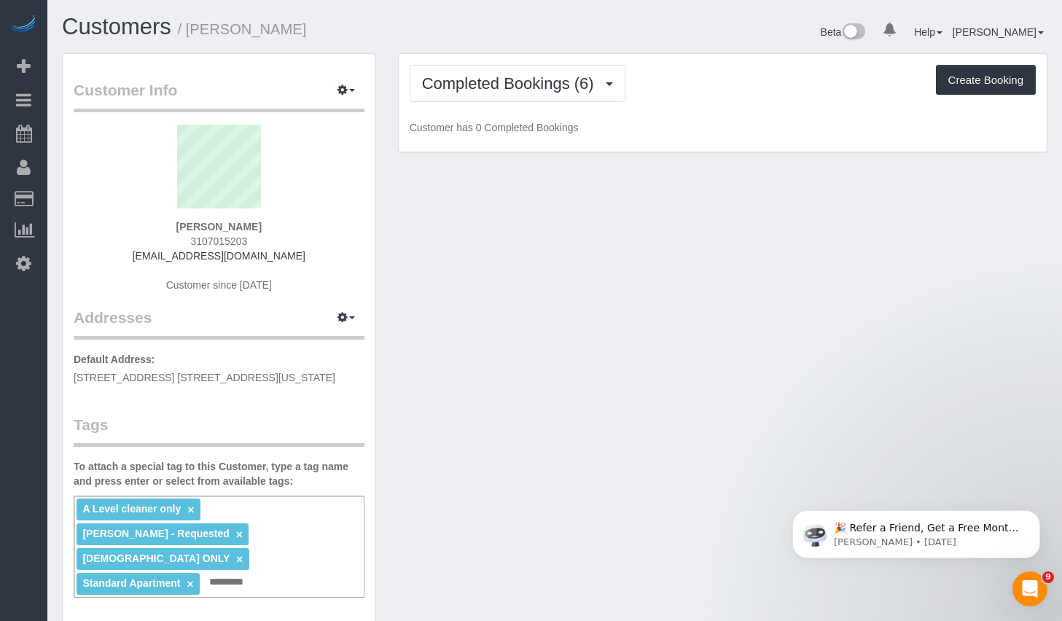
drag, startPoint x: 195, startPoint y: 28, endPoint x: 326, endPoint y: 28, distance: 130.5
click at [326, 28] on h1 "Customers / [PERSON_NAME]" at bounding box center [303, 27] width 482 height 25
copy small "[PERSON_NAME]"
click at [577, 87] on span "Completed Bookings (6)" at bounding box center [511, 83] width 179 height 18
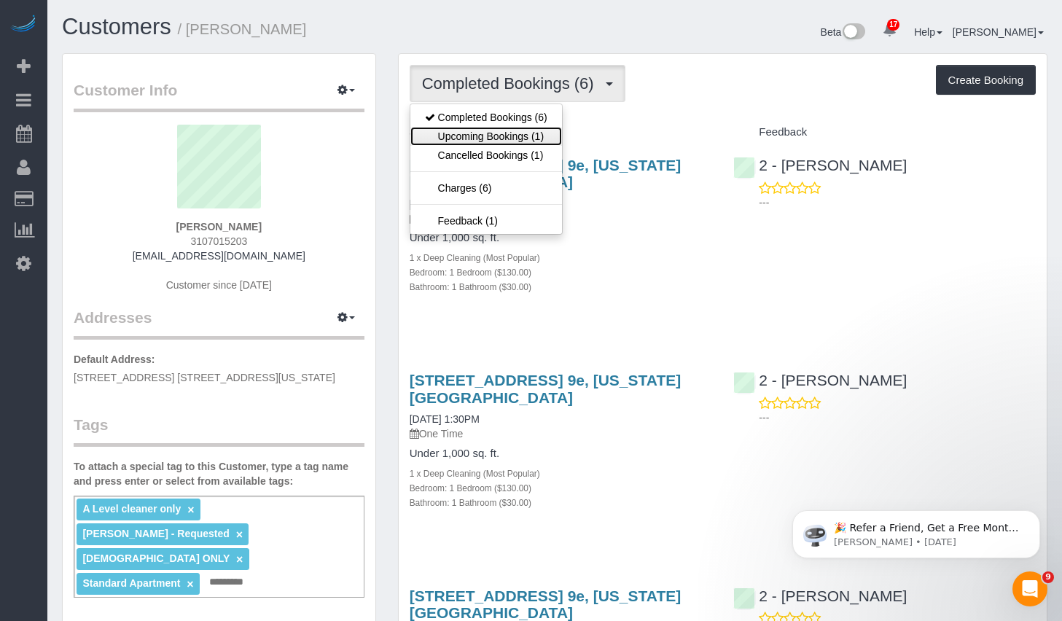
click at [492, 140] on link "Upcoming Bookings (1)" at bounding box center [486, 136] width 152 height 19
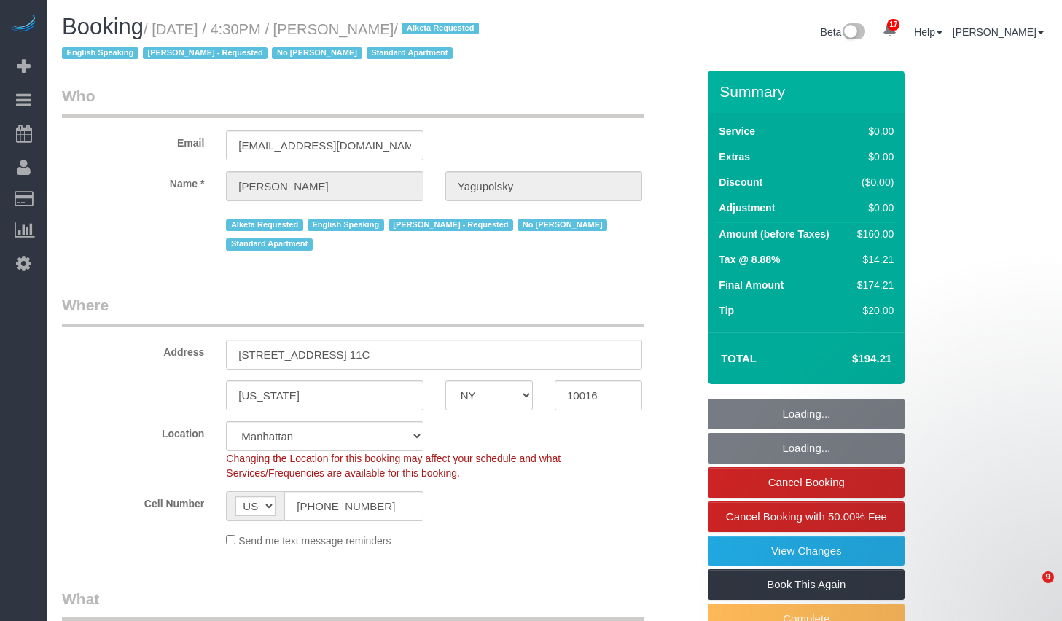
select select "NY"
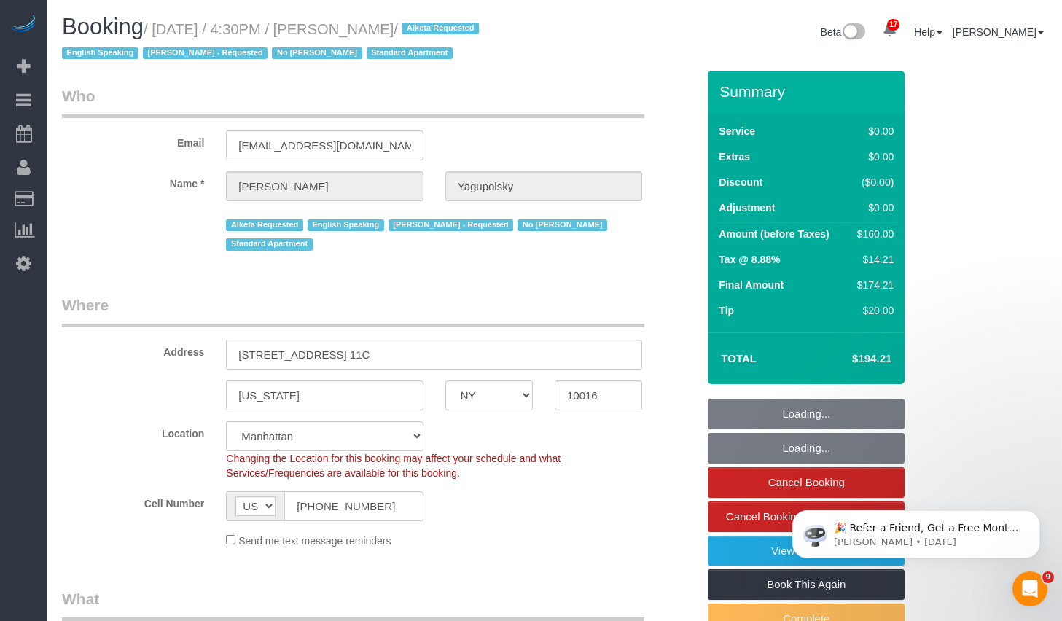
select select "string:stripe-pm_1OeRm54VGloSiKo7AQMlvyPX"
select select "object:1061"
select select "1"
select select "number:89"
select select "number:90"
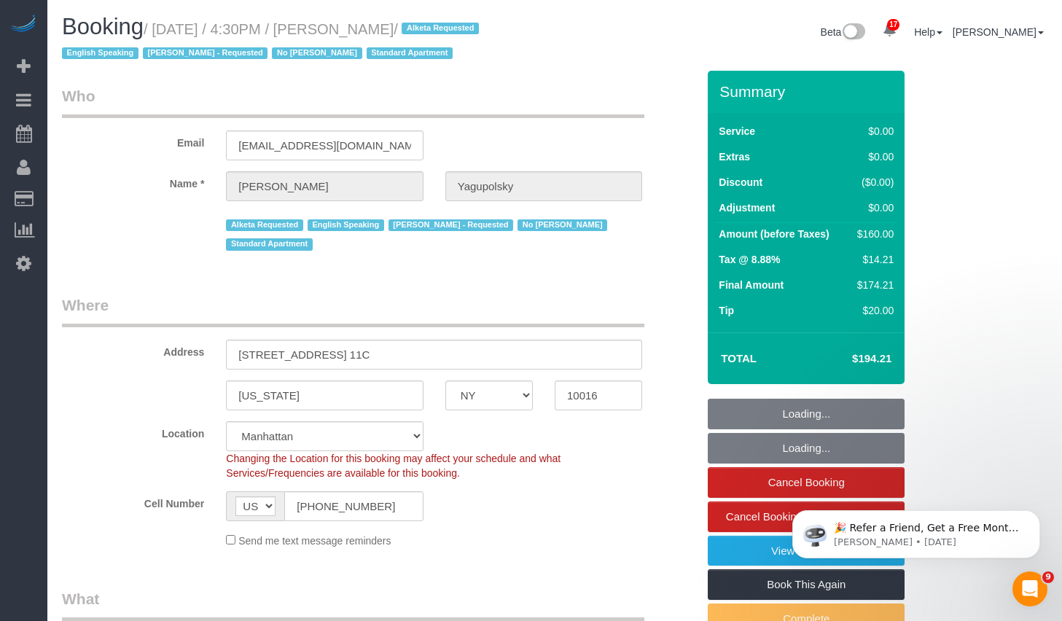
select select "number:15"
select select "number:5"
click at [483, 33] on small "/ [DATE] / 4:30PM / [PERSON_NAME] / Alketa Requested English Speaking [PERSON_N…" at bounding box center [272, 41] width 421 height 41
select select "1"
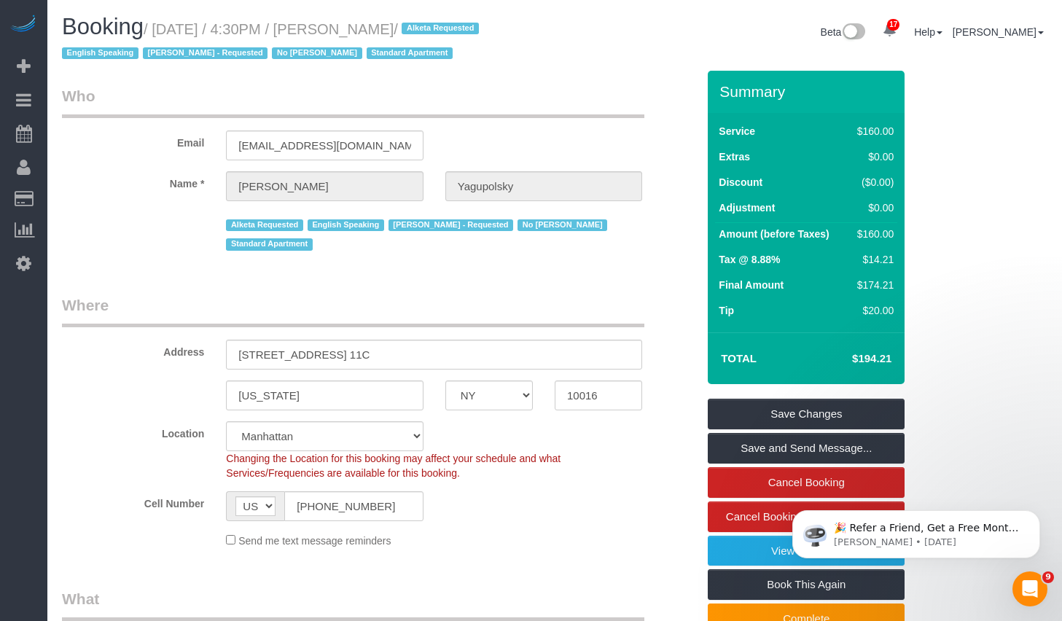
drag, startPoint x: 164, startPoint y: 28, endPoint x: 494, endPoint y: 25, distance: 329.5
click at [483, 25] on small "/ [DATE] / 4:30PM / [PERSON_NAME] / Alketa Requested English Speaking [PERSON_N…" at bounding box center [272, 41] width 421 height 41
copy small "[DATE] / 4:30PM / [PERSON_NAME]"
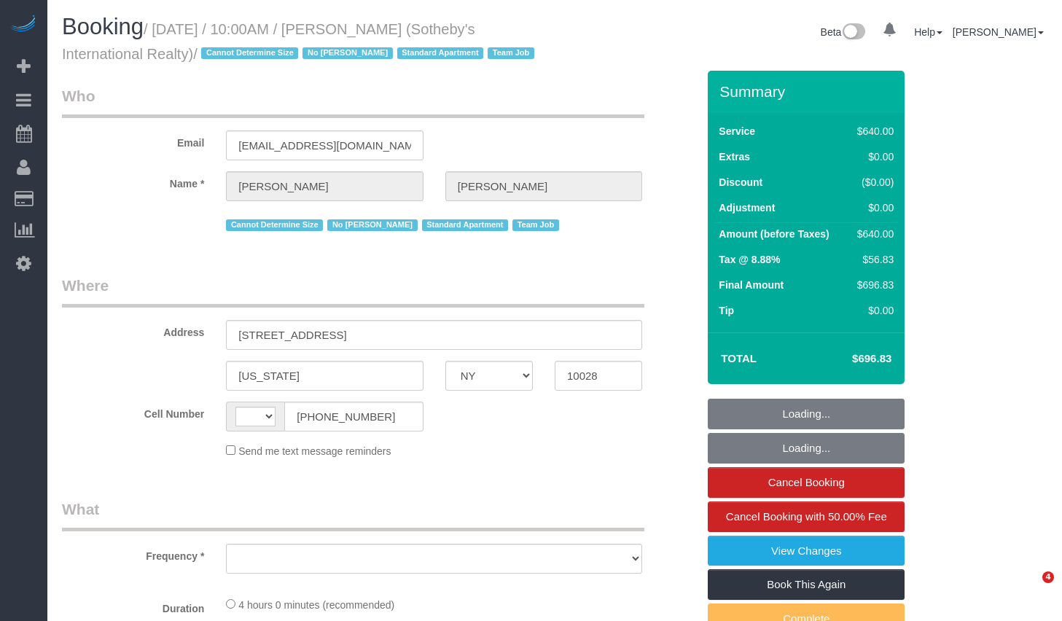
select select "NY"
select select "number:57"
select select "number:74"
select select "number:15"
select select "number:6"
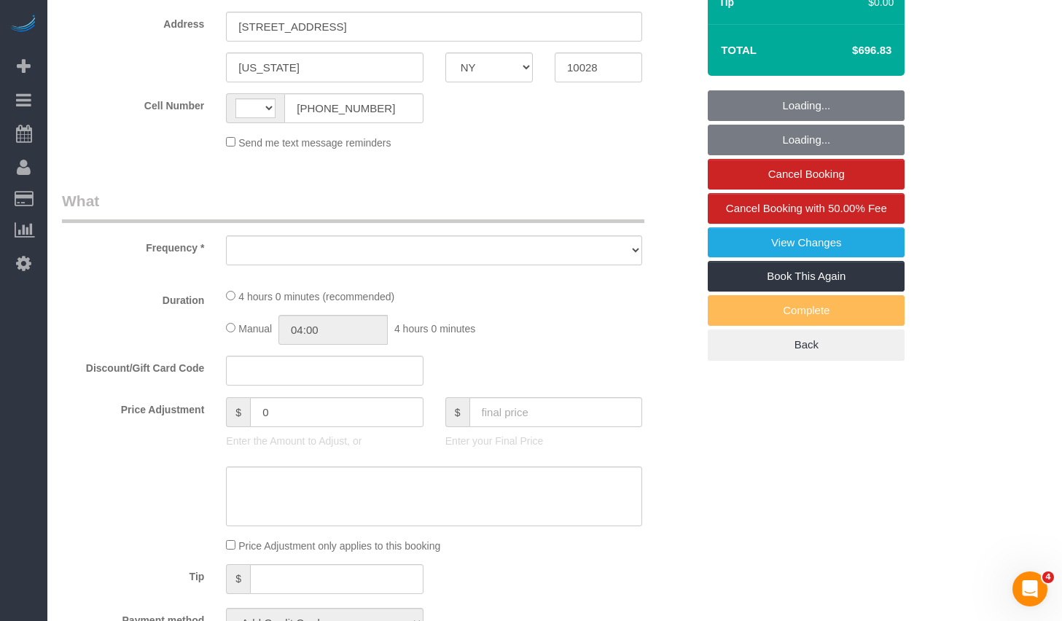
select select "string:[GEOGRAPHIC_DATA]"
select select "object:782"
select select "string:stripe-pm_1LyzvD4VGloSiKo7z6mm3lkI"
select select "240"
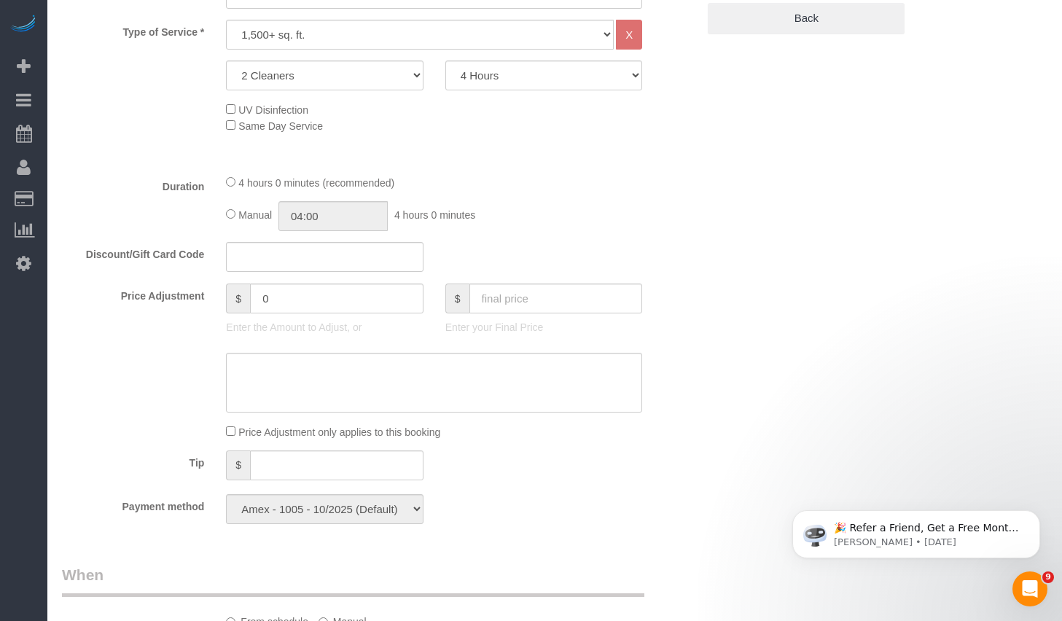
select select "object:1465"
select select "spot1"
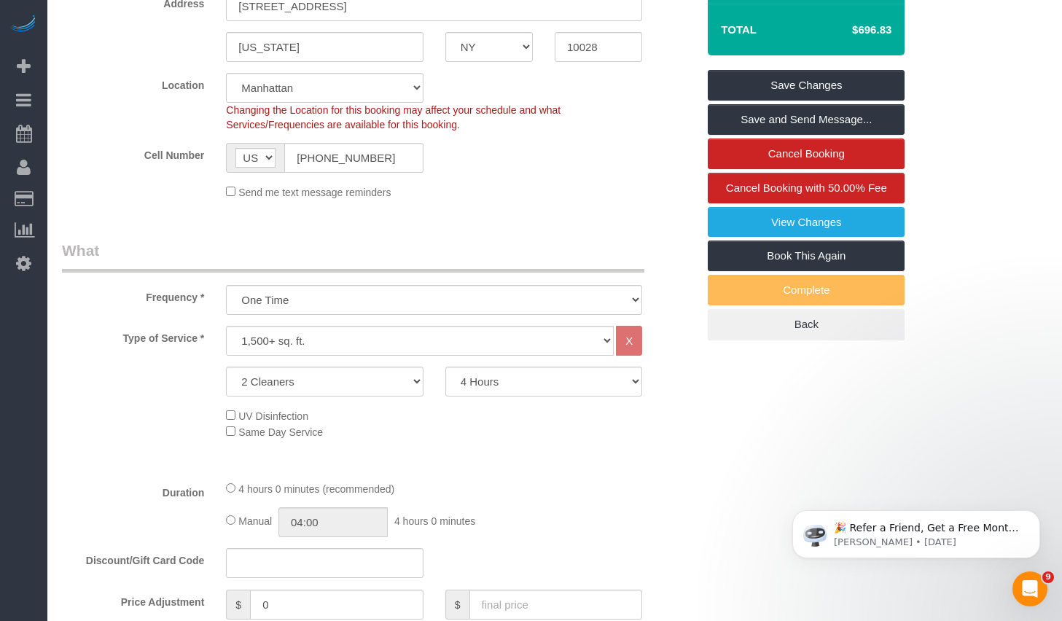
scroll to position [20, 0]
